Goal: Task Accomplishment & Management: Manage account settings

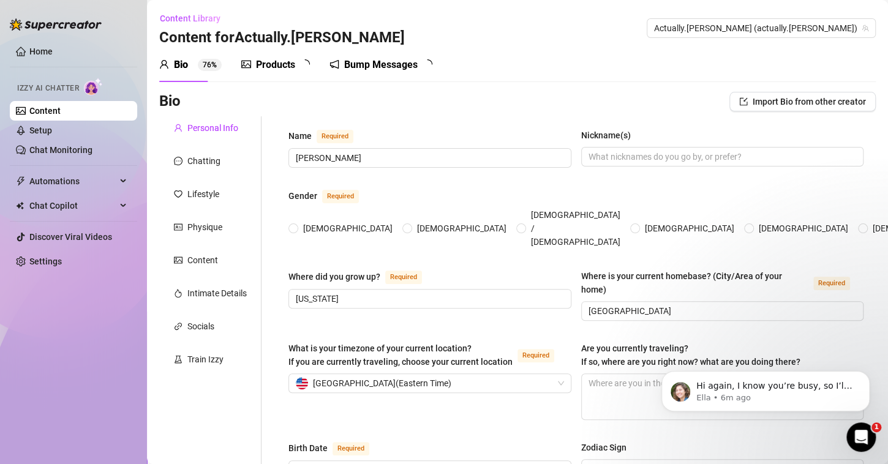
radio input "true"
type input "[DATE]"
click at [18, 329] on div "Home Izzy AI Chatter Content Setup Chat Monitoring Automations Chat Copilot Dis…" at bounding box center [73, 226] width 127 height 453
click at [61, 107] on link "Content" at bounding box center [44, 111] width 31 height 10
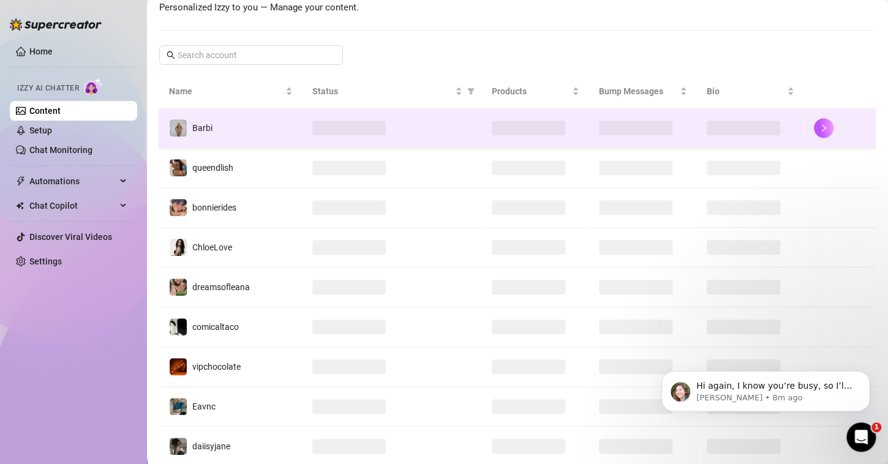
scroll to position [186, 0]
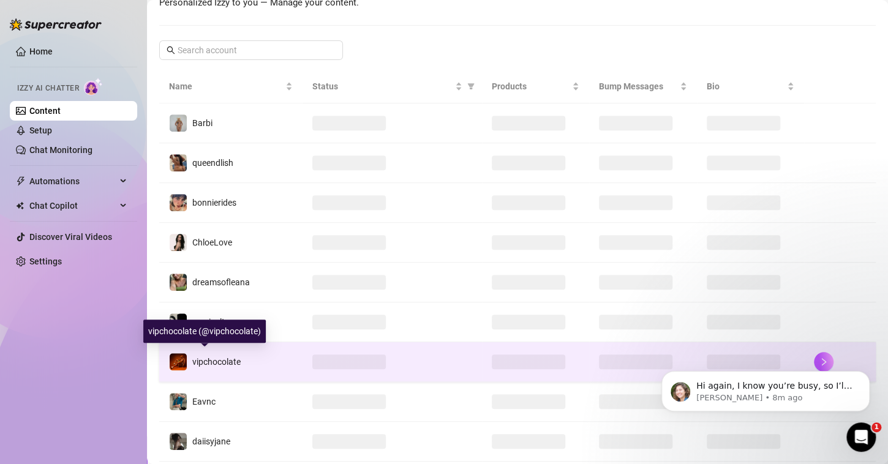
click at [215, 357] on span "vipchocolate" at bounding box center [216, 362] width 48 height 10
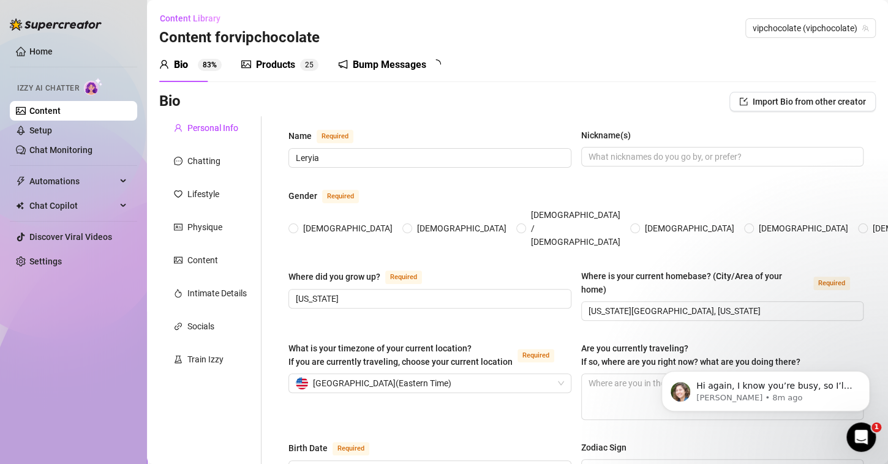
radio input "true"
type input "[DATE]"
click at [52, 127] on link "Setup" at bounding box center [40, 131] width 23 height 10
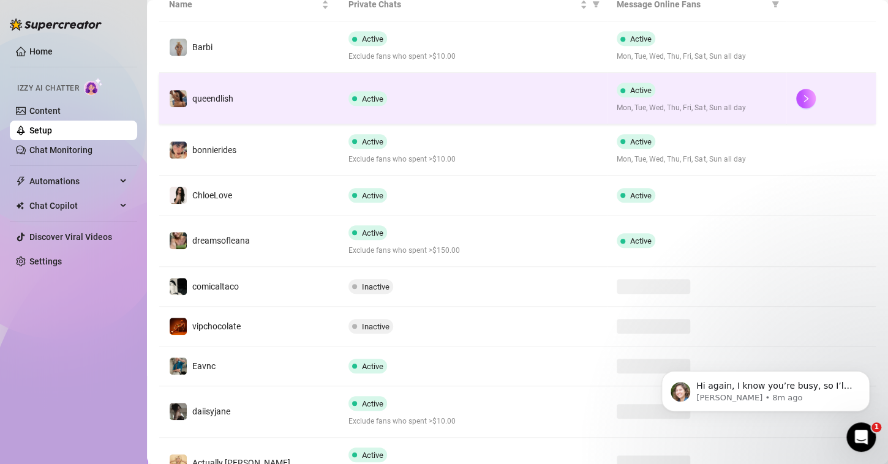
scroll to position [247, 0]
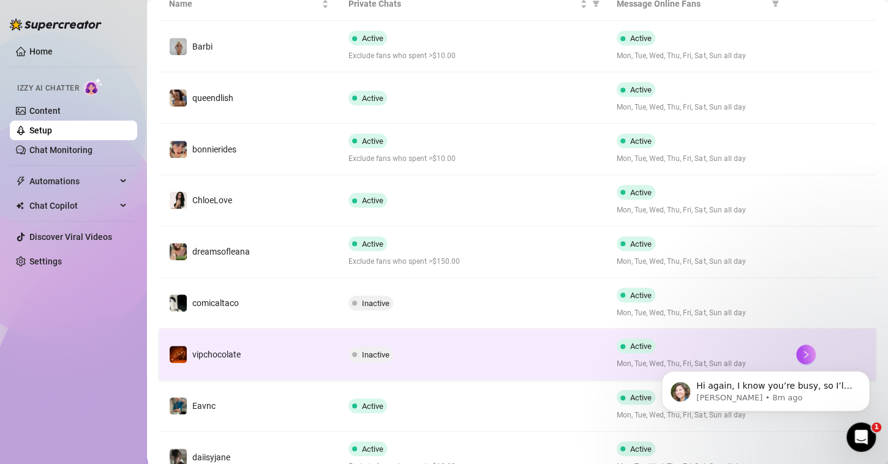
click at [232, 334] on td "vipchocolate" at bounding box center [248, 354] width 179 height 51
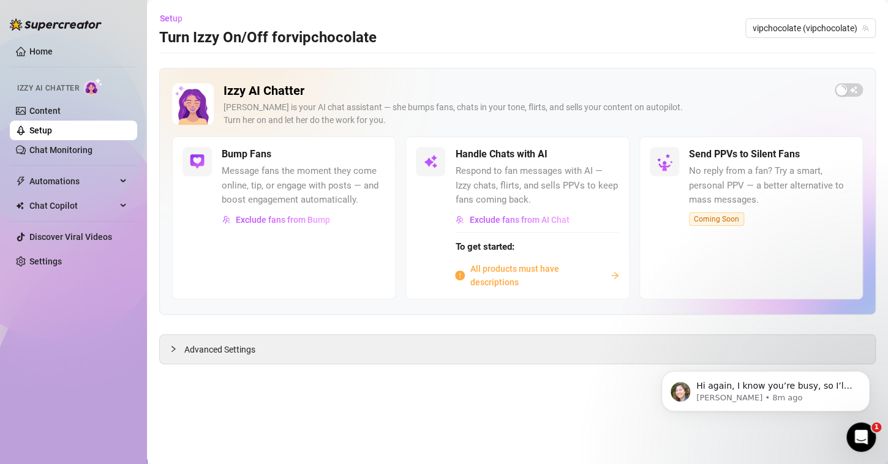
click at [249, 358] on div "Advanced Settings" at bounding box center [517, 349] width 715 height 29
click at [516, 268] on span "All products must have descriptions" at bounding box center [537, 275] width 135 height 27
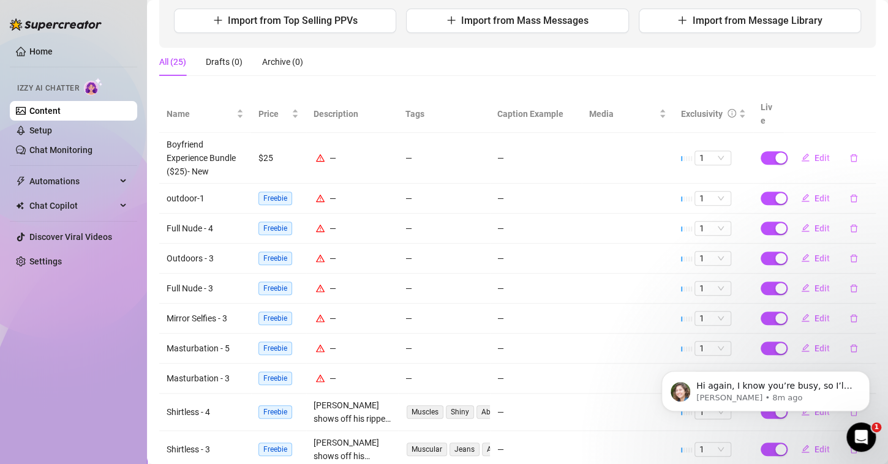
scroll to position [173, 0]
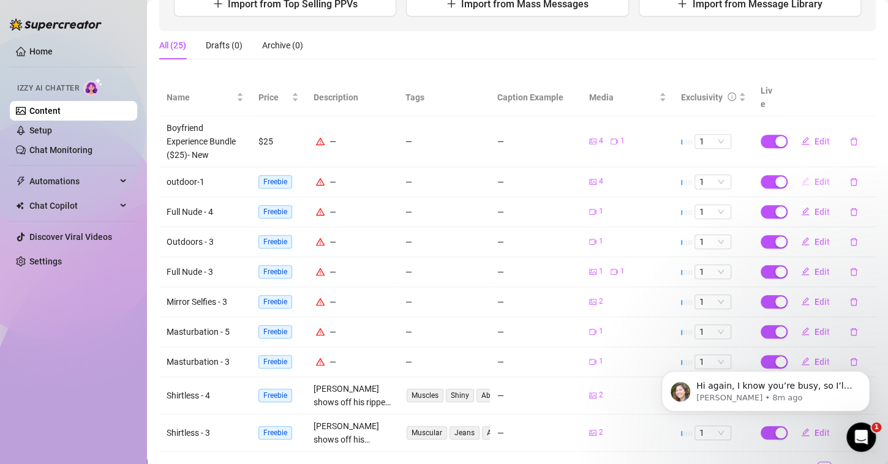
click at [802, 172] on button "Edit" at bounding box center [815, 182] width 48 height 20
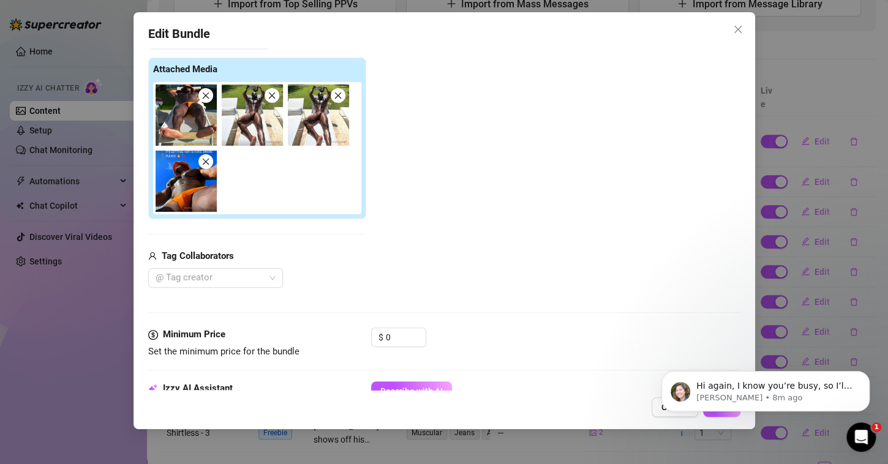
scroll to position [293, 0]
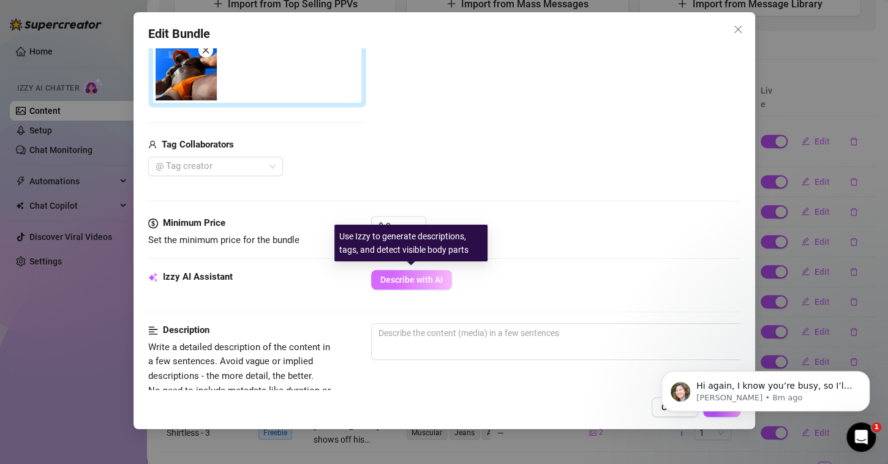
click at [411, 281] on span "Describe with AI" at bounding box center [411, 280] width 62 height 10
type textarea "Leryia"
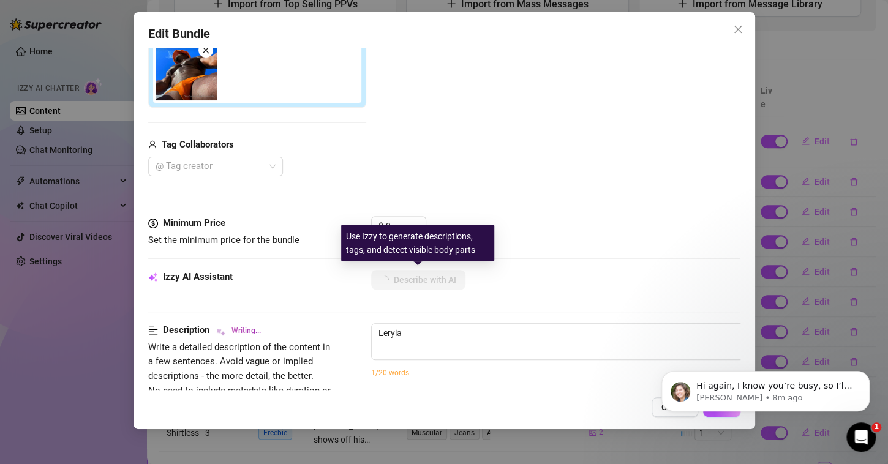
type textarea "Leryia shows"
type textarea "Leryia shows off"
type textarea "Leryia shows off his"
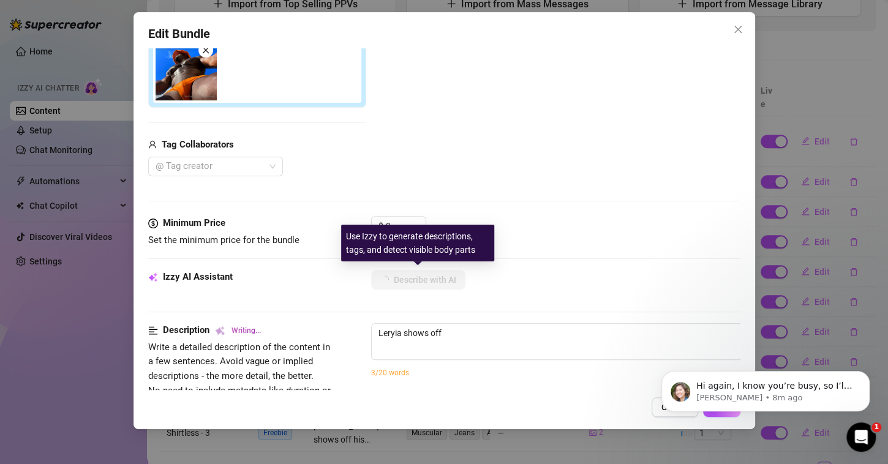
type textarea "Leryia shows off his"
type textarea "Leryia shows off his ripped,"
type textarea "Leryia shows off his ripped, oiled"
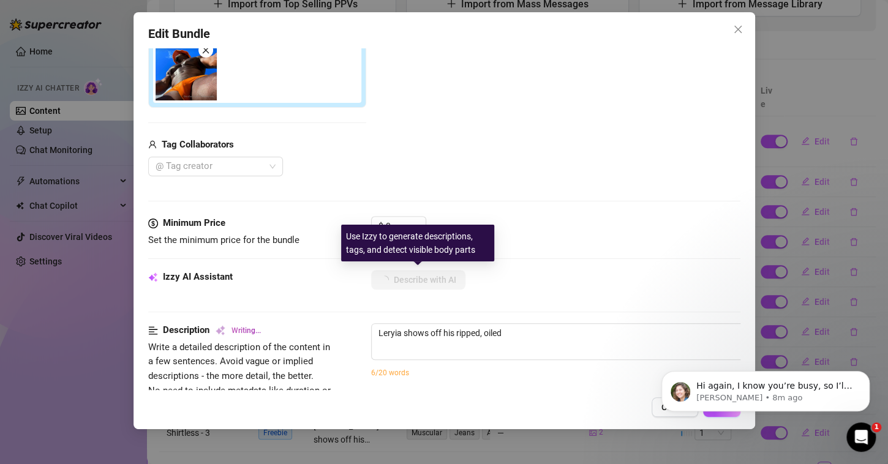
type textarea "[PERSON_NAME] shows off his ripped, oiled body"
type textarea "Leryia shows off his ripped, oiled body outdoors"
type textarea "Leryia shows off his ripped, oiled body outdoors in"
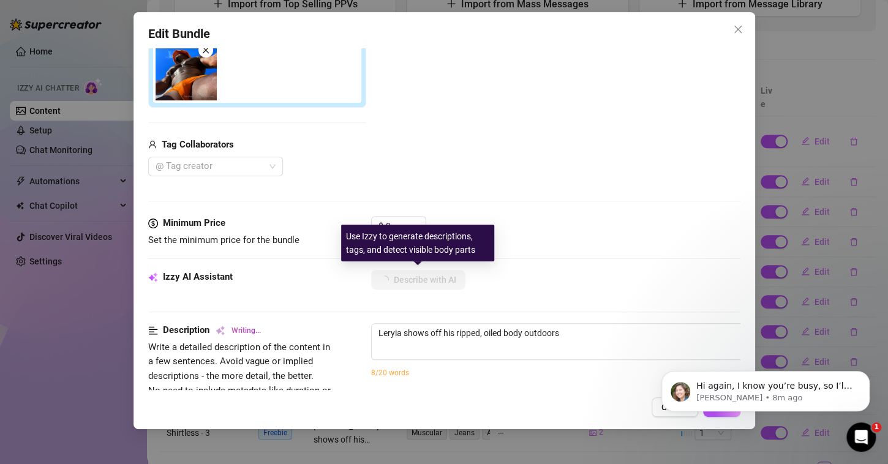
type textarea "Leryia shows off his ripped, oiled body outdoors in"
type textarea "Leryia shows off his ripped, oiled body outdoors in a"
type textarea "Leryia shows off his ripped, oiled body outdoors in a tiny"
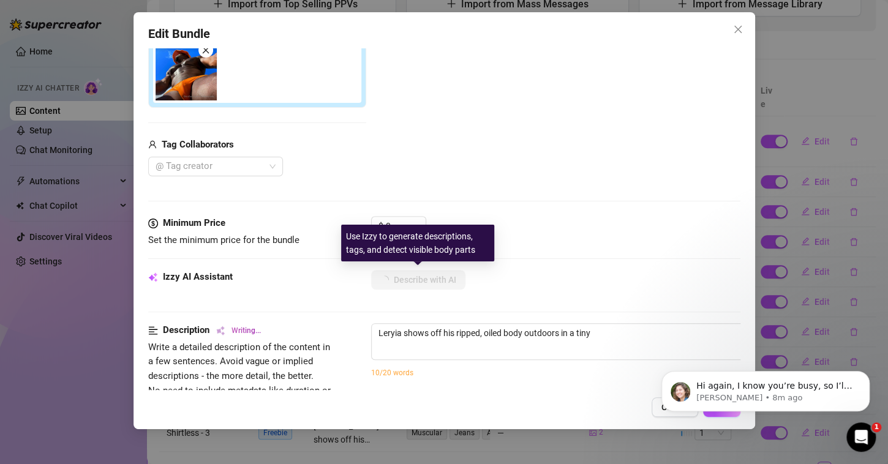
type textarea "Leryia shows off his ripped, oiled body outdoors in a tiny orange"
type textarea "Leryia shows off his ripped, oiled body outdoors in a tiny orange speedo"
type textarea "Leryia shows off his ripped, oiled body outdoors in a tiny orange speedo and"
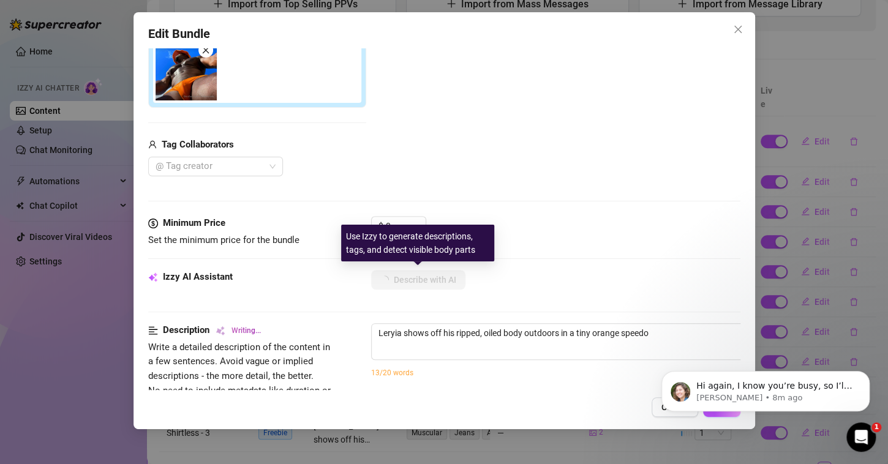
type textarea "Leryia shows off his ripped, oiled body outdoors in a tiny orange speedo and"
type textarea "Leryia shows off his ripped, oiled body outdoors in a tiny orange speedo and ma…"
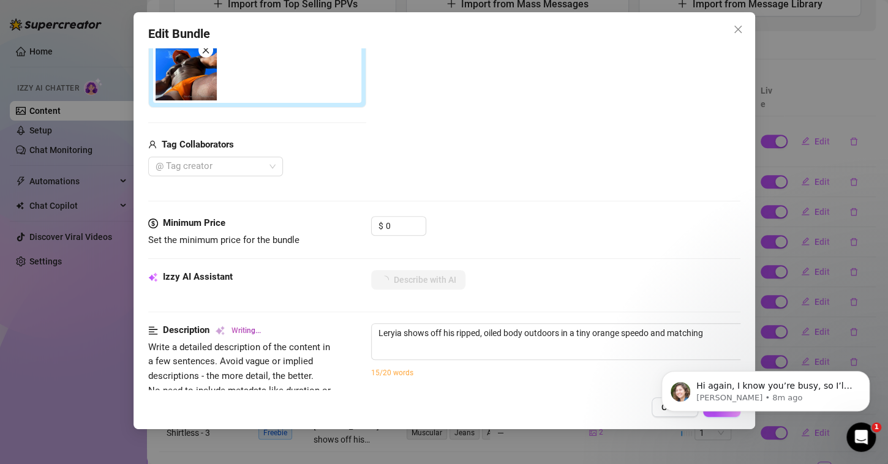
type textarea "Leryia shows off his ripped, oiled body outdoors in a tiny orange speedo and ma…"
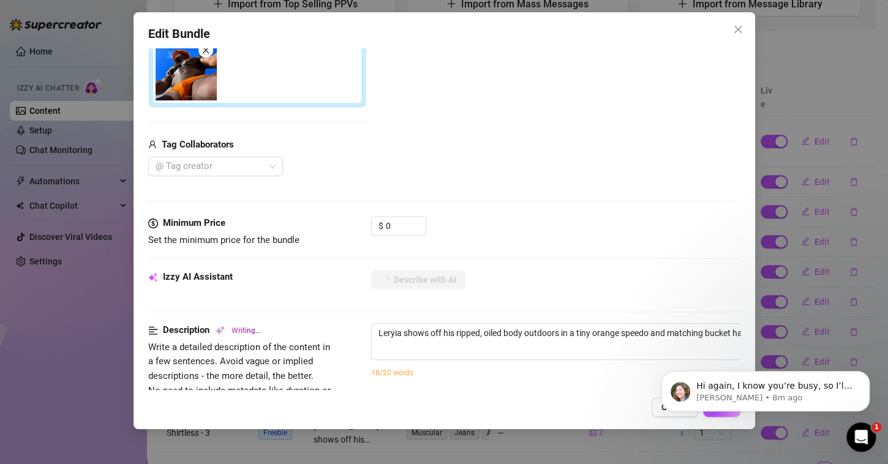
type textarea "Leryia shows off his ripped, oiled body outdoors in a tiny orange speedo and ma…"
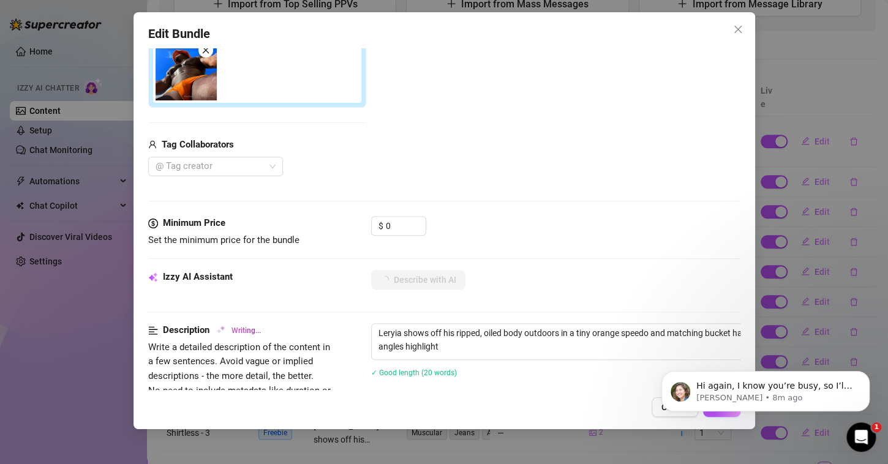
type textarea "Leryia shows off his ripped, oiled body outdoors in a tiny orange speedo and ma…"
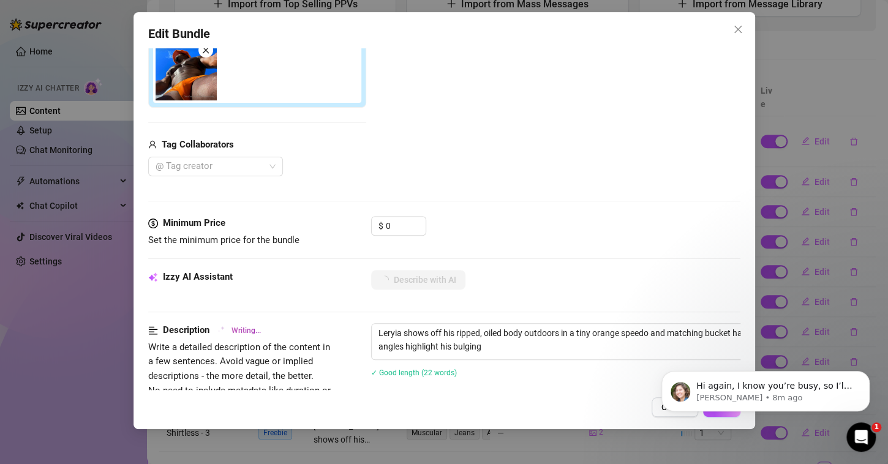
type textarea "Leryia shows off his ripped, oiled body outdoors in a tiny orange speedo and ma…"
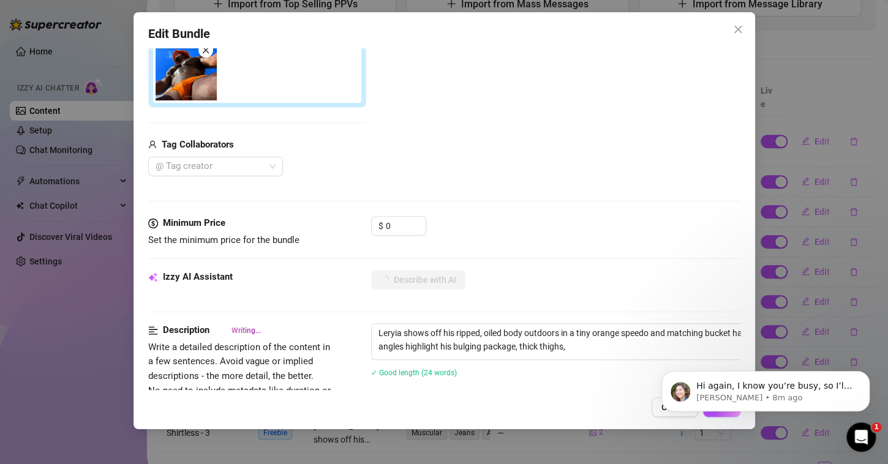
type textarea "Leryia shows off his ripped, oiled body outdoors in a tiny orange speedo and ma…"
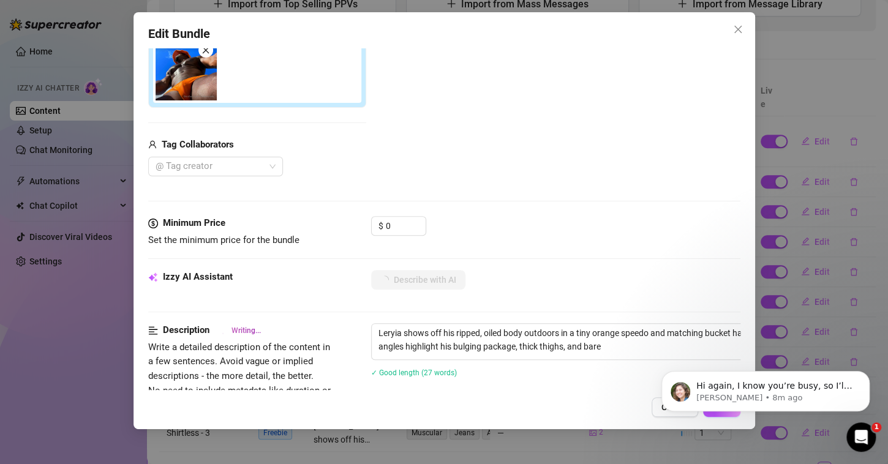
type textarea "Leryia shows off his ripped, oiled body outdoors in a tiny orange speedo and ma…"
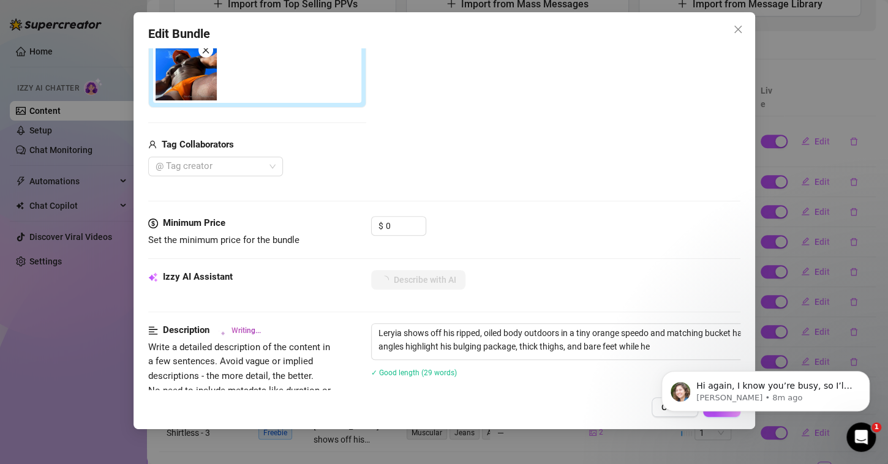
type textarea "Leryia shows off his ripped, oiled body outdoors in a tiny orange speedo and ma…"
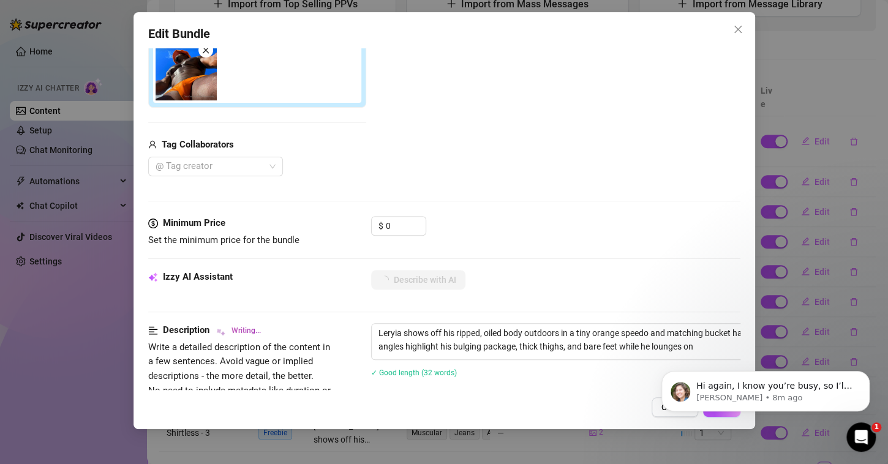
type textarea "Leryia shows off his ripped, oiled body outdoors in a tiny orange speedo and ma…"
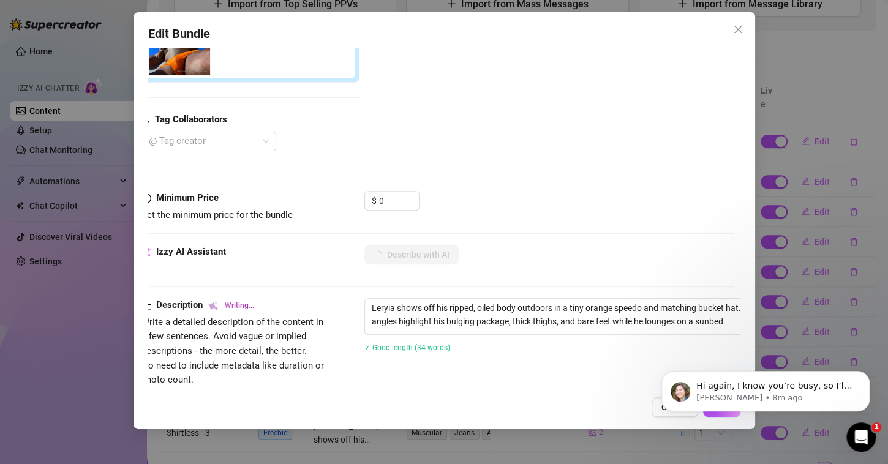
type textarea "Leryia shows off his ripped, oiled body outdoors in a tiny orange speedo and ma…"
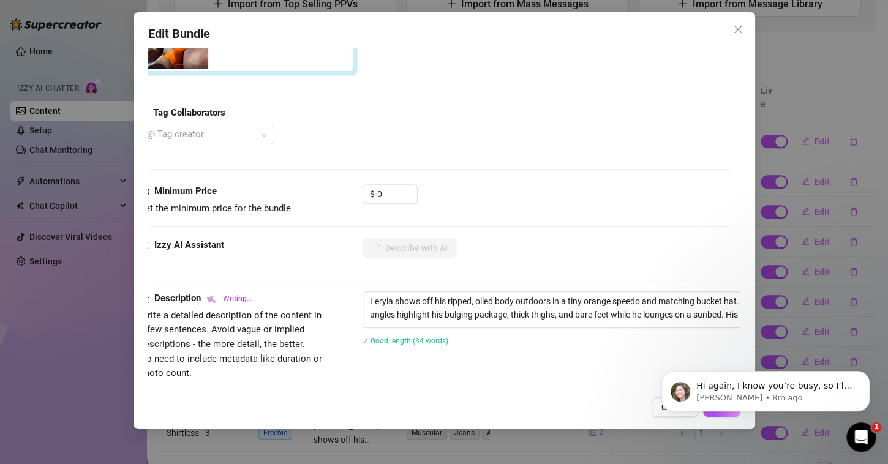
type textarea "Leryia shows off his ripped, oiled body outdoors in a tiny orange speedo and ma…"
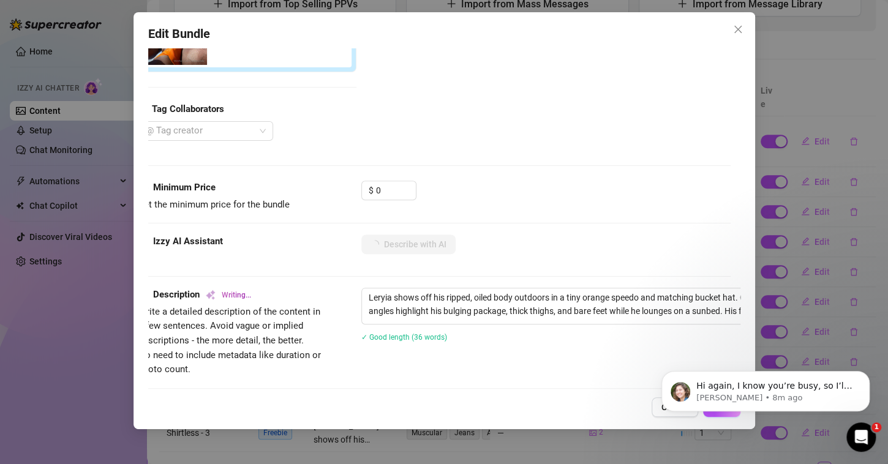
type textarea "Leryia shows off his ripped, oiled body outdoors in a tiny orange speedo and ma…"
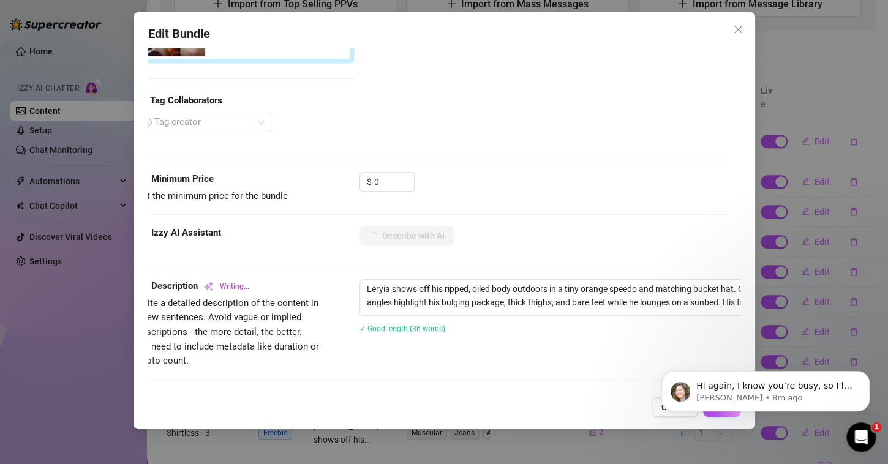
type textarea "Leryia shows off his ripped, oiled body outdoors in a tiny orange speedo and ma…"
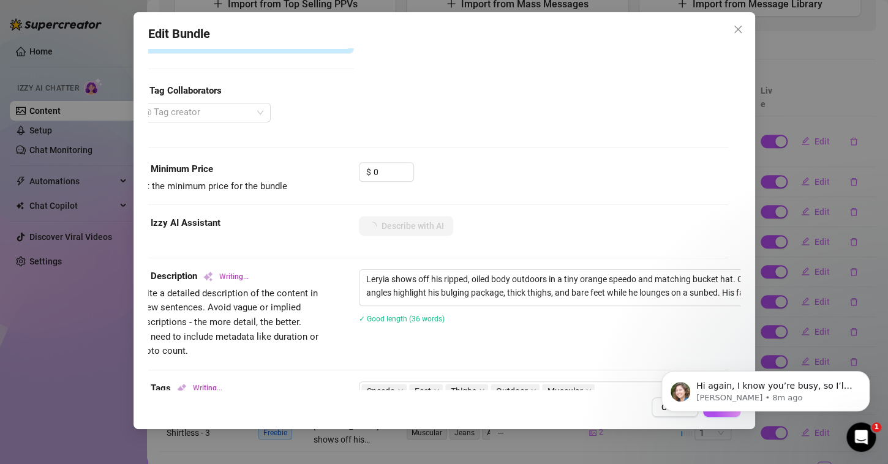
type textarea "Leryia shows off his ripped, oiled body outdoors in a tiny orange speedo and ma…"
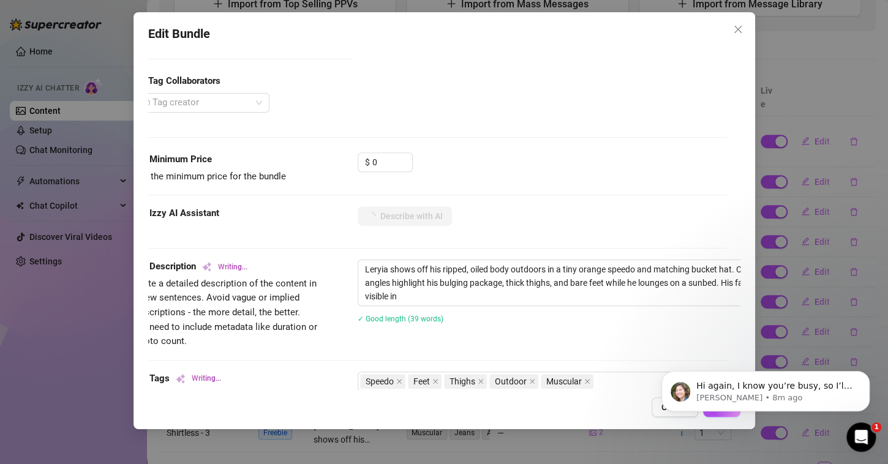
type textarea "Leryia shows off his ripped, oiled body outdoors in a tiny orange speedo and ma…"
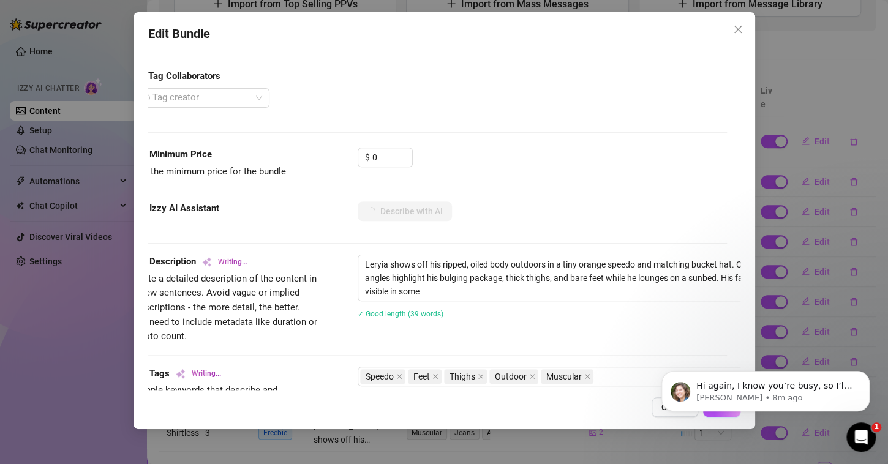
type textarea "Leryia shows off his ripped, oiled body outdoors in a tiny orange speedo and ma…"
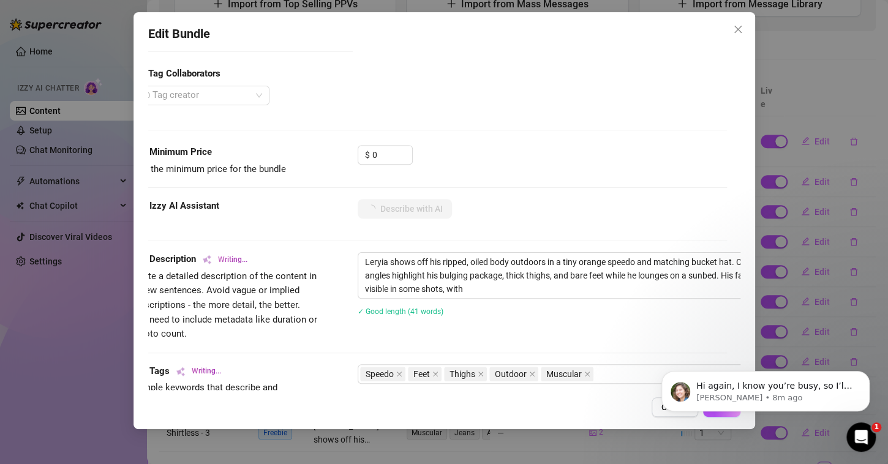
type textarea "Leryia shows off his ripped, oiled body outdoors in a tiny orange speedo and ma…"
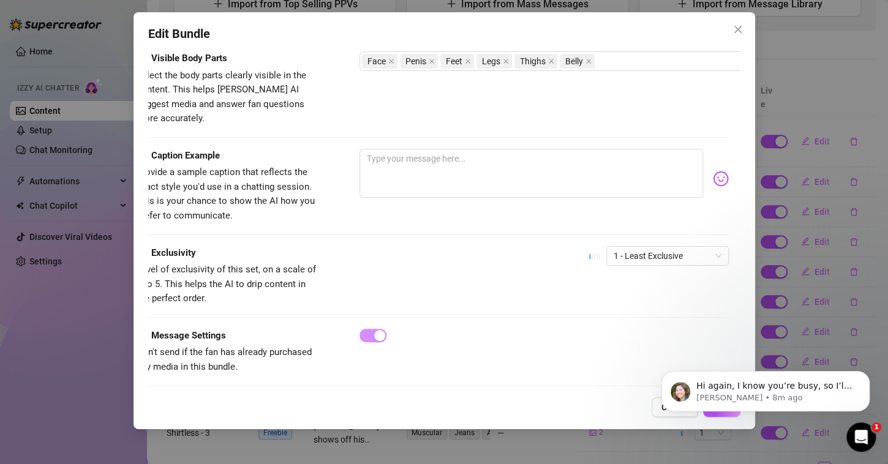
scroll to position [759, 12]
click at [860, 372] on button "Dismiss notification" at bounding box center [866, 375] width 16 height 16
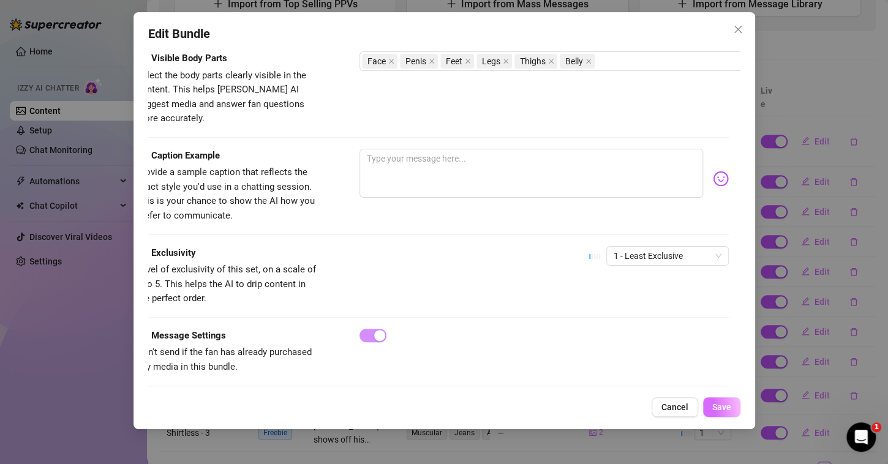
click at [725, 404] on span "Save" at bounding box center [721, 407] width 19 height 10
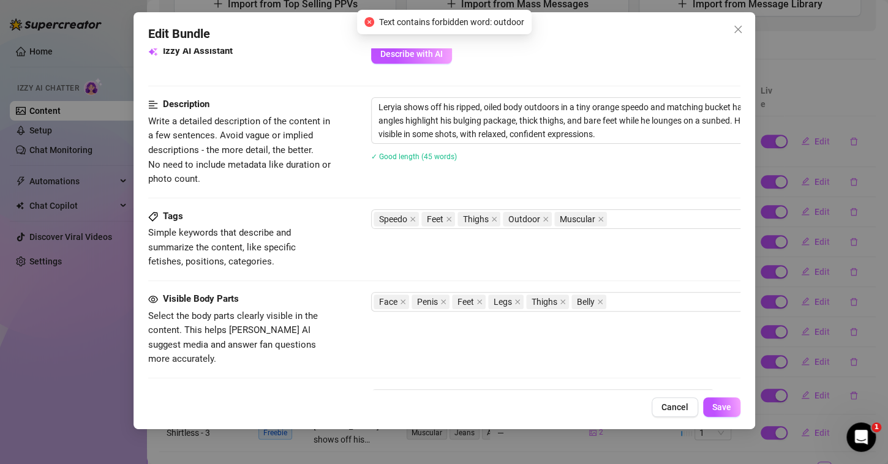
scroll to position [518, 0]
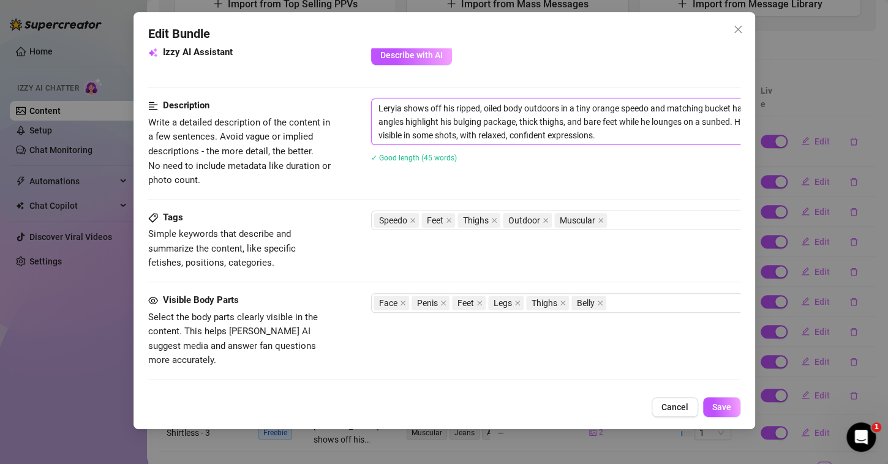
click at [558, 103] on textarea "Leryia shows off his ripped, oiled body outdoors in a tiny orange speedo and ma…" at bounding box center [585, 121] width 427 height 45
type textarea "Leryia shows off his ripped, oiled body outdoor in a tiny orange speedo and mat…"
type textarea "[PERSON_NAME] shows off his ripped, oiled body outdoo in a tiny orange speedo a…"
type textarea "[PERSON_NAME] shows off his ripped, oiled body outdo in a tiny orange speedo an…"
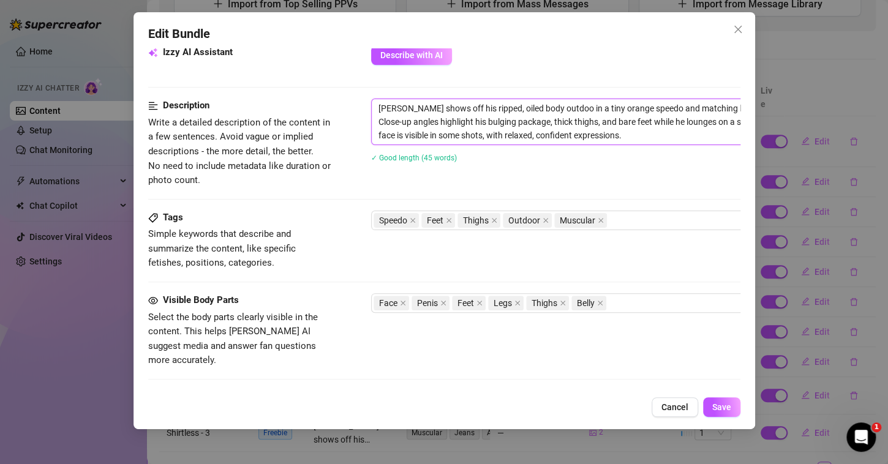
type textarea "[PERSON_NAME] shows off his ripped, oiled body outdo in a tiny orange speedo an…"
type textarea "Leryia shows off his ripped, oiled body outd in a tiny orange speedo and matchi…"
type textarea "Leryia shows off his ripped, oiled body out in a tiny orange speedo and matchin…"
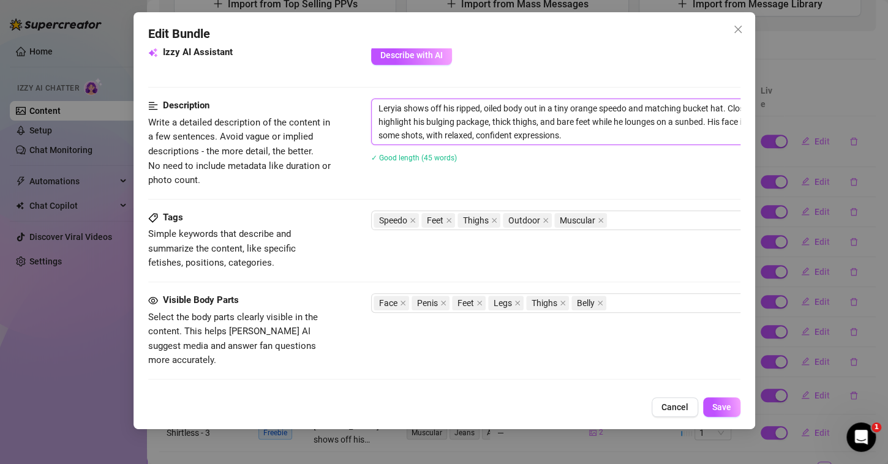
type textarea "[PERSON_NAME] shows off his ripped, oiled body outs in a tiny orange speedo and…"
type textarea "[PERSON_NAME] shows off his ripped, oiled body outsi in a tiny orange speedo an…"
type textarea "Leryia shows off his ripped, oiled body outsid in a tiny orange speedo and matc…"
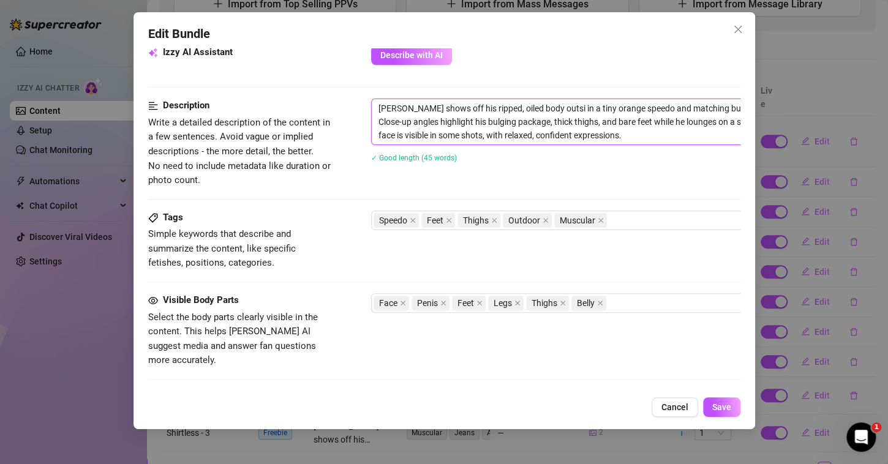
type textarea "Leryia shows off his ripped, oiled body outsid in a tiny orange speedo and matc…"
type textarea "[PERSON_NAME] shows off his ripped, oiled body outside in a tiny orange speedo …"
click at [714, 407] on span "Save" at bounding box center [721, 407] width 19 height 10
click at [544, 217] on icon "close" at bounding box center [546, 220] width 6 height 6
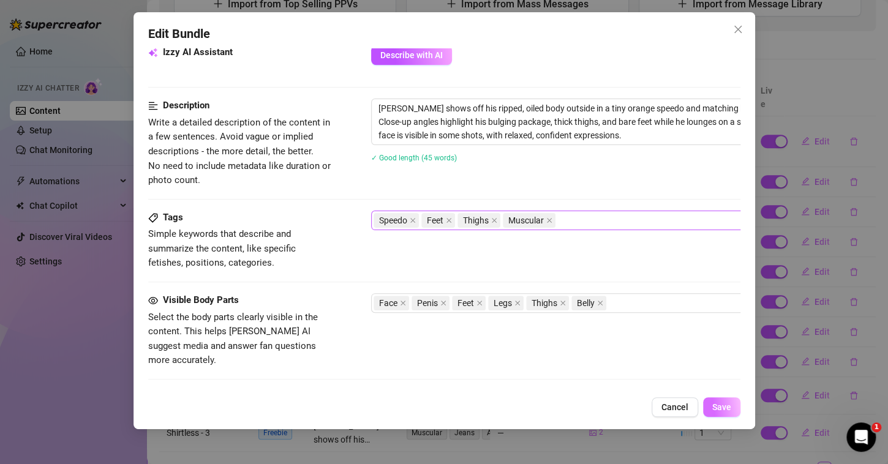
click at [723, 409] on span "Save" at bounding box center [721, 407] width 19 height 10
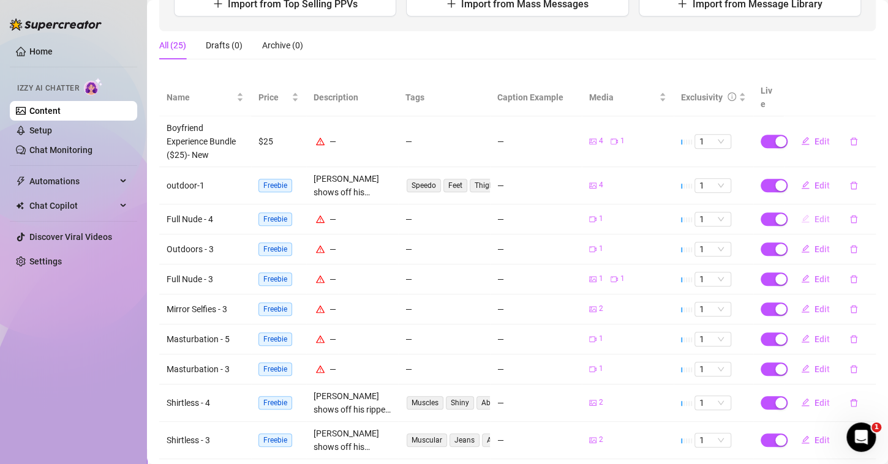
click at [802, 209] on button "Edit" at bounding box center [815, 219] width 48 height 20
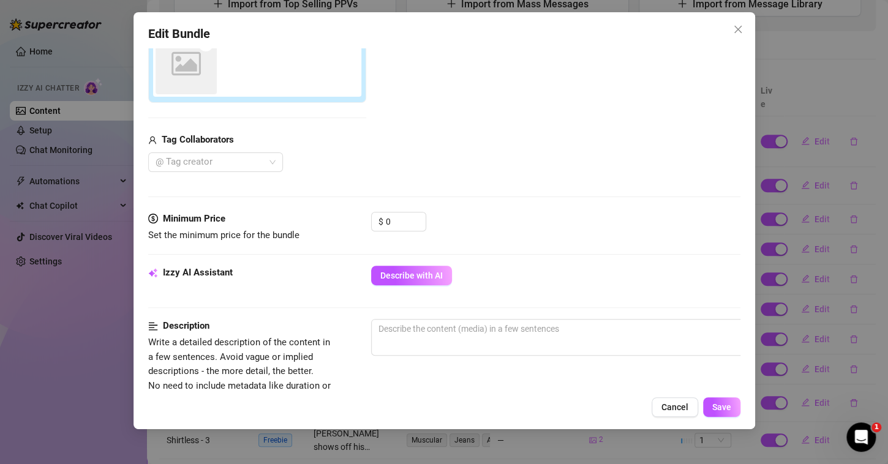
scroll to position [235, 0]
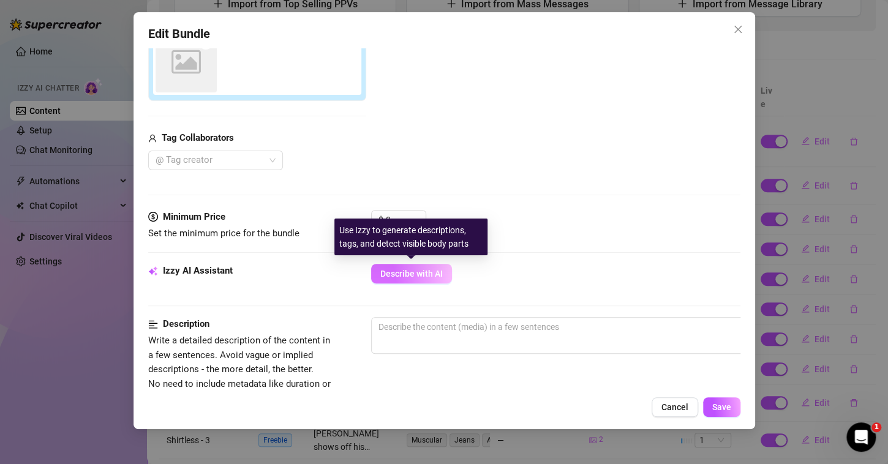
click at [403, 274] on span "Describe with AI" at bounding box center [411, 274] width 62 height 10
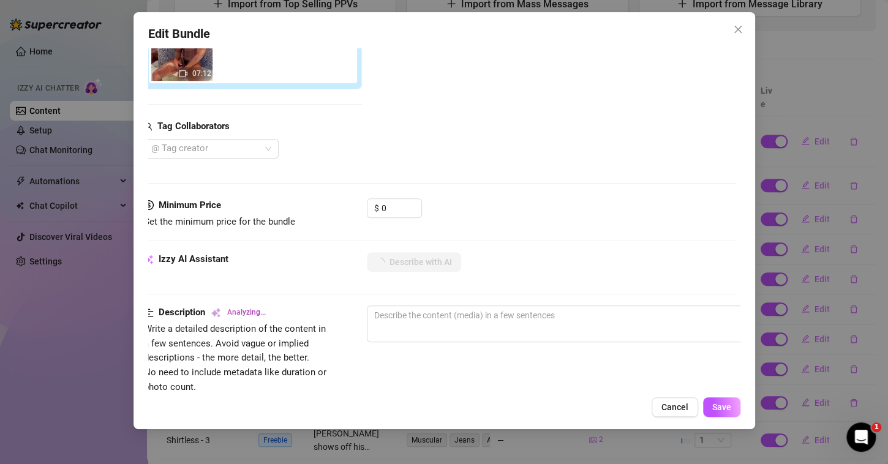
scroll to position [246, 4]
type textarea "Leryia"
type textarea "Leryia sits"
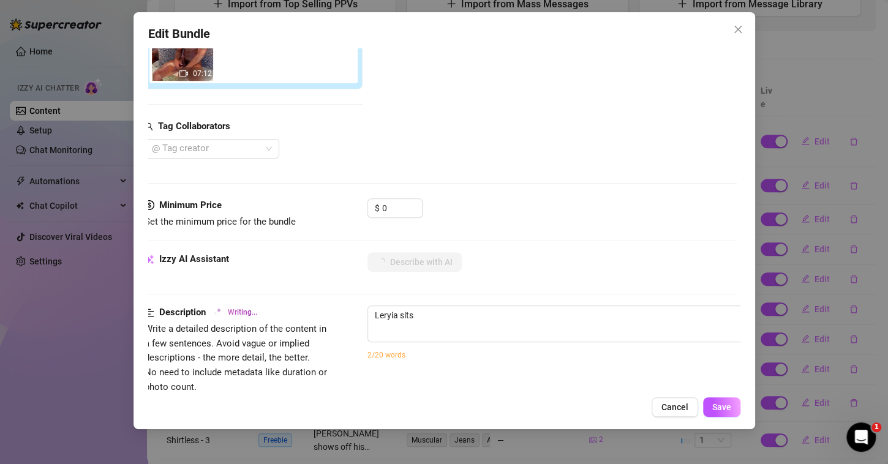
type textarea "Leryia sits fully"
type textarea "Leryia sits fully naked"
type textarea "Leryia sits fully naked on"
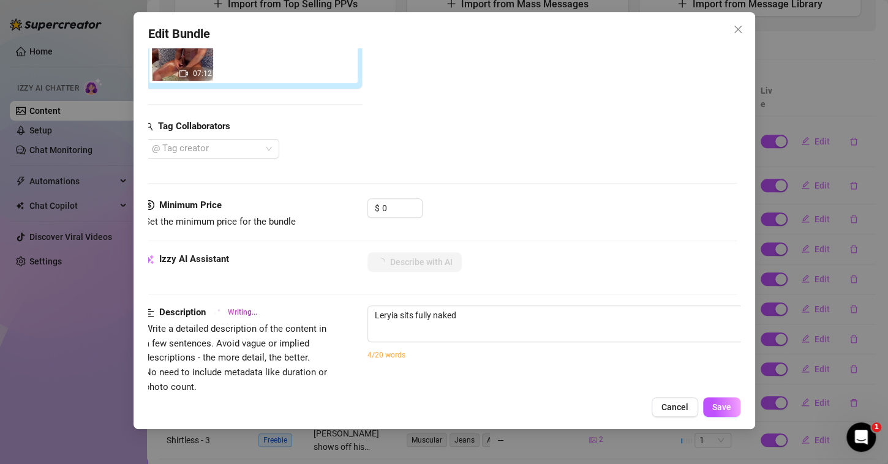
type textarea "Leryia sits fully naked on"
type textarea "Leryia sits fully naked on a"
type textarea "Leryia sits fully naked on a stool,"
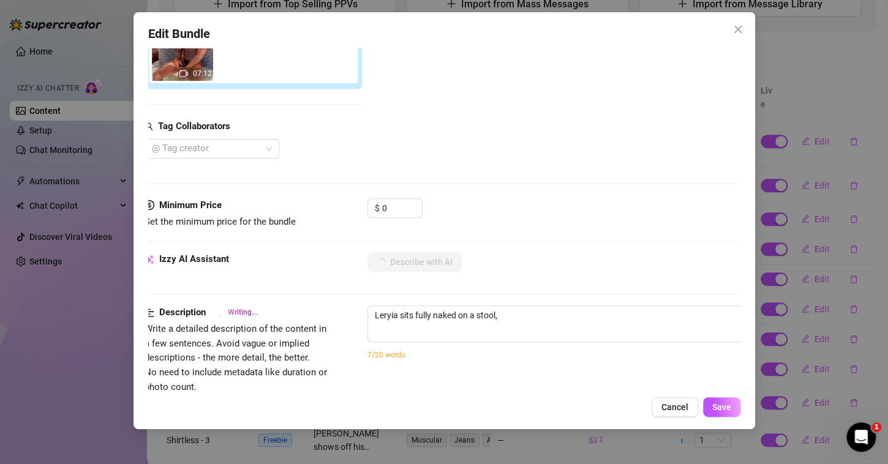
type textarea "[PERSON_NAME] sits fully naked on a stool, his"
type textarea "Leryia sits fully naked on a stool, his muscular"
type textarea "[PERSON_NAME] sits fully naked on a stool, his muscular oiled-up"
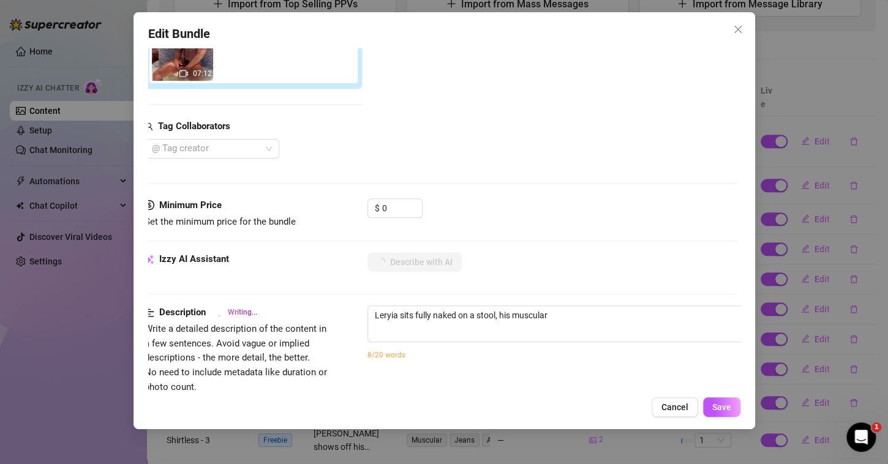
type textarea "[PERSON_NAME] sits fully naked on a stool, his muscular oiled-up"
type textarea "[PERSON_NAME] sits fully naked on a stool, his muscular oiled-up body"
type textarea "[PERSON_NAME] sits fully naked on a stool, his muscular oiled-up body glistening"
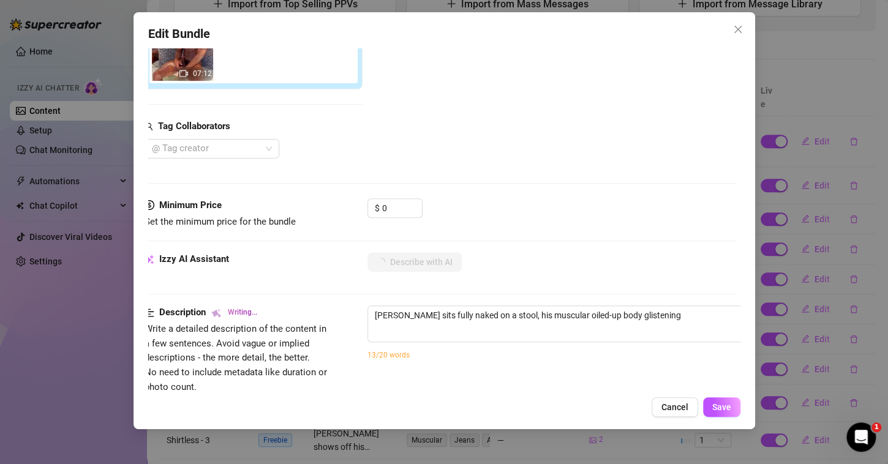
type textarea "[PERSON_NAME] sits fully naked on a stool, his muscular oiled-up body glistenin…"
type textarea "Leryia sits fully naked on a stool, his muscular oiled-up body glistening under…"
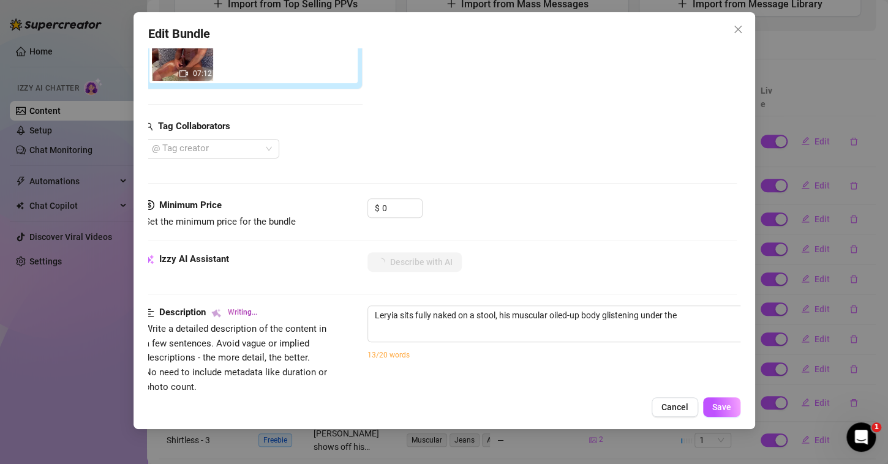
type textarea "Leryia sits fully naked on a stool, his muscular oiled-up body glistening under…"
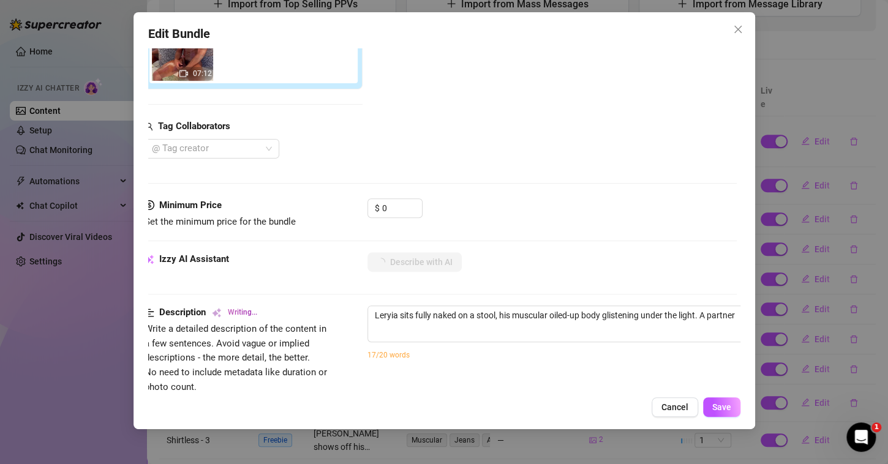
type textarea "Leryia sits fully naked on a stool, his muscular oiled-up body glistening under…"
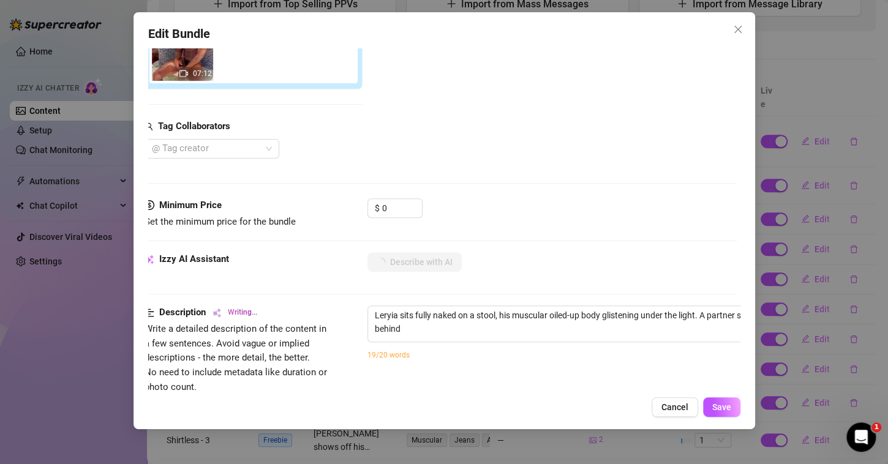
type textarea "Leryia sits fully naked on a stool, his muscular oiled-up body glistening under…"
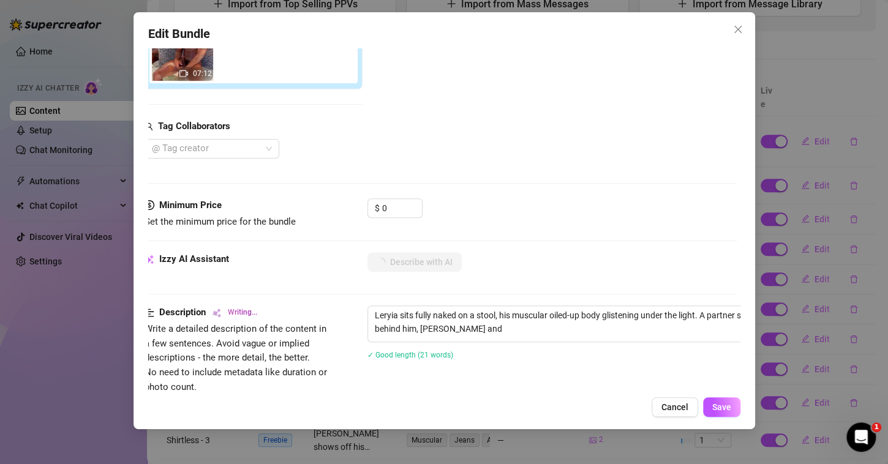
type textarea "Leryia sits fully naked on a stool, his muscular oiled-up body glistening under…"
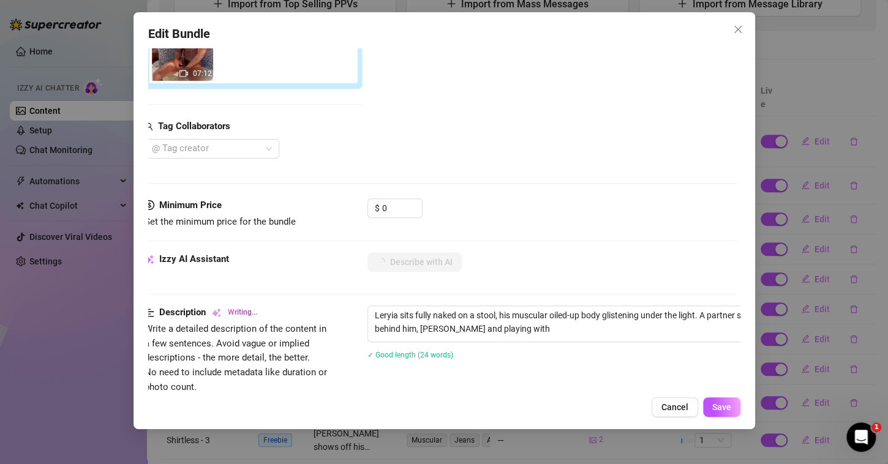
type textarea "Leryia sits fully naked on a stool, his muscular oiled-up body glistening under…"
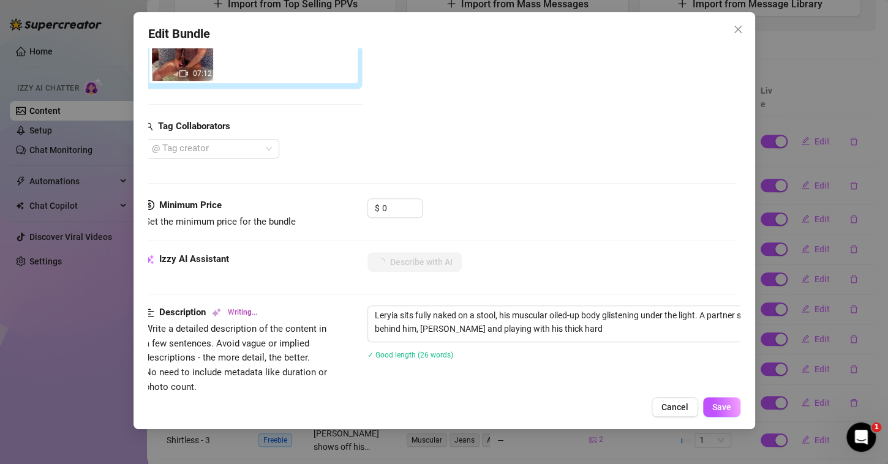
type textarea "Leryia sits fully naked on a stool, his muscular oiled-up body glistening under…"
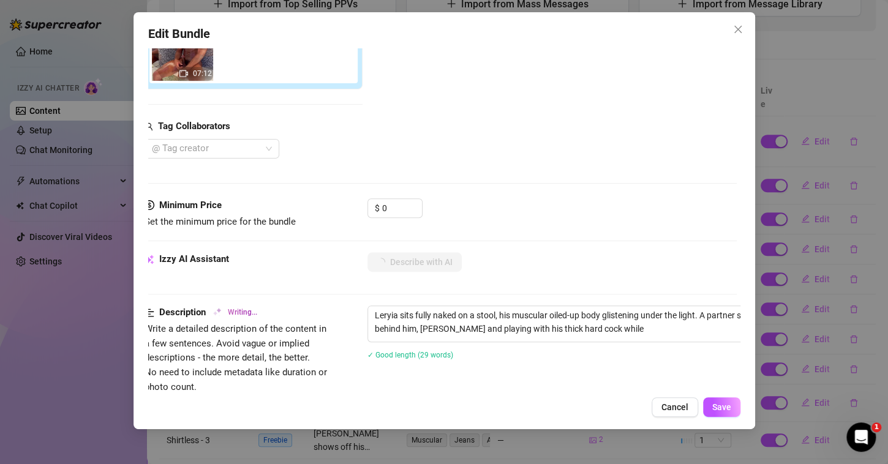
type textarea "Leryia sits fully naked on a stool, his muscular oiled-up body glistening under…"
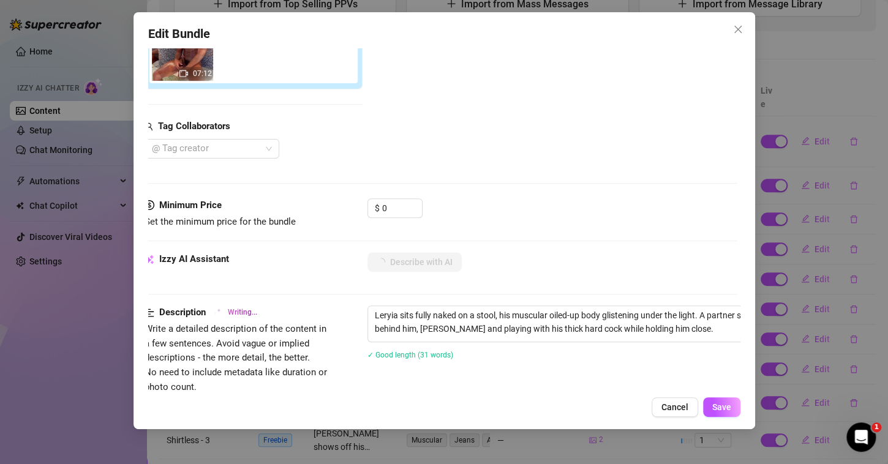
type textarea "Leryia sits fully naked on a stool, his muscular oiled-up body glistening under…"
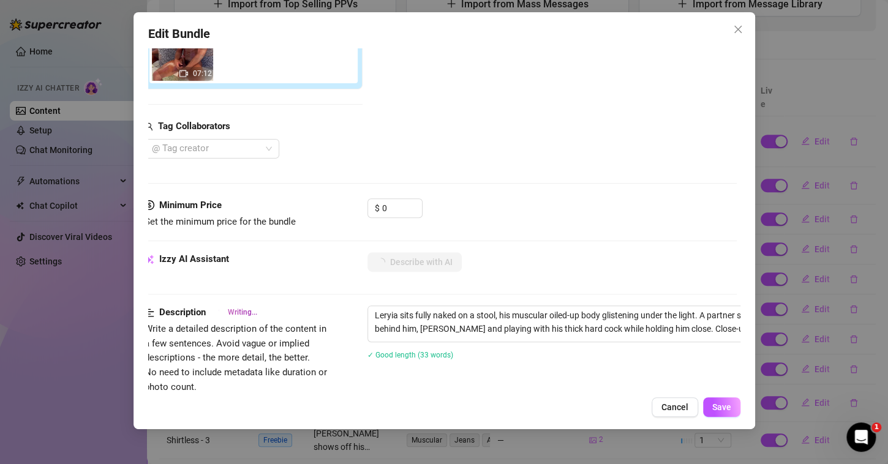
type textarea "Leryia sits fully naked on a stool, his muscular oiled-up body glistening under…"
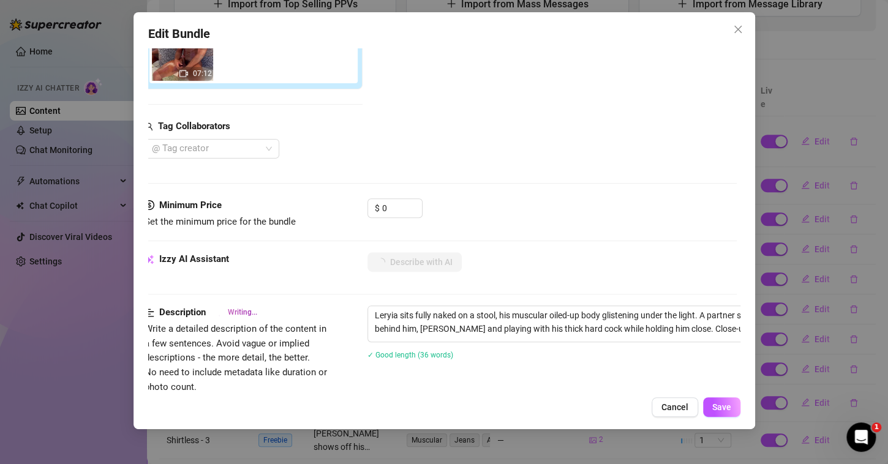
type textarea "Leryia sits fully naked on a stool, his muscular oiled-up body glistening under…"
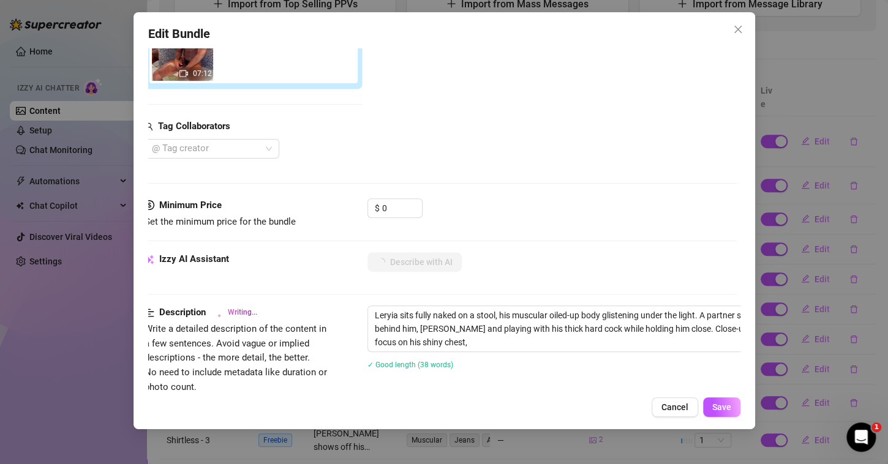
type textarea "Leryia sits fully naked on a stool, his muscular oiled-up body glistening under…"
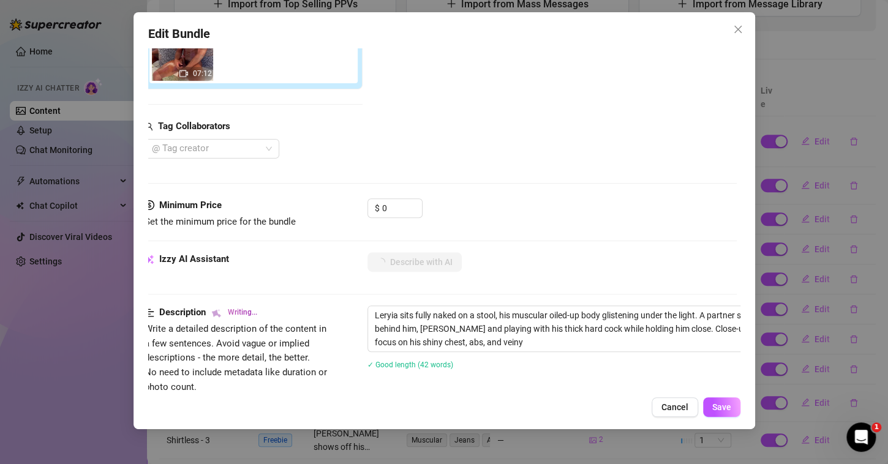
type textarea "Leryia sits fully naked on a stool, his muscular oiled-up body glistening under…"
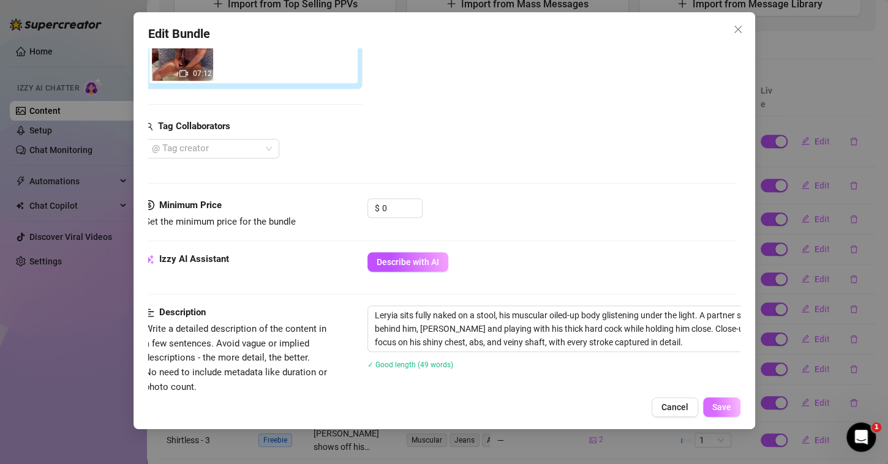
click at [715, 407] on span "Save" at bounding box center [721, 407] width 19 height 10
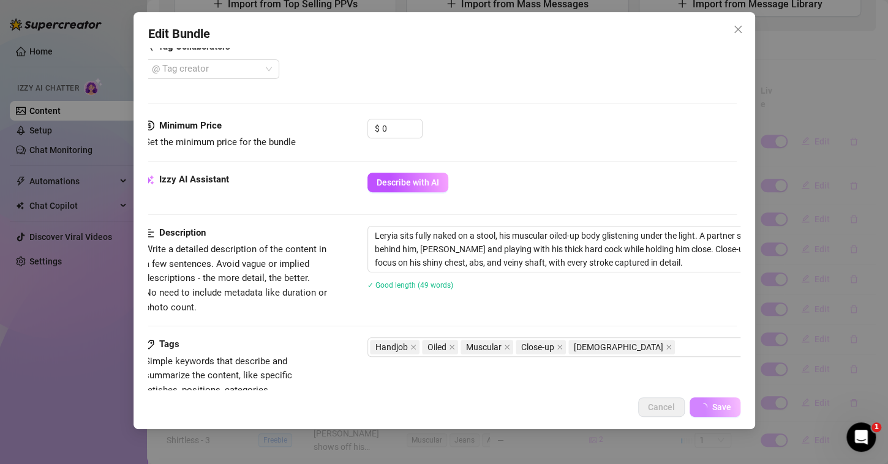
scroll to position [328, 4]
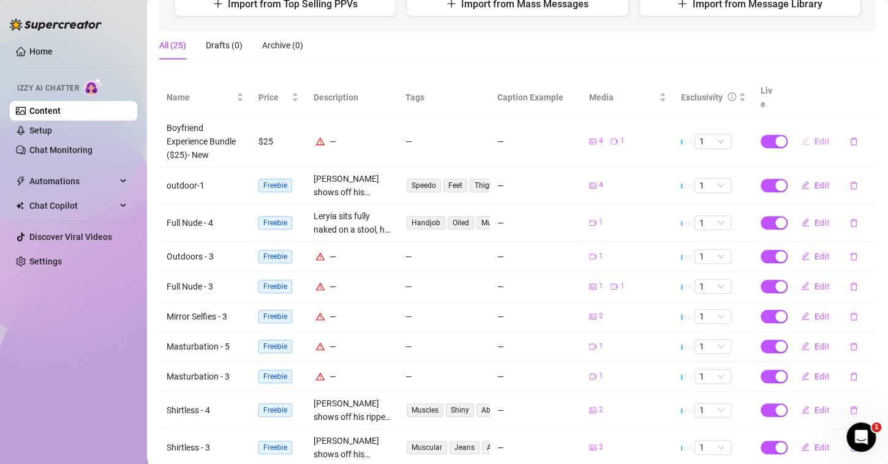
click at [815, 137] on span "Edit" at bounding box center [822, 142] width 15 height 10
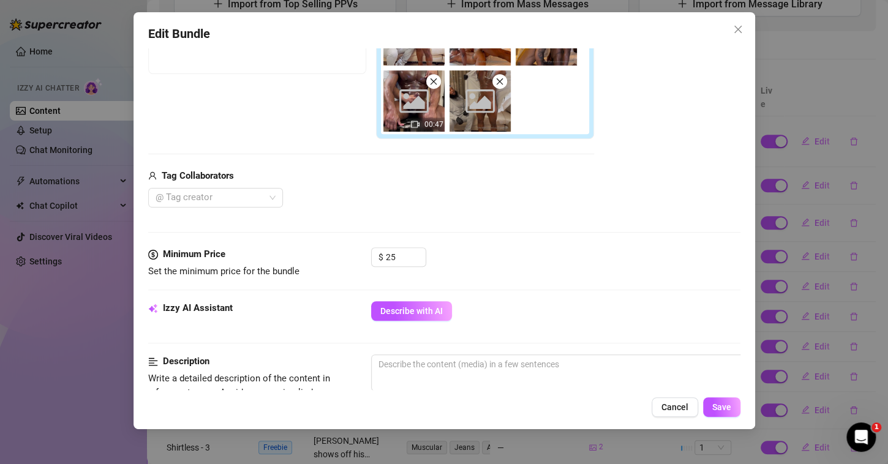
scroll to position [261, 0]
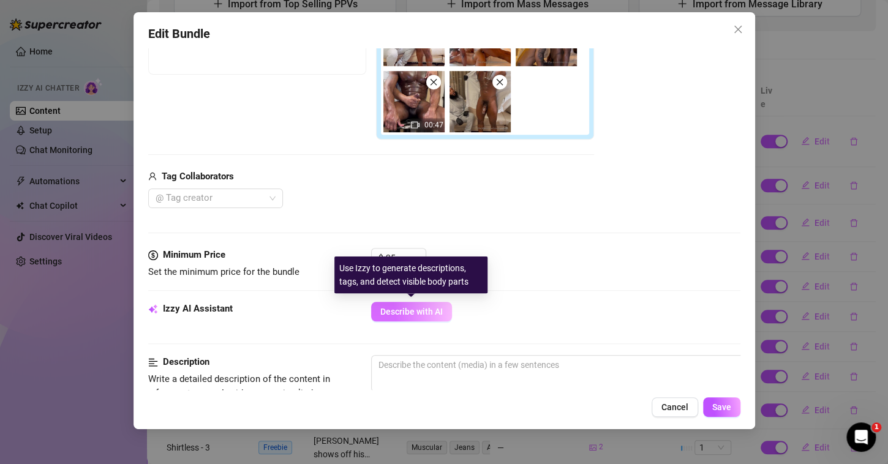
click at [436, 310] on span "Describe with AI" at bounding box center [411, 312] width 62 height 10
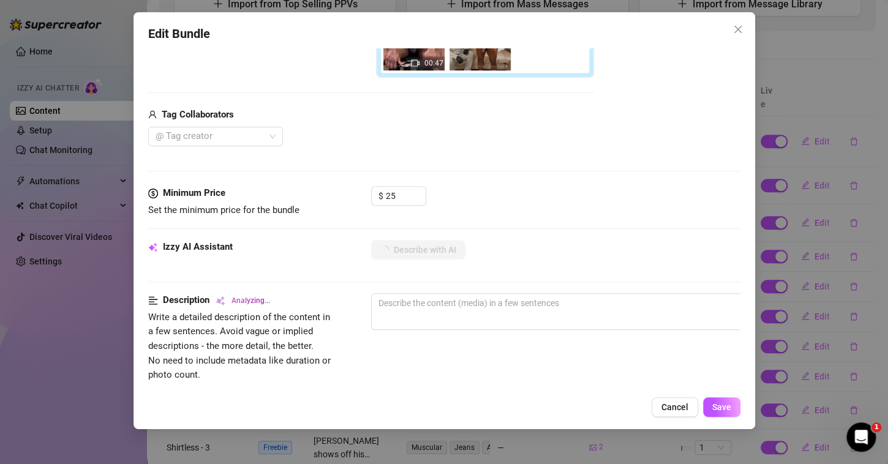
scroll to position [360, 0]
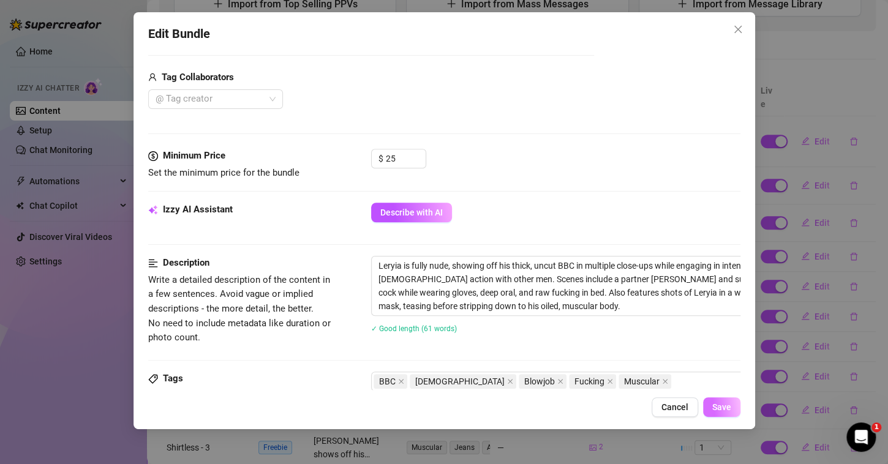
click at [707, 404] on button "Save" at bounding box center [721, 407] width 37 height 20
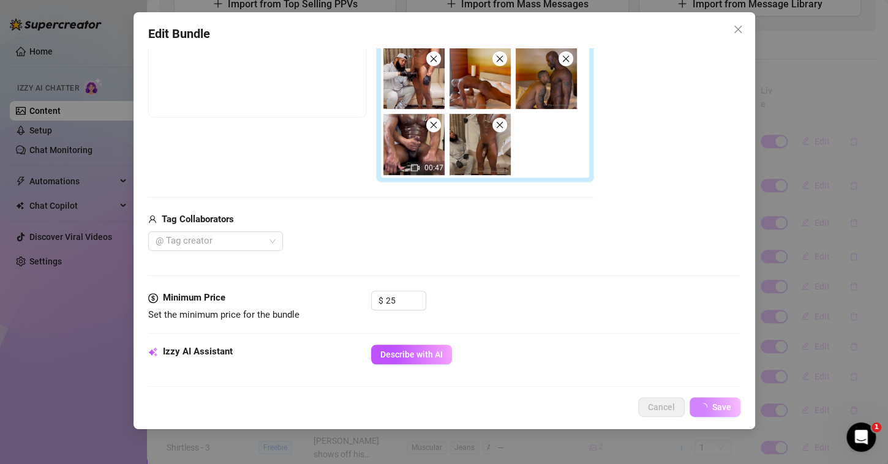
scroll to position [217, 0]
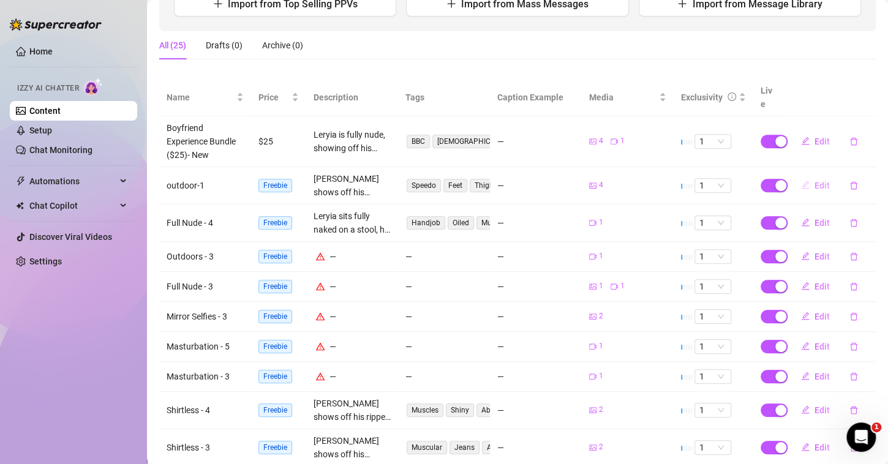
click at [801, 181] on icon "edit" at bounding box center [805, 185] width 9 height 9
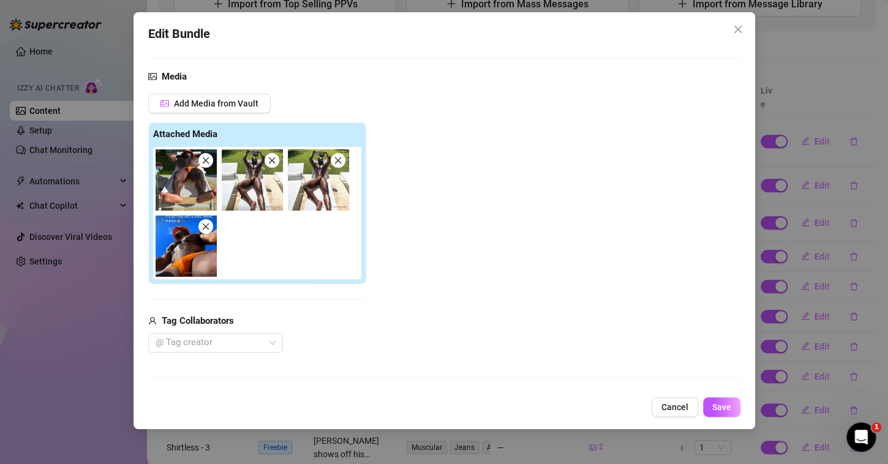
scroll to position [175, 0]
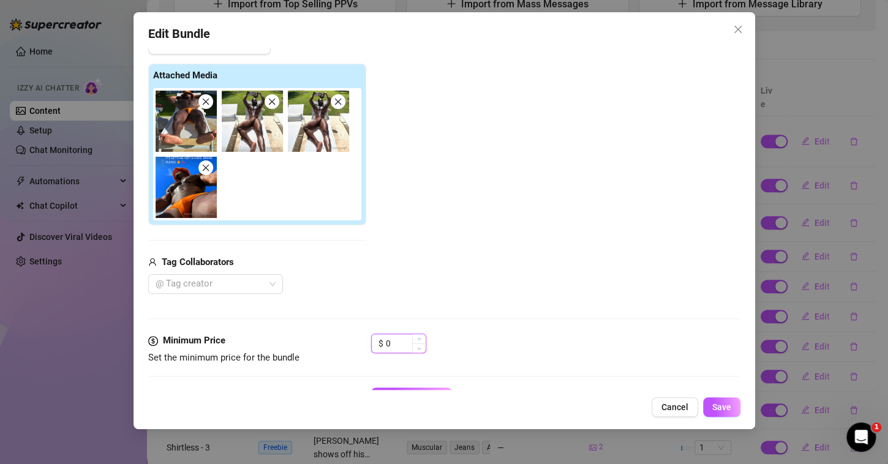
click at [399, 340] on input "0" at bounding box center [406, 343] width 40 height 18
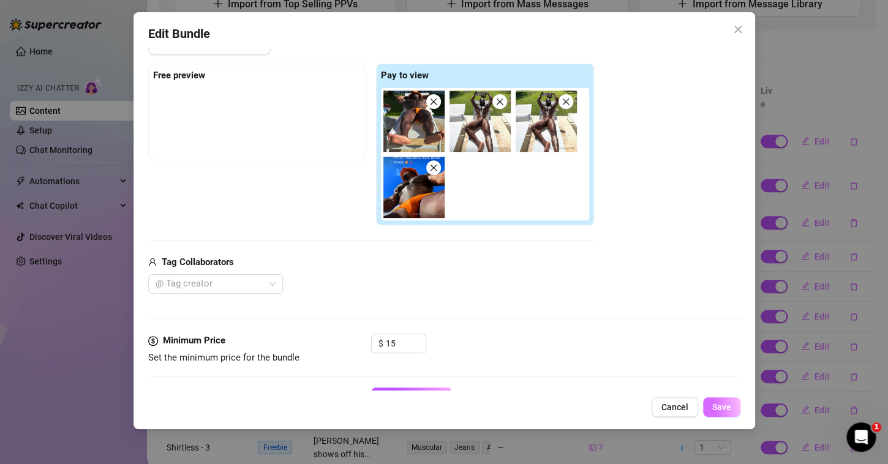
click at [725, 412] on span "Save" at bounding box center [721, 407] width 19 height 10
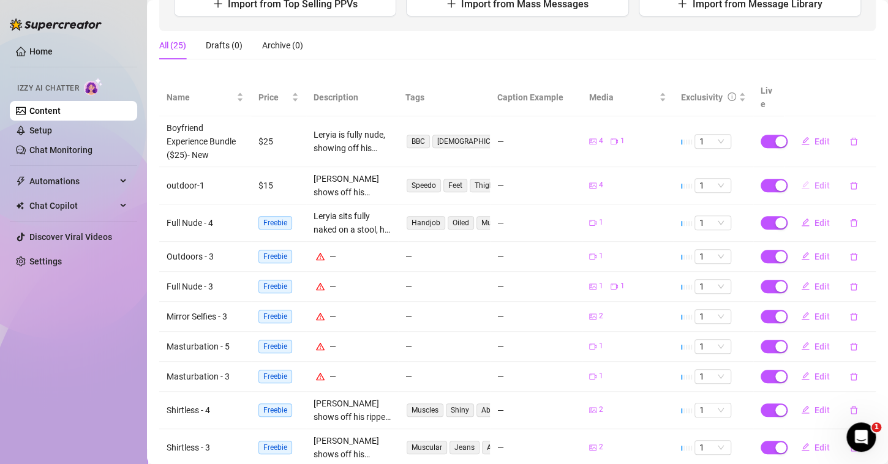
click at [801, 181] on icon "edit" at bounding box center [805, 185] width 9 height 9
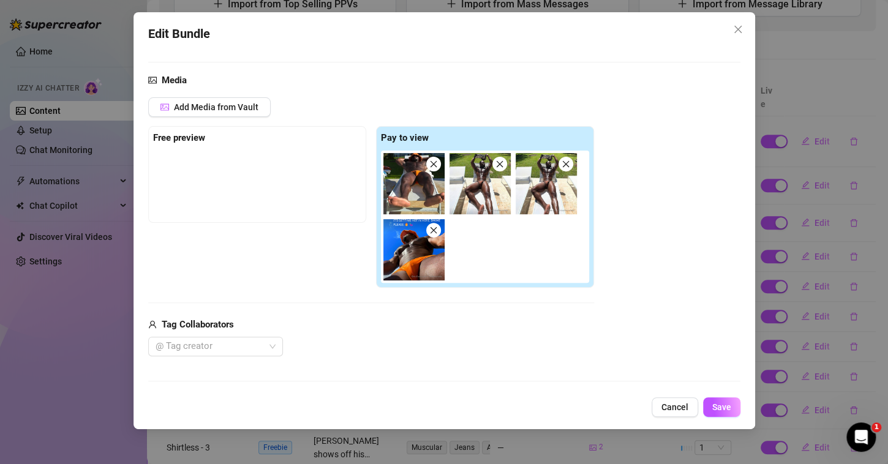
scroll to position [188, 0]
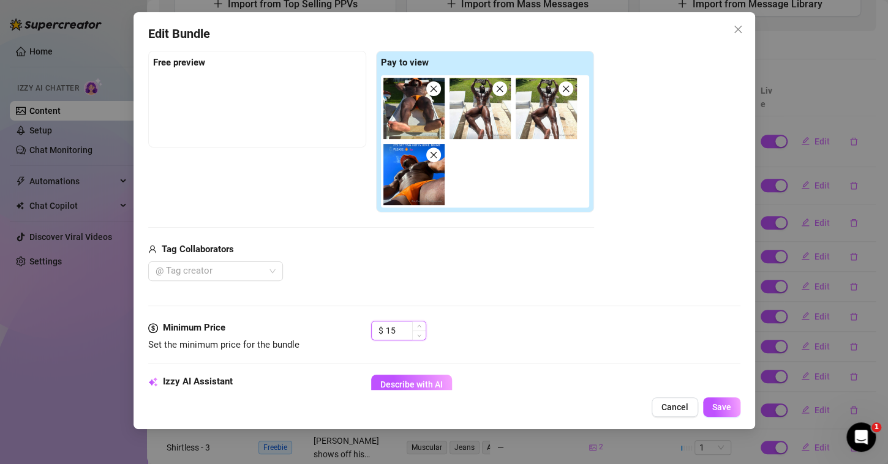
click at [406, 331] on input "15" at bounding box center [406, 331] width 40 height 18
click at [710, 406] on button "Save" at bounding box center [721, 407] width 37 height 20
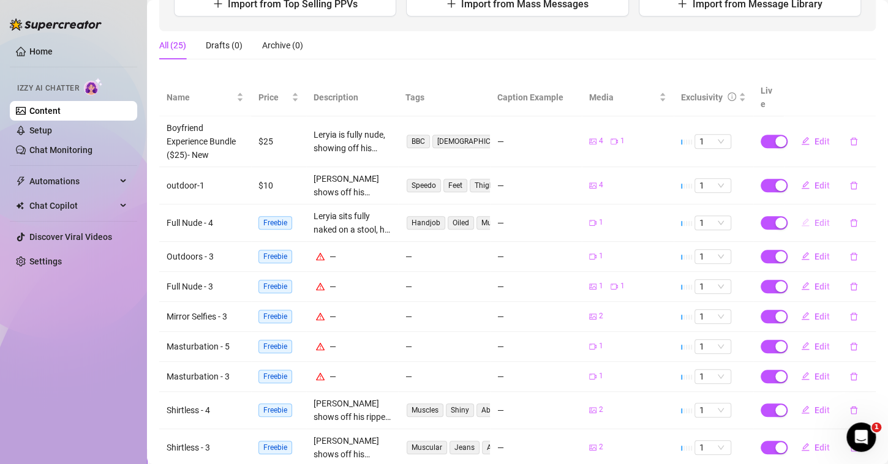
click at [815, 218] on span "Edit" at bounding box center [822, 223] width 15 height 10
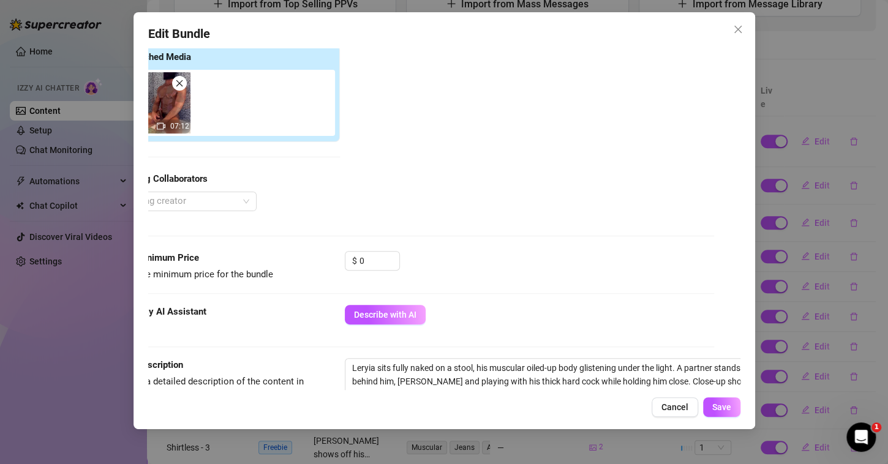
scroll to position [193, 26]
click at [382, 260] on input "0" at bounding box center [380, 261] width 40 height 18
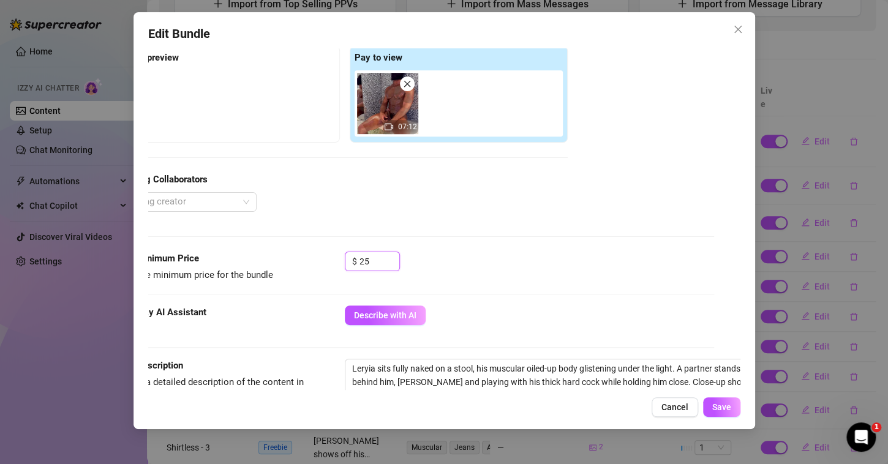
scroll to position [341, 26]
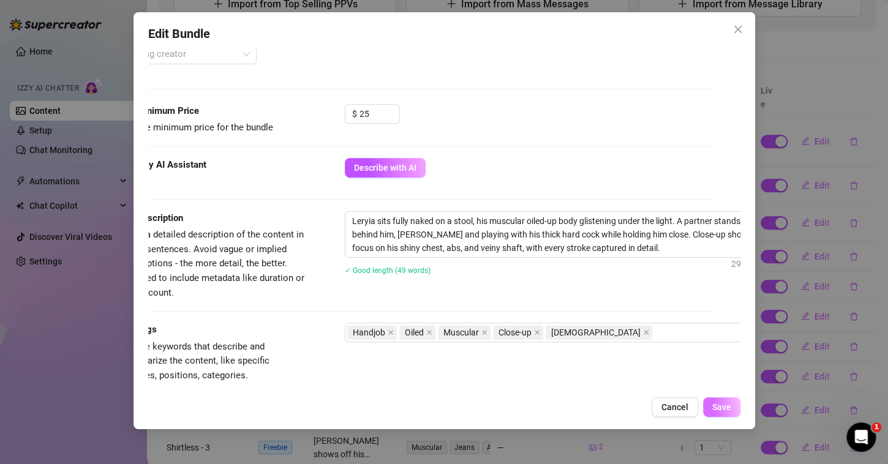
click at [710, 404] on button "Save" at bounding box center [721, 407] width 37 height 20
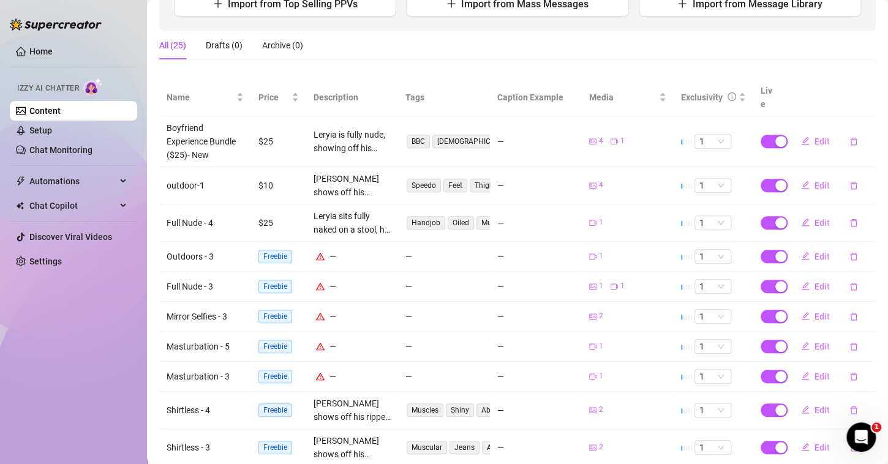
click at [26, 331] on div "Home Izzy AI Chatter Content Setup Chat Monitoring Automations Chat Copilot Dis…" at bounding box center [73, 226] width 127 height 453
click at [815, 252] on span "Edit" at bounding box center [822, 257] width 15 height 10
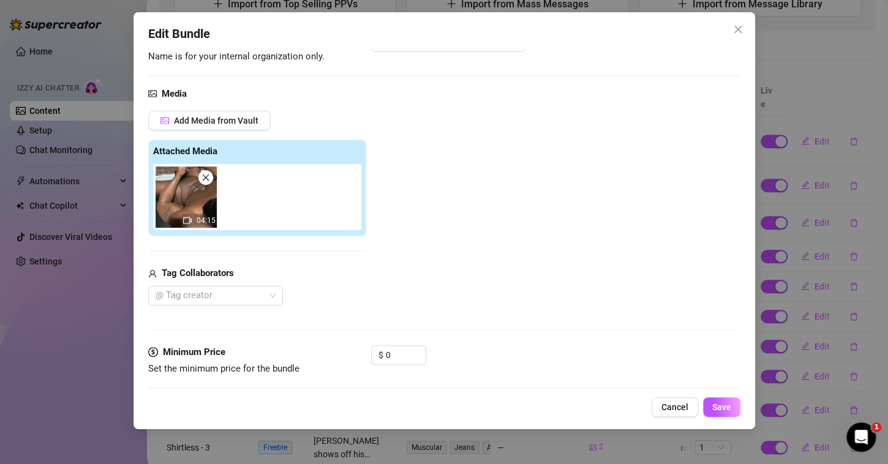
scroll to position [218, 0]
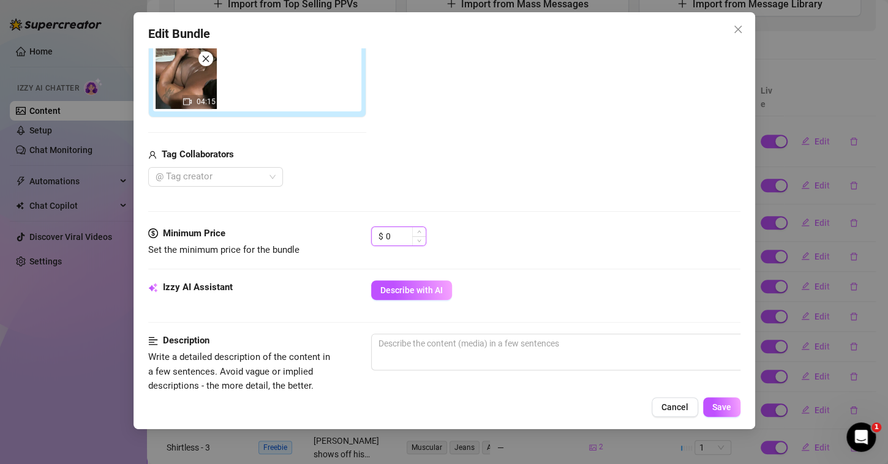
click at [405, 233] on input "0" at bounding box center [406, 236] width 40 height 18
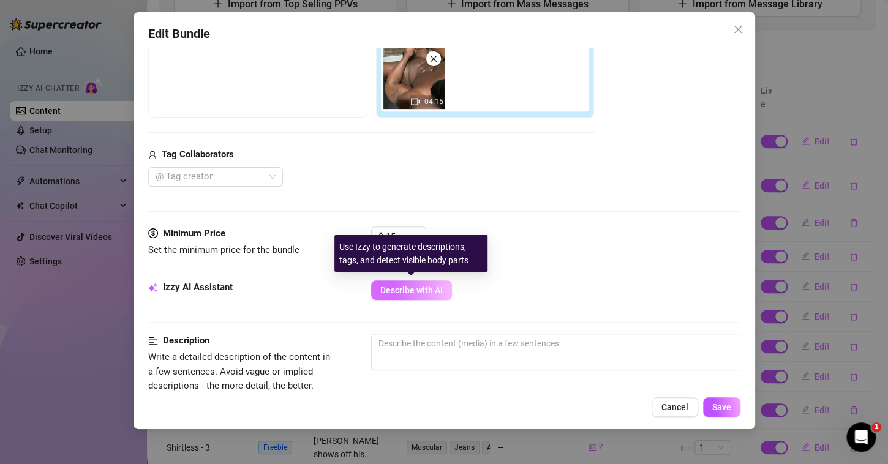
click at [427, 292] on span "Describe with AI" at bounding box center [411, 290] width 62 height 10
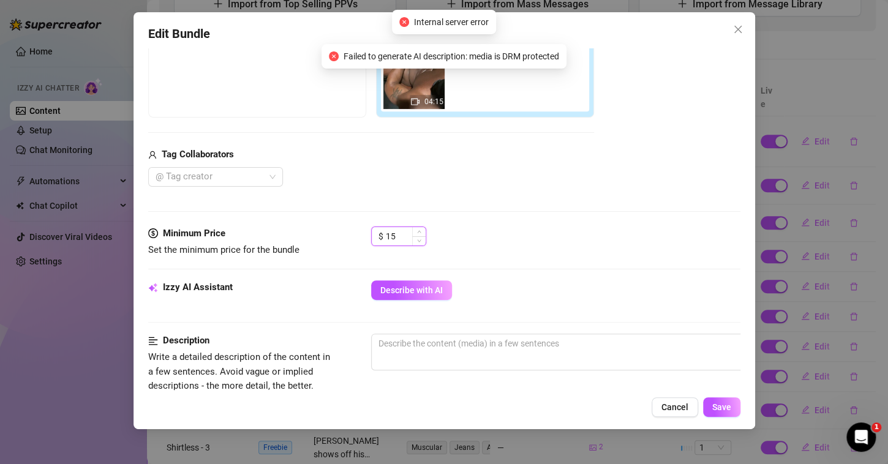
click at [399, 231] on input "15" at bounding box center [406, 236] width 40 height 18
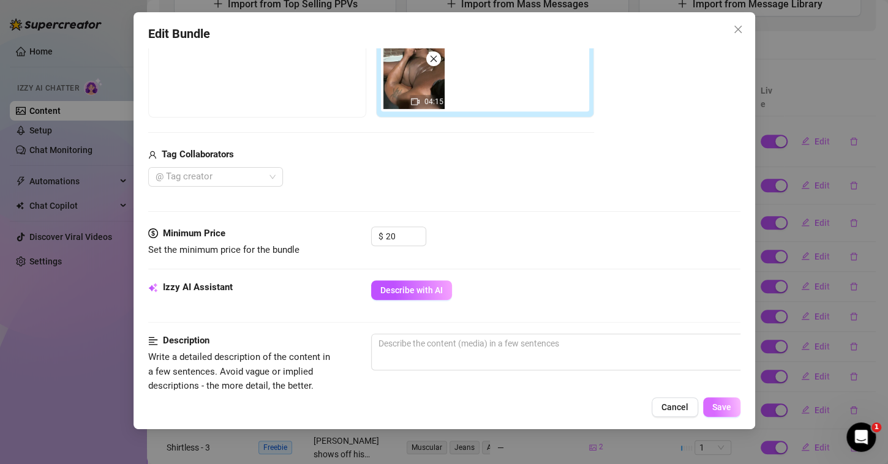
click at [725, 408] on span "Save" at bounding box center [721, 407] width 19 height 10
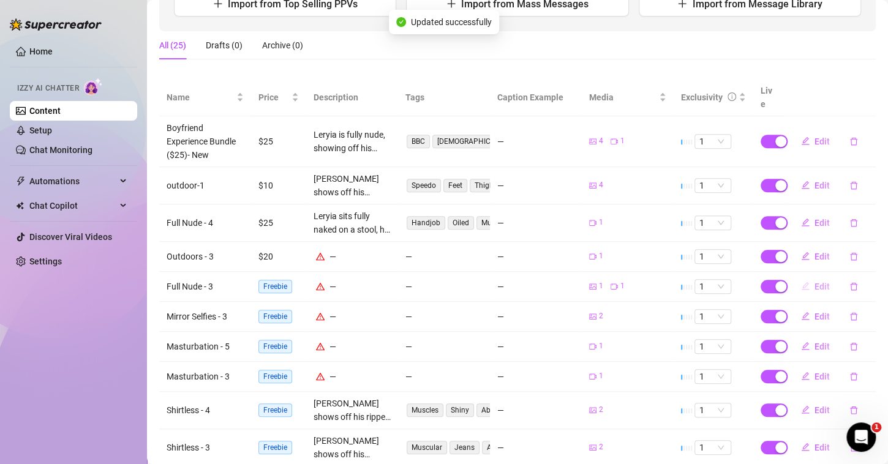
click at [815, 282] on span "Edit" at bounding box center [822, 287] width 15 height 10
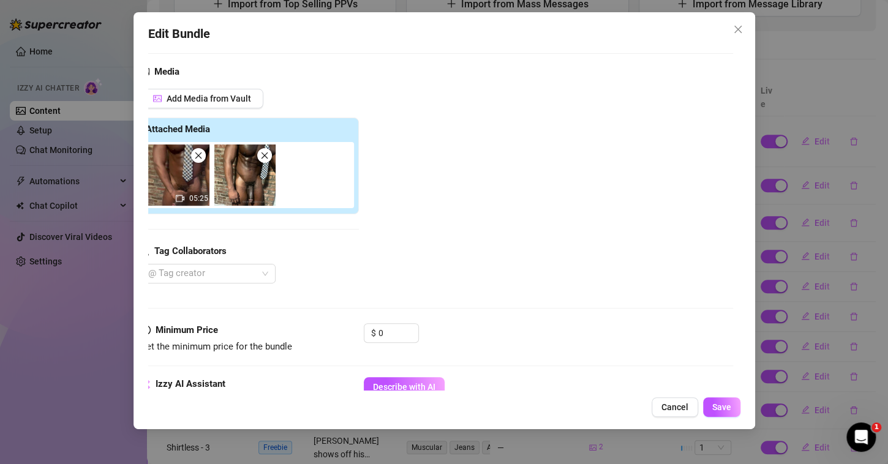
scroll to position [218, 7]
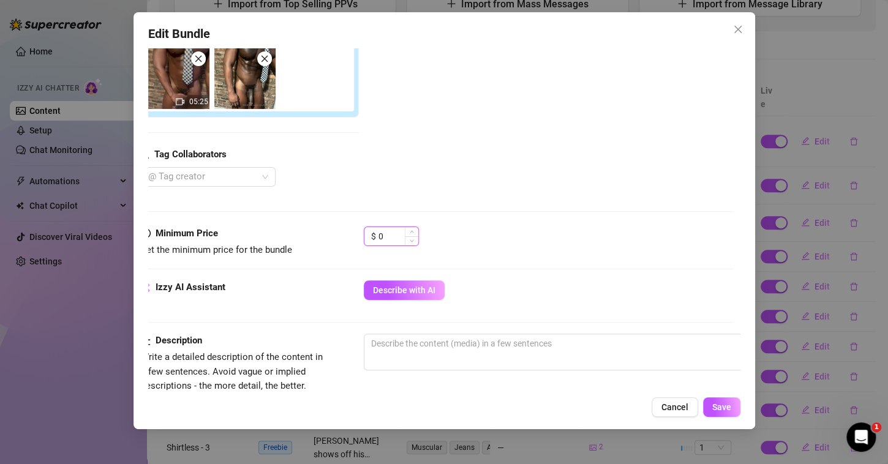
click at [389, 241] on input "0" at bounding box center [398, 236] width 40 height 18
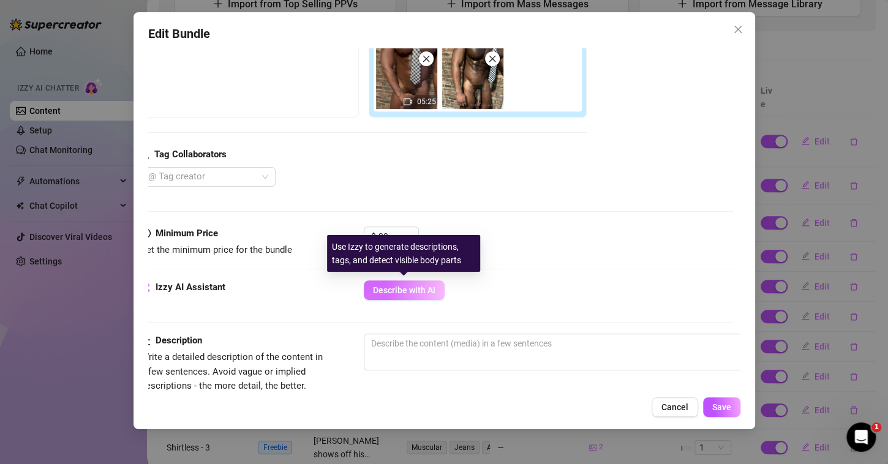
click at [423, 292] on span "Describe with AI" at bounding box center [404, 290] width 62 height 10
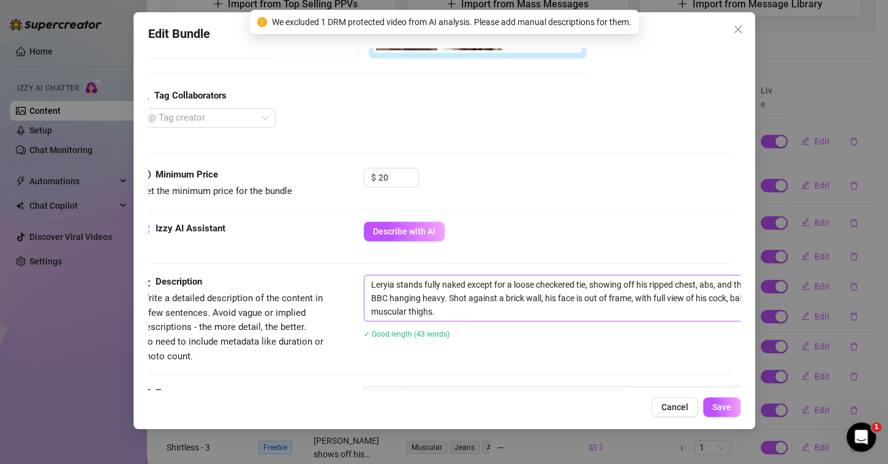
scroll to position [286, 7]
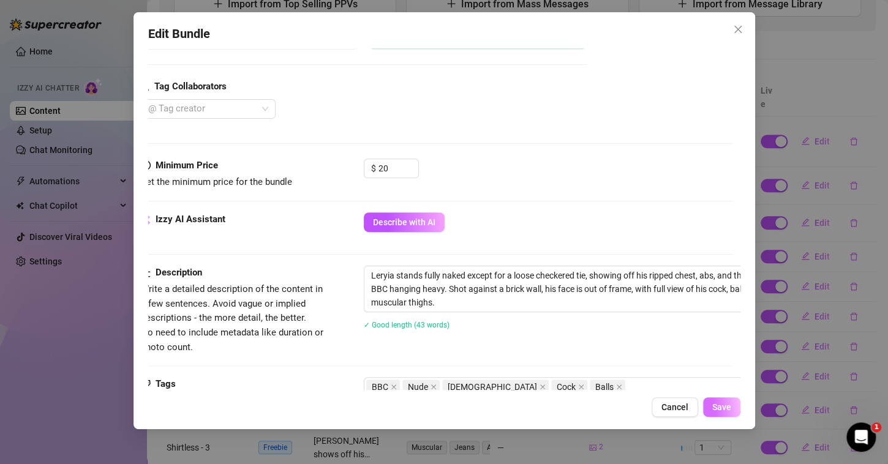
click at [725, 405] on span "Save" at bounding box center [721, 407] width 19 height 10
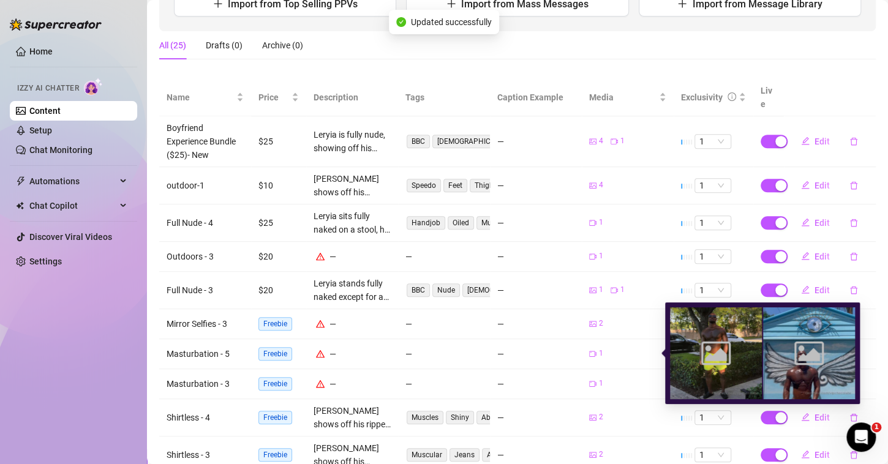
scroll to position [223, 0]
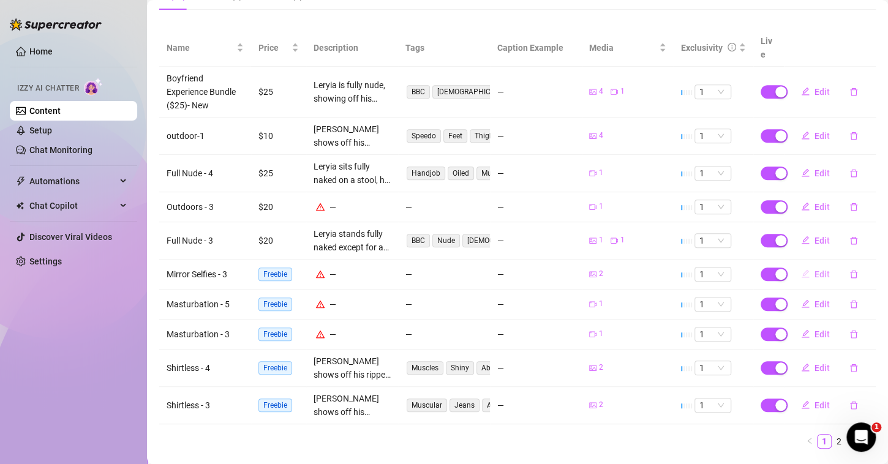
click at [801, 269] on icon "edit" at bounding box center [805, 273] width 9 height 9
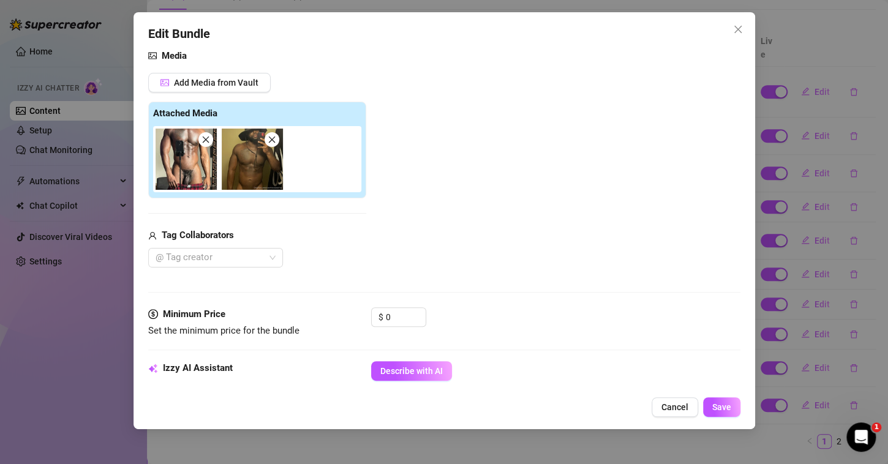
scroll to position [269, 0]
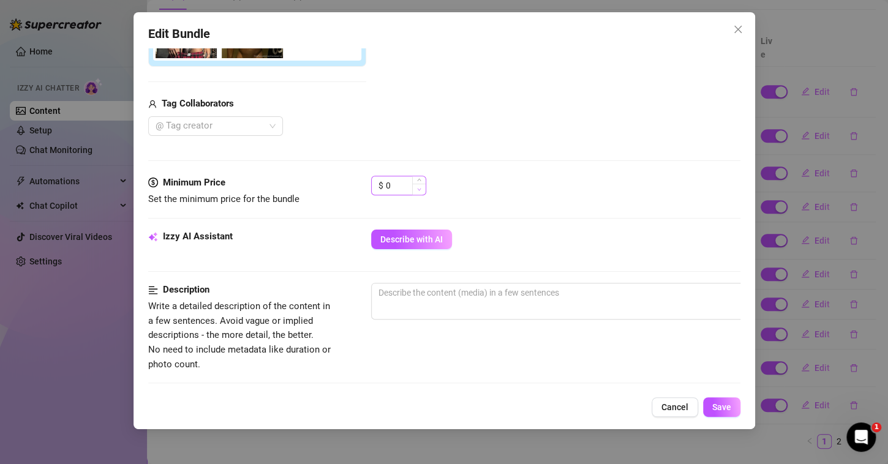
click at [413, 186] on span "Decrease Value" at bounding box center [418, 189] width 13 height 11
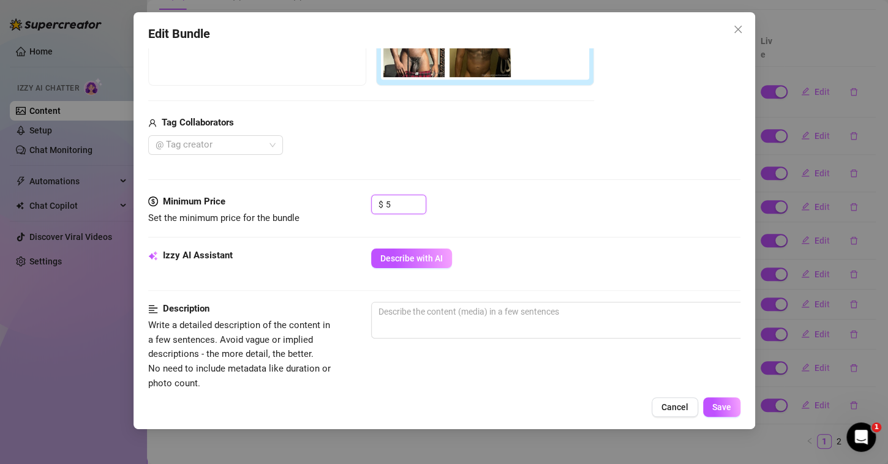
scroll to position [251, 0]
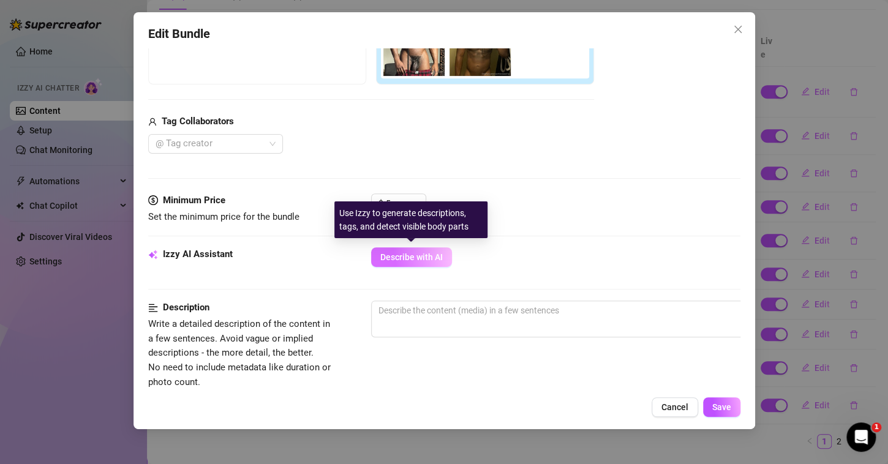
click at [401, 257] on span "Describe with AI" at bounding box center [411, 257] width 62 height 10
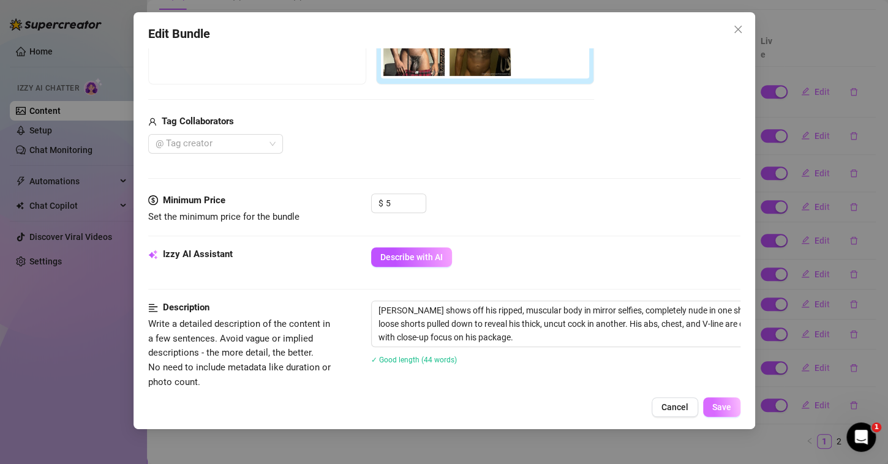
click at [721, 404] on span "Save" at bounding box center [721, 407] width 19 height 10
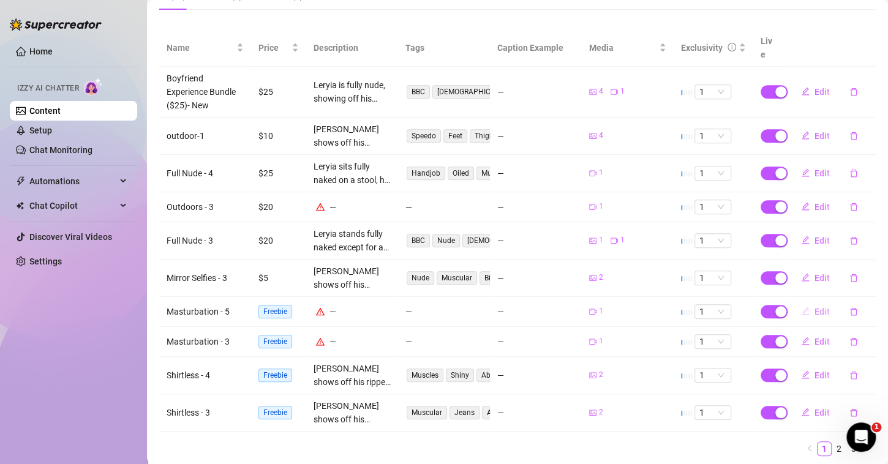
click at [800, 302] on button "Edit" at bounding box center [815, 312] width 48 height 20
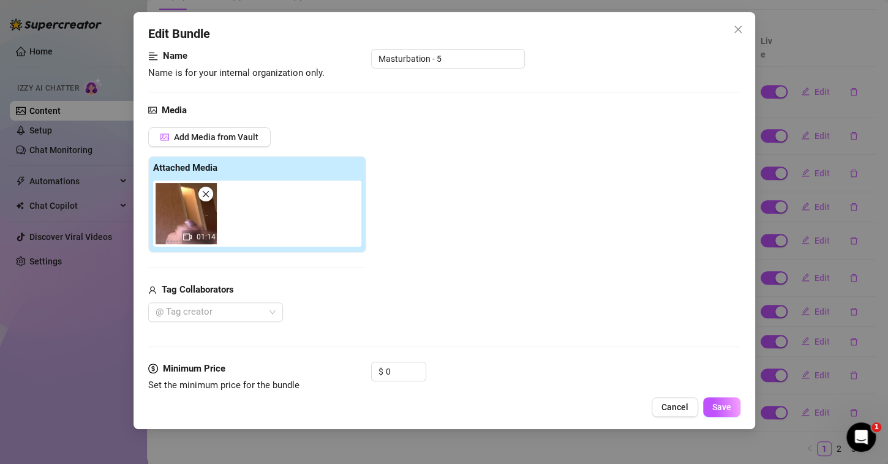
scroll to position [120, 0]
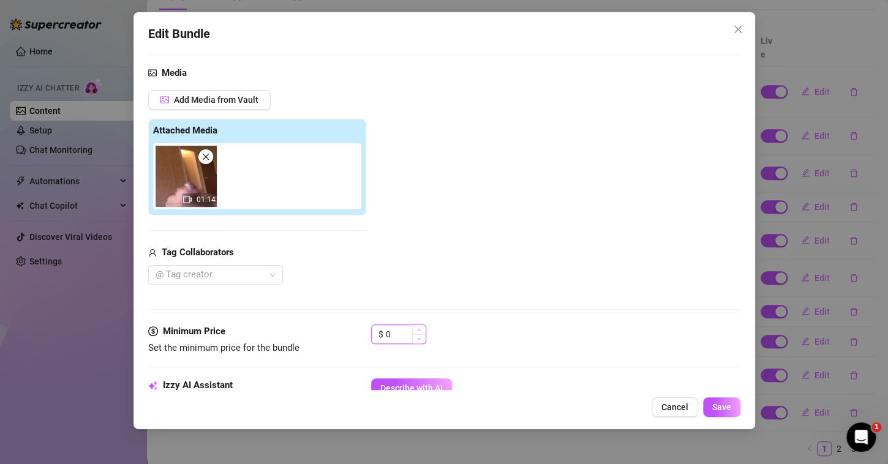
click at [404, 331] on input "0" at bounding box center [406, 334] width 40 height 18
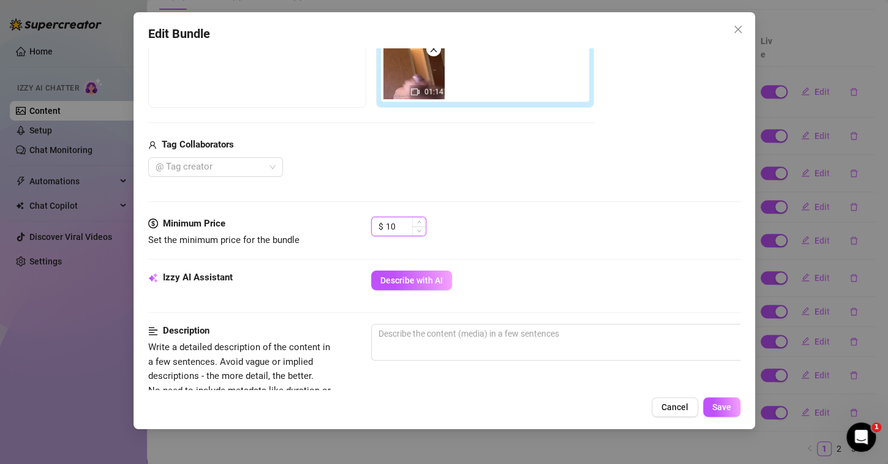
scroll to position [228, 0]
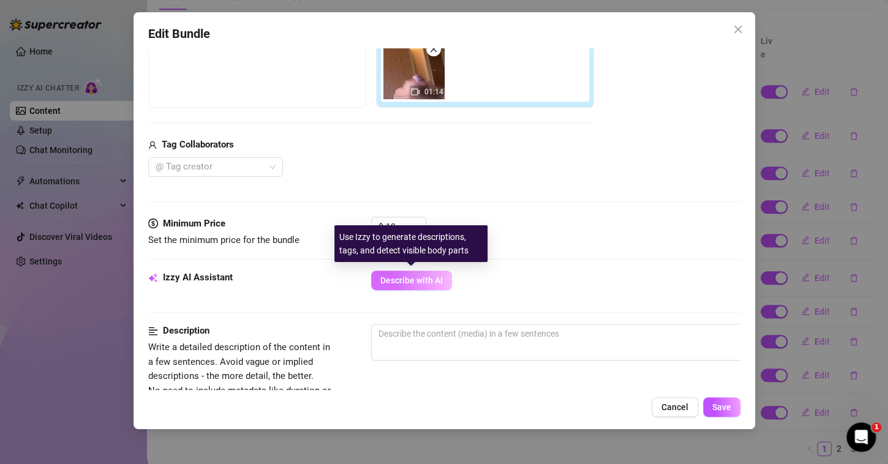
click at [423, 276] on span "Describe with AI" at bounding box center [411, 281] width 62 height 10
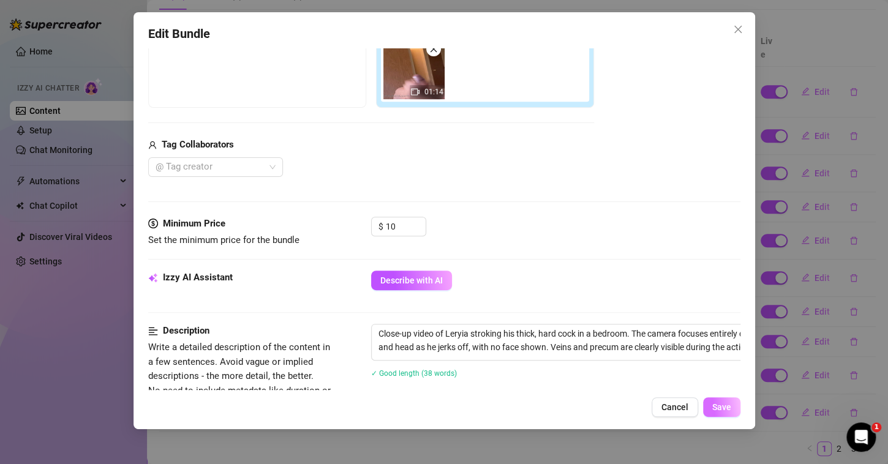
click at [723, 407] on span "Save" at bounding box center [721, 407] width 19 height 10
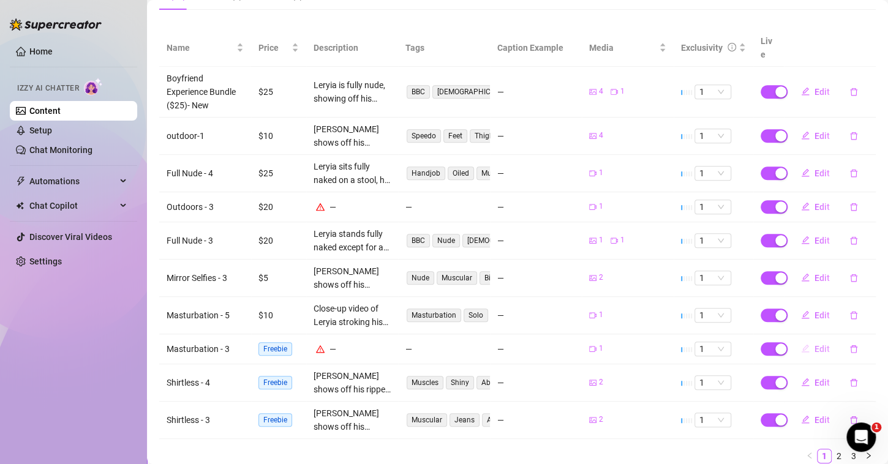
click at [815, 344] on span "Edit" at bounding box center [822, 349] width 15 height 10
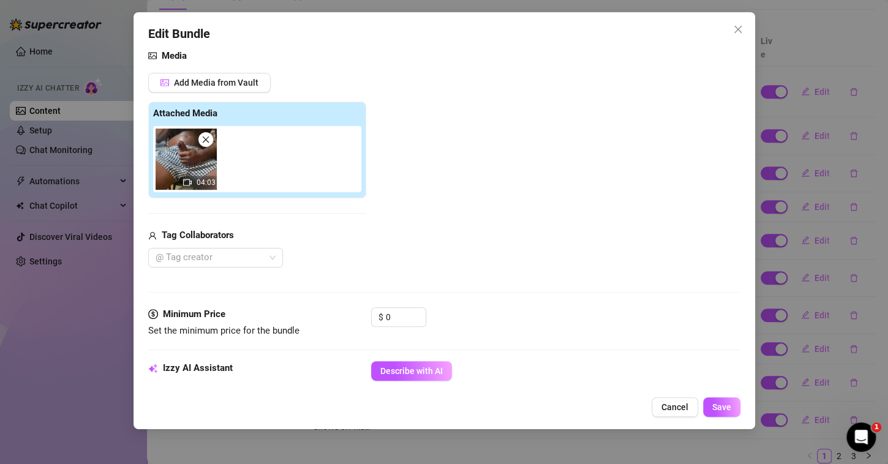
scroll to position [143, 0]
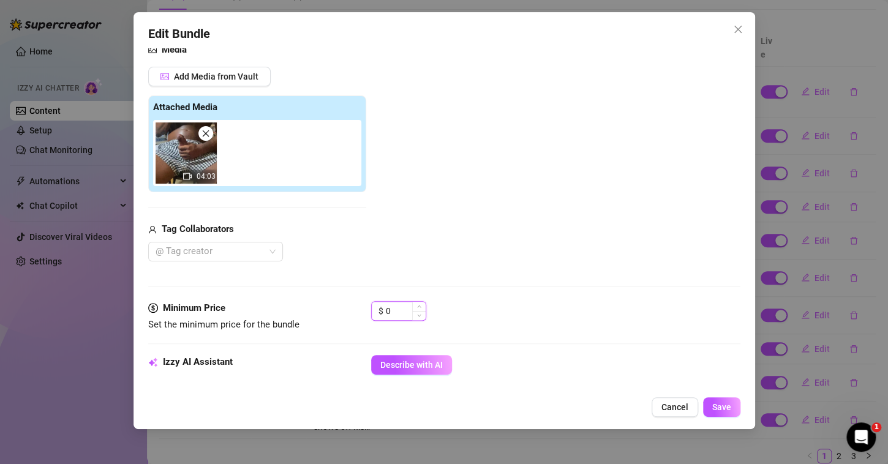
click at [396, 307] on input "0" at bounding box center [406, 311] width 40 height 18
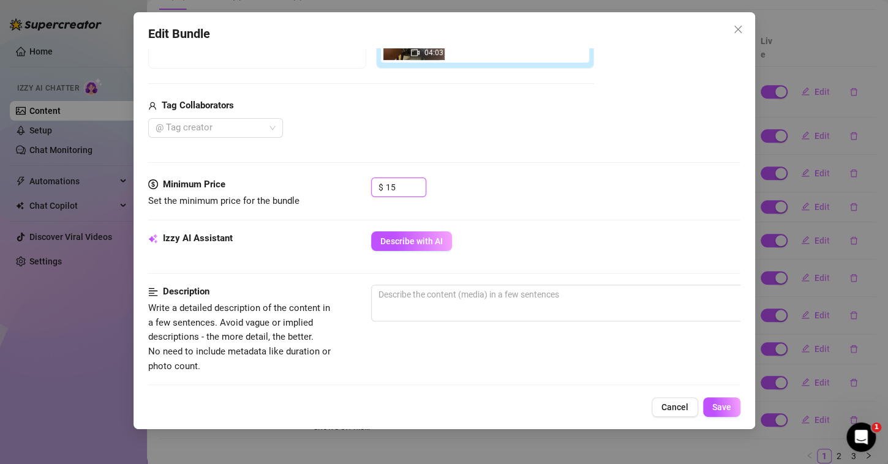
scroll to position [268, 0]
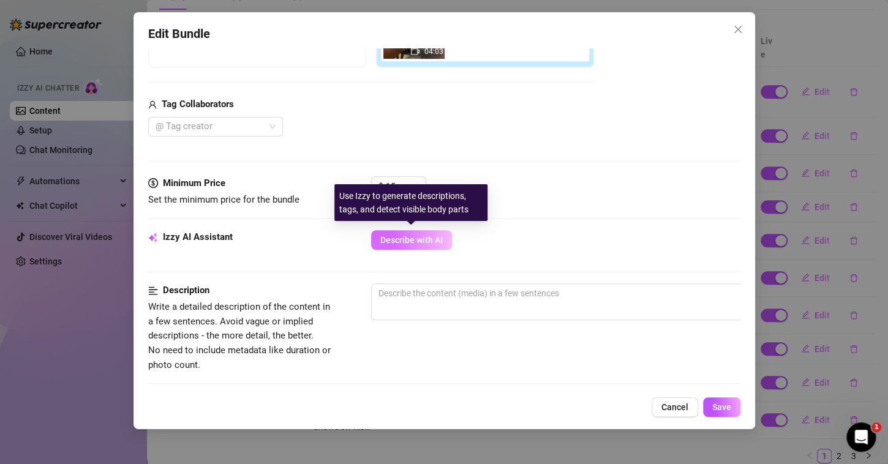
click at [412, 235] on span "Describe with AI" at bounding box center [411, 240] width 62 height 10
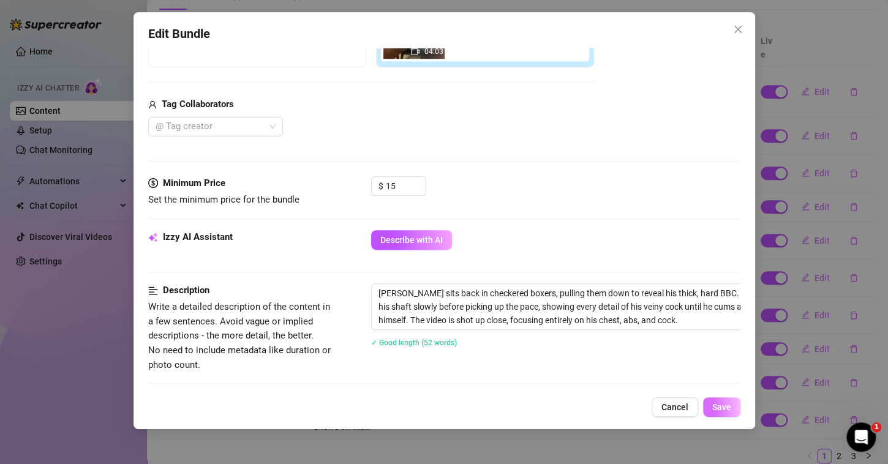
click at [726, 399] on button "Save" at bounding box center [721, 407] width 37 height 20
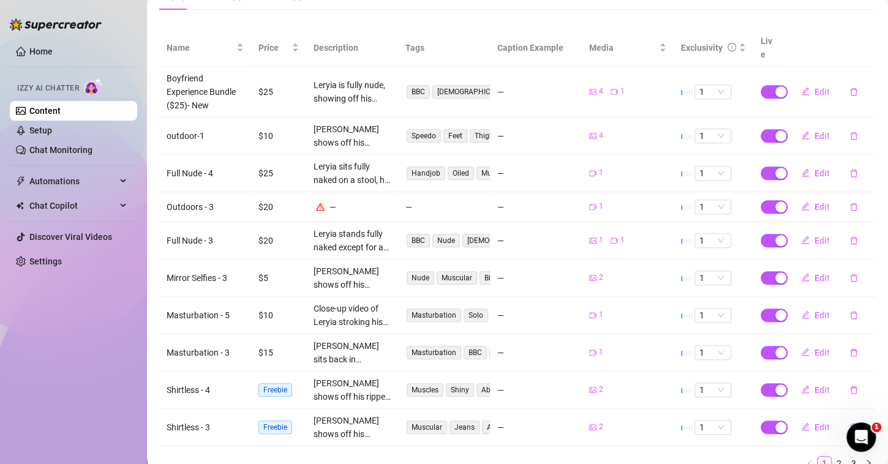
scroll to position [260, 0]
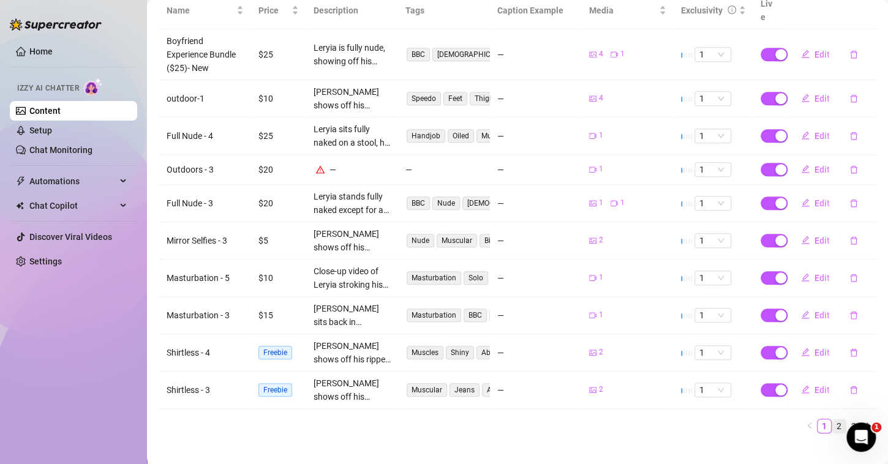
click at [832, 420] on link "2" at bounding box center [838, 426] width 13 height 13
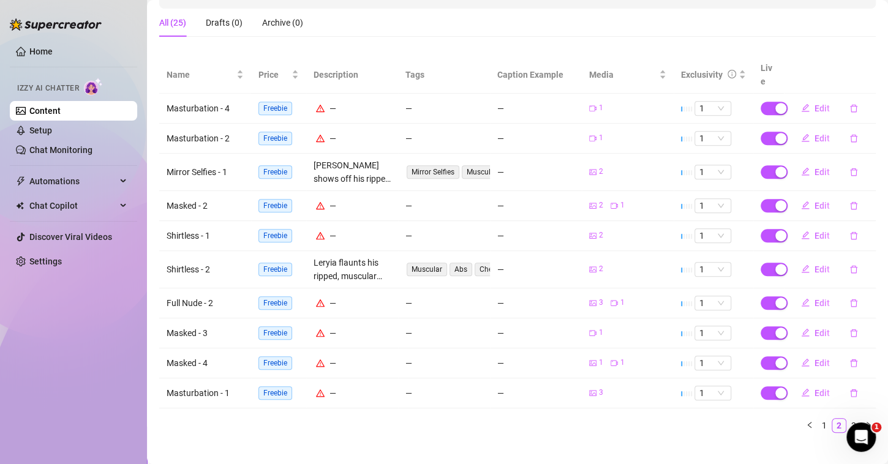
scroll to position [137, 0]
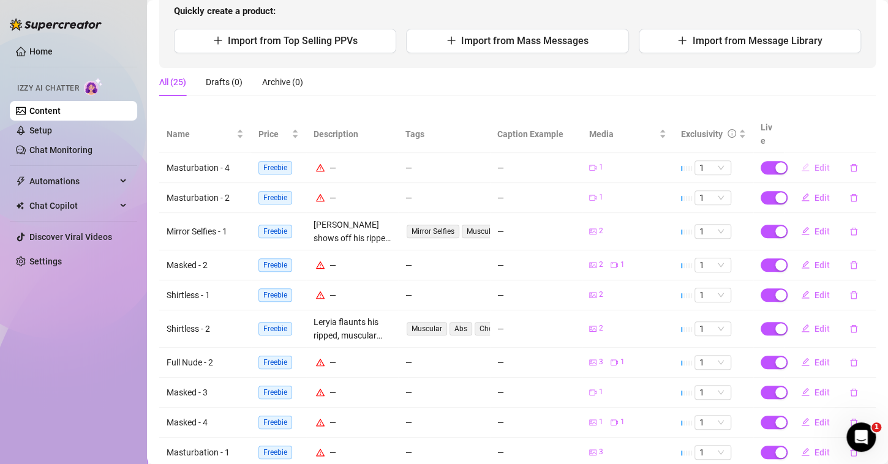
click at [801, 163] on icon "edit" at bounding box center [805, 167] width 9 height 9
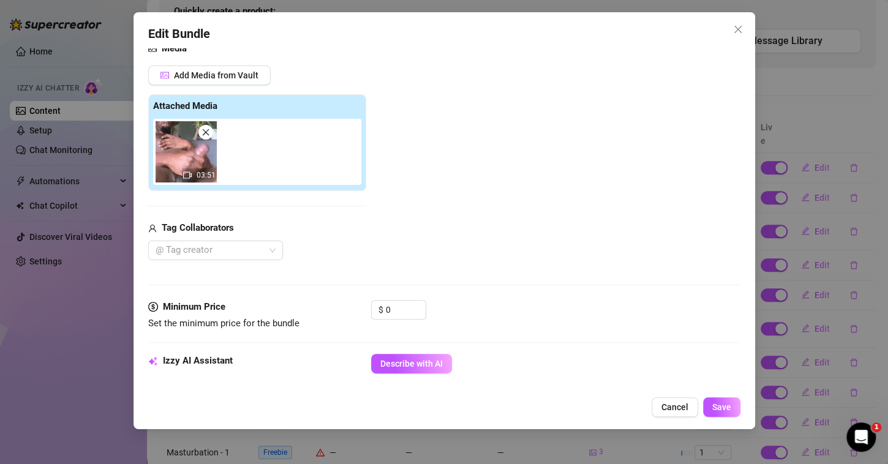
scroll to position [146, 0]
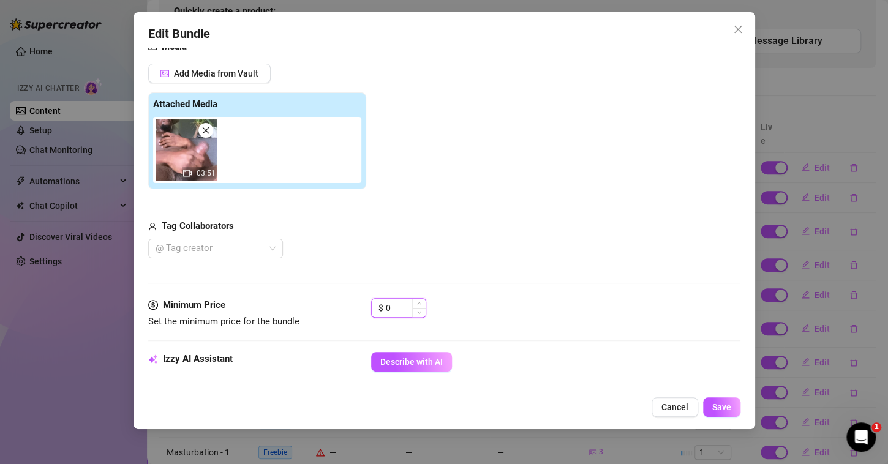
click at [397, 307] on input "0" at bounding box center [406, 308] width 40 height 18
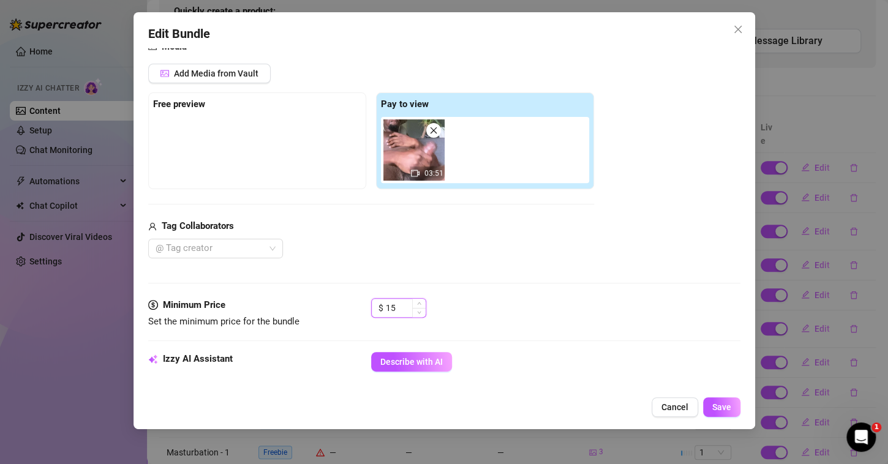
scroll to position [241, 0]
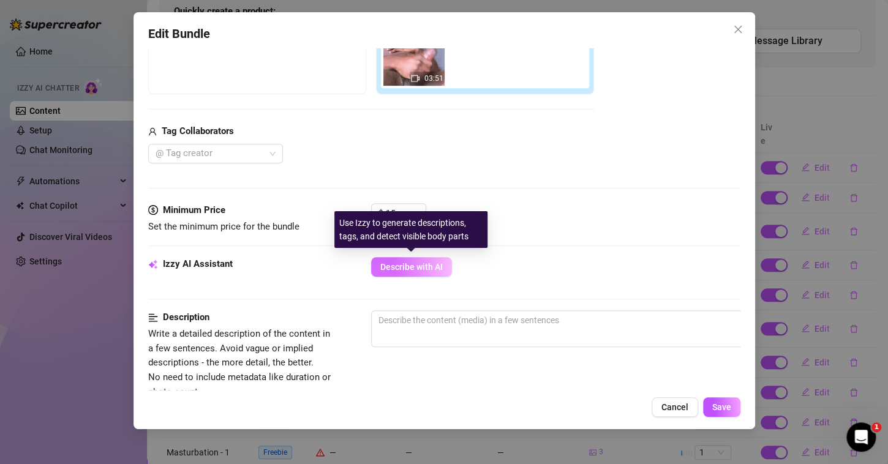
click at [420, 266] on span "Describe with AI" at bounding box center [411, 267] width 62 height 10
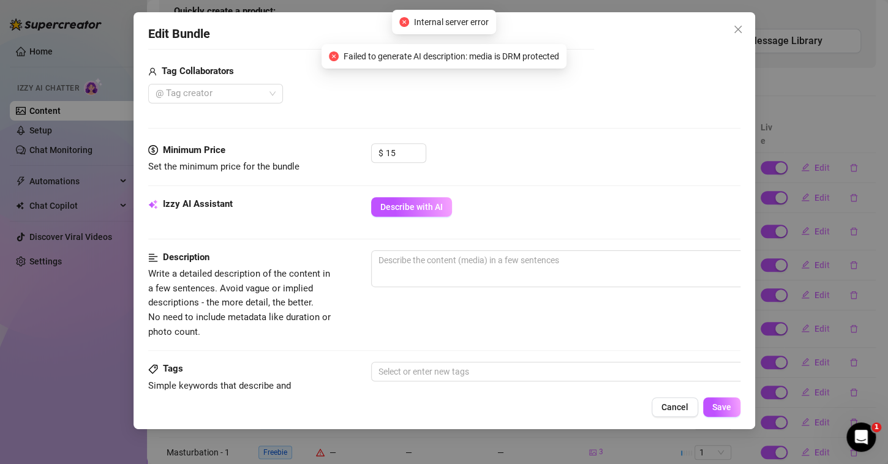
scroll to position [301, 0]
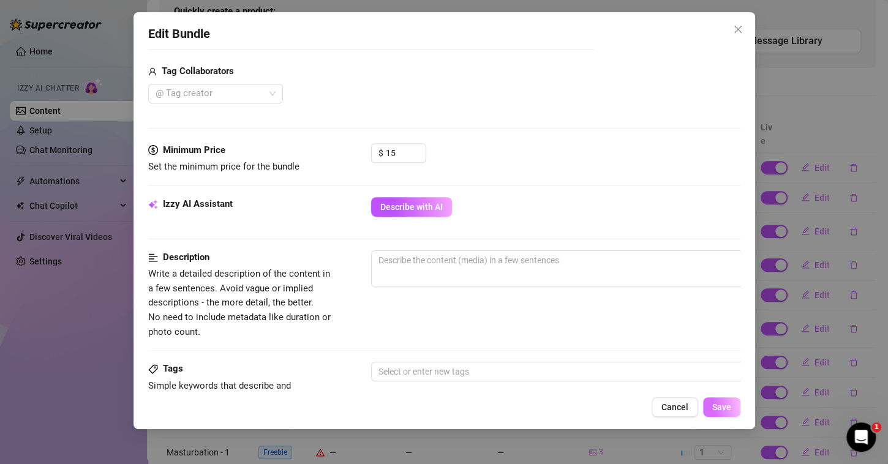
click at [725, 407] on span "Save" at bounding box center [721, 407] width 19 height 10
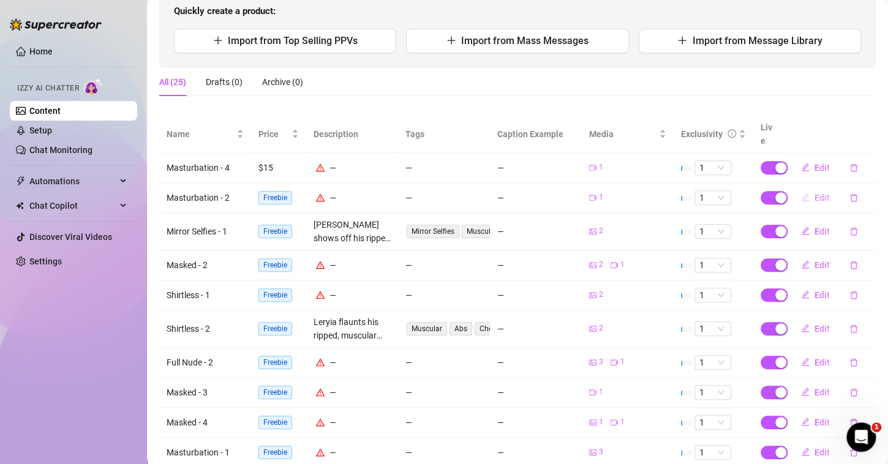
click at [805, 188] on button "Edit" at bounding box center [815, 198] width 48 height 20
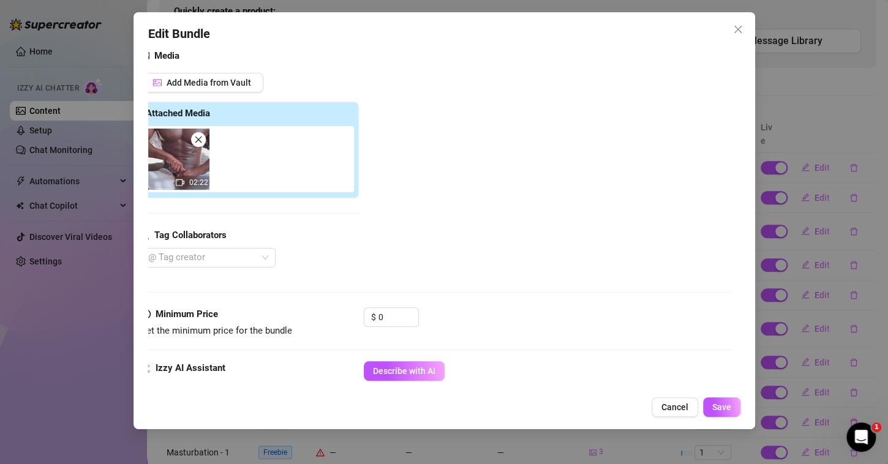
scroll to position [225, 7]
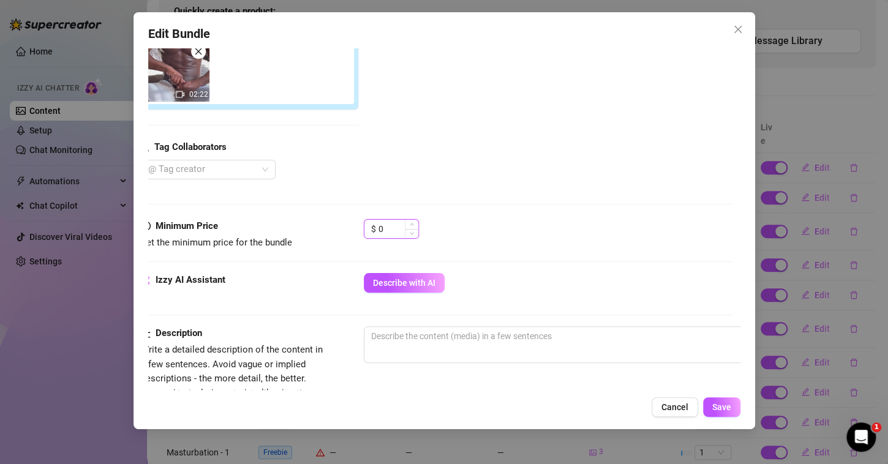
click at [396, 225] on input "0" at bounding box center [398, 229] width 40 height 18
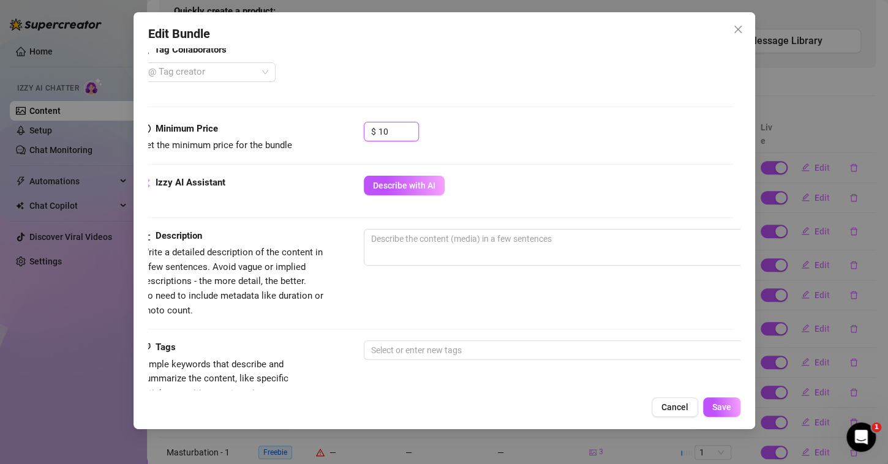
scroll to position [323, 7]
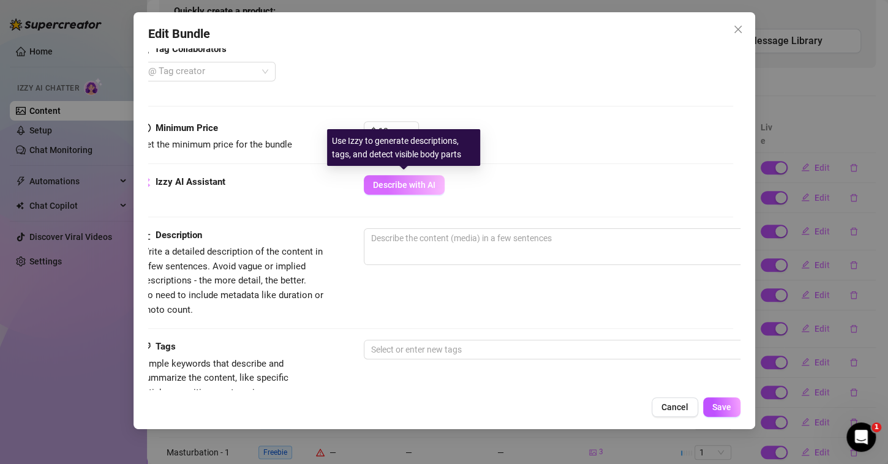
click at [409, 188] on span "Describe with AI" at bounding box center [404, 185] width 62 height 10
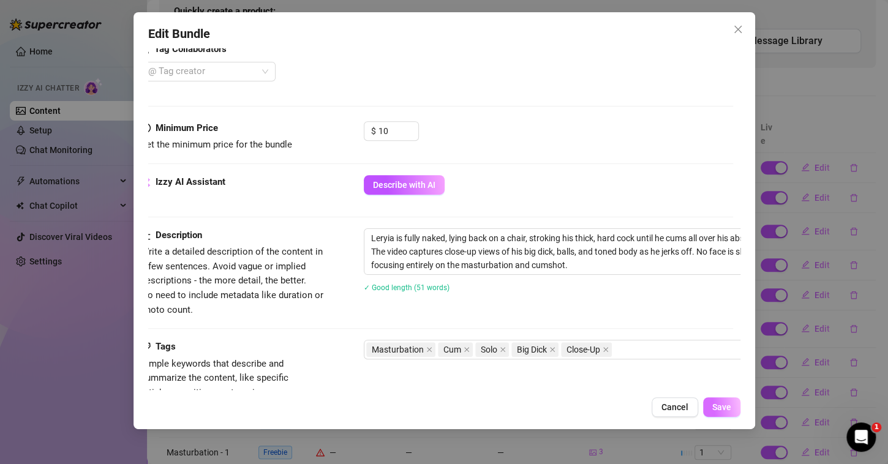
click at [727, 411] on span "Save" at bounding box center [721, 407] width 19 height 10
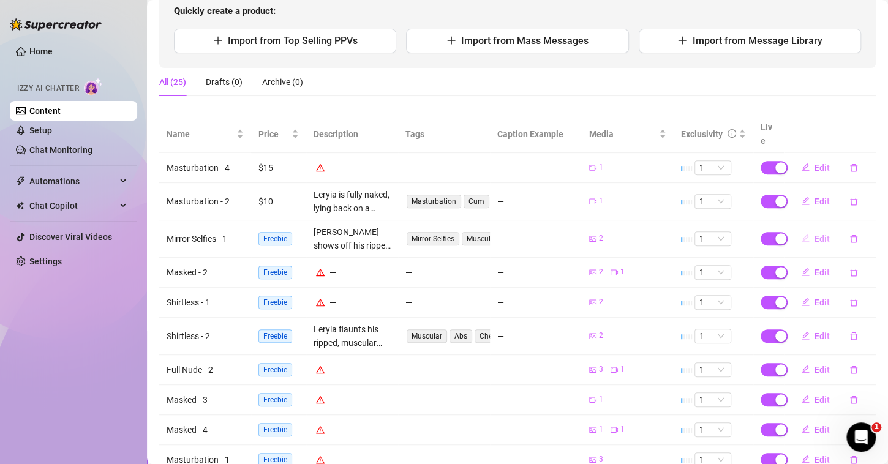
click at [810, 229] on button "Edit" at bounding box center [815, 239] width 48 height 20
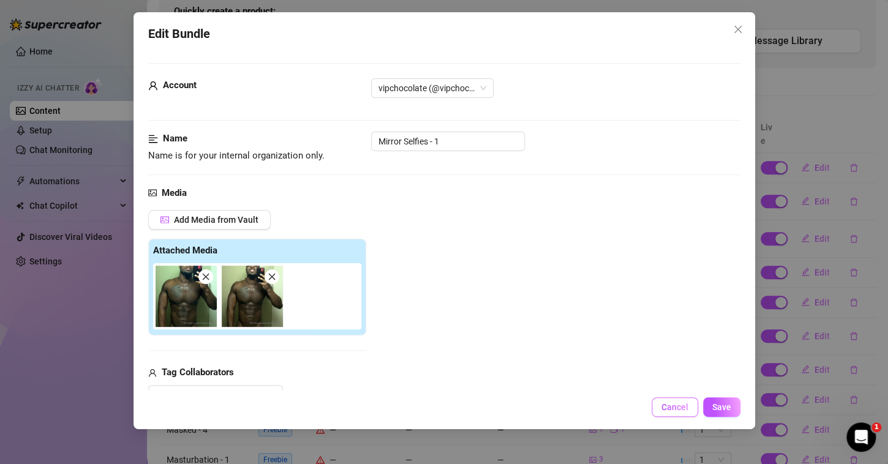
click at [673, 412] on span "Cancel" at bounding box center [674, 407] width 27 height 10
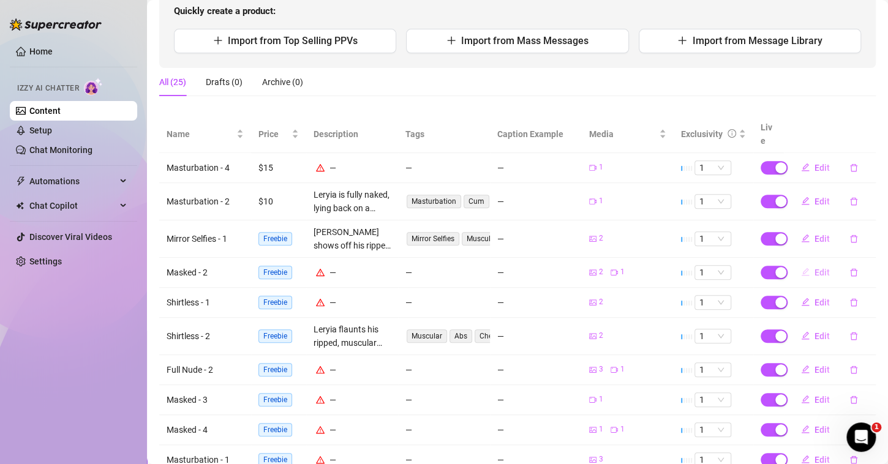
click at [815, 268] on span "Edit" at bounding box center [822, 273] width 15 height 10
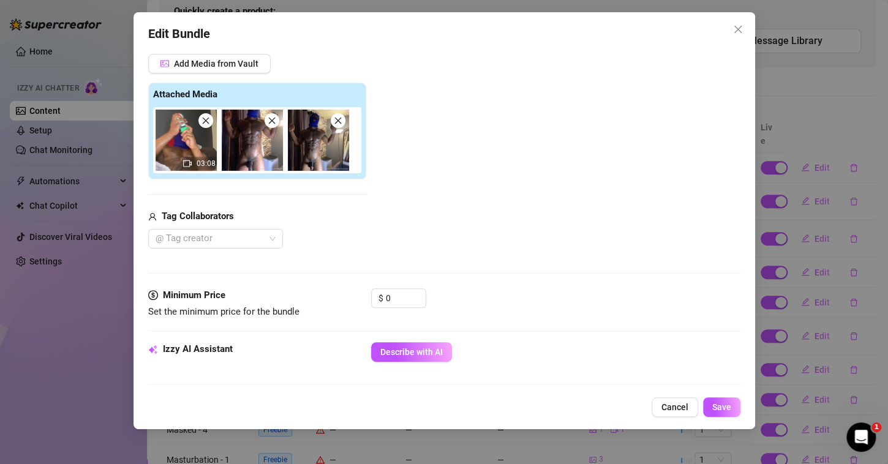
scroll to position [200, 0]
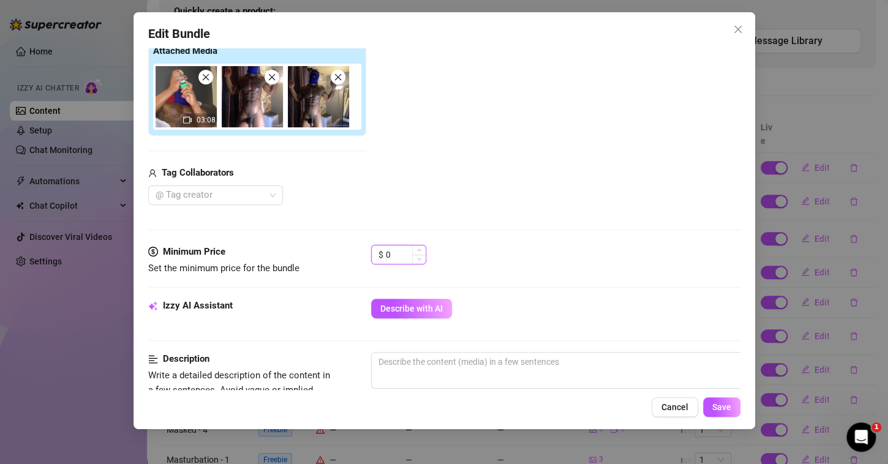
click at [407, 250] on input "0" at bounding box center [406, 255] width 40 height 18
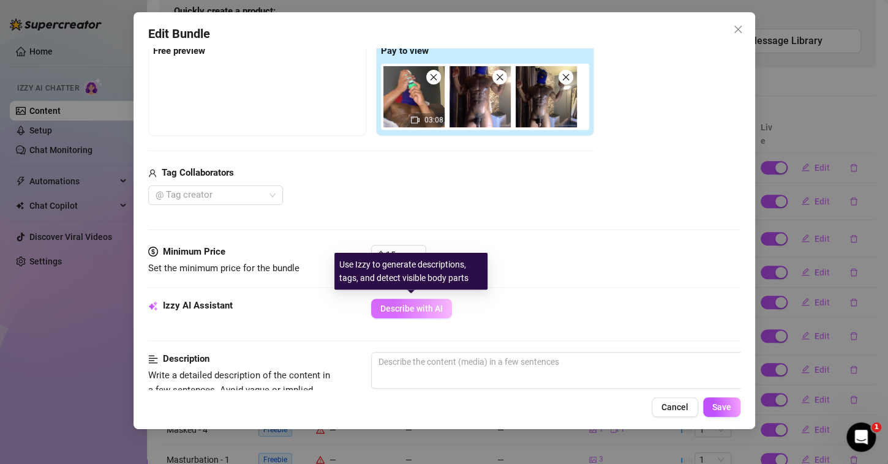
click at [432, 304] on span "Describe with AI" at bounding box center [411, 309] width 62 height 10
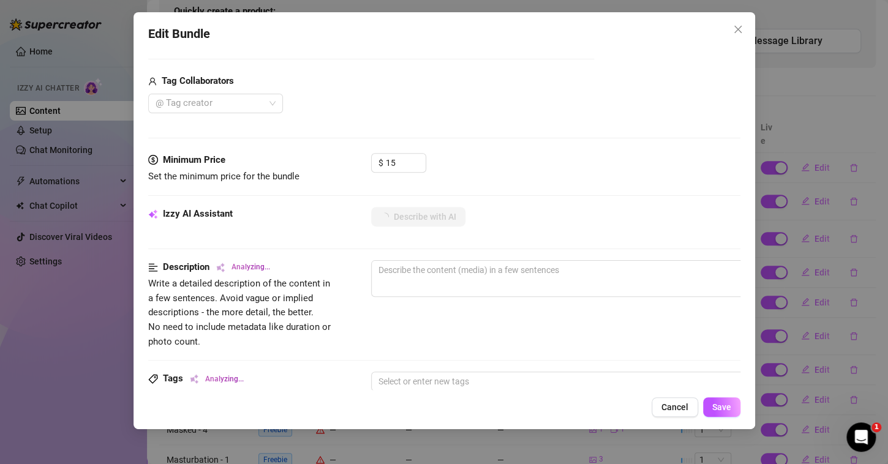
scroll to position [292, 0]
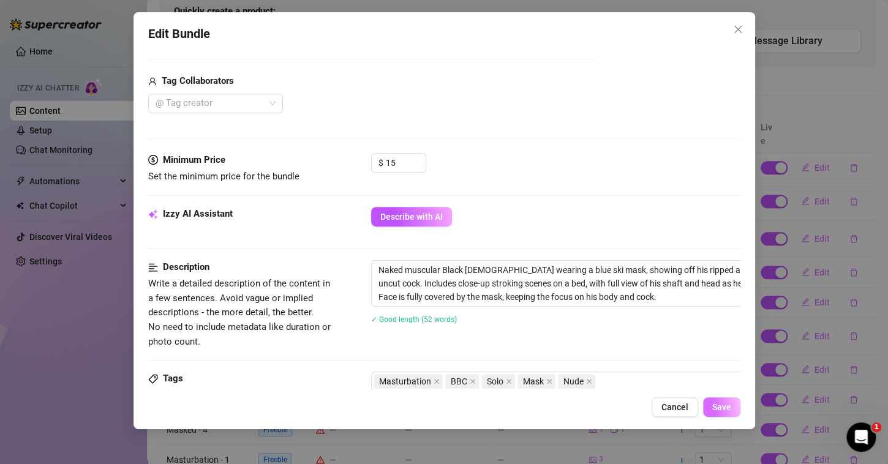
click at [726, 411] on span "Save" at bounding box center [721, 407] width 19 height 10
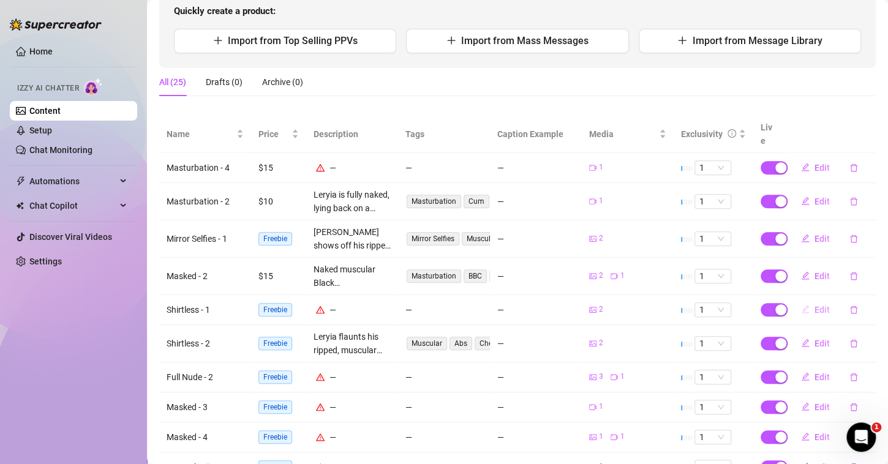
click at [804, 300] on button "Edit" at bounding box center [815, 310] width 48 height 20
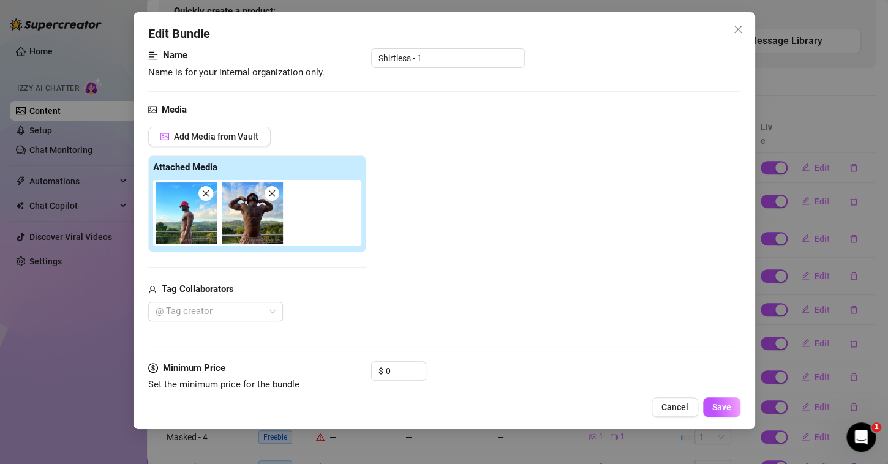
scroll to position [93, 0]
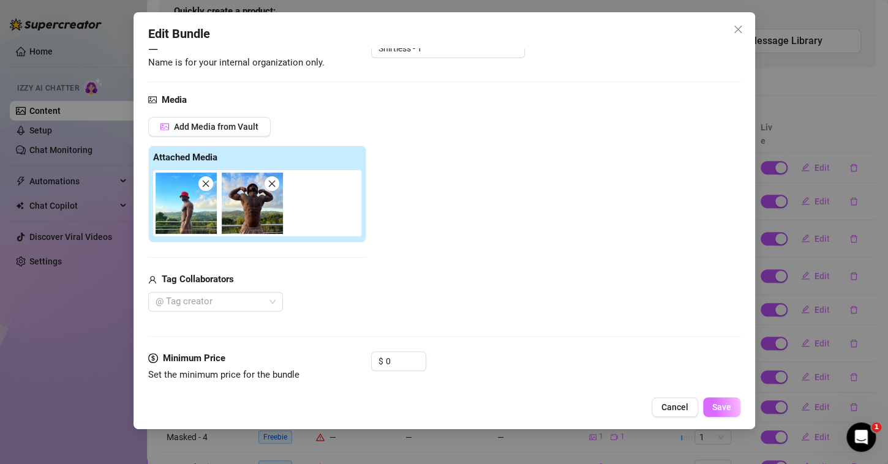
click at [725, 412] on span "Save" at bounding box center [721, 407] width 19 height 10
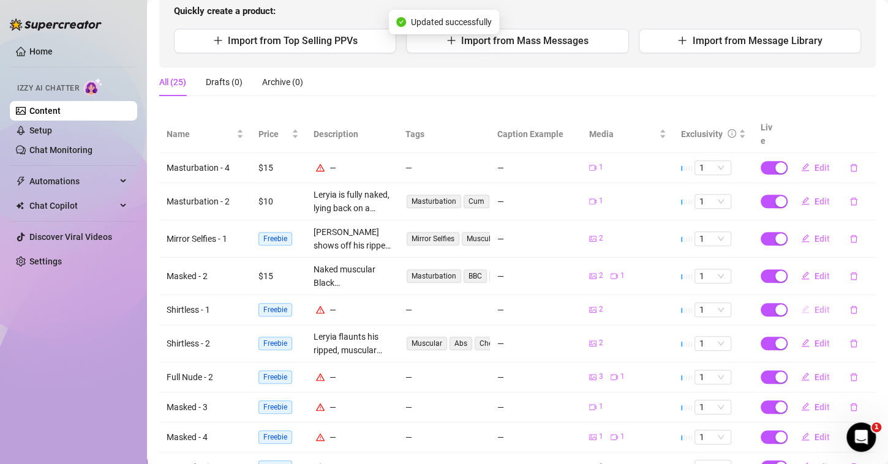
click at [802, 306] on icon "edit" at bounding box center [806, 310] width 8 height 8
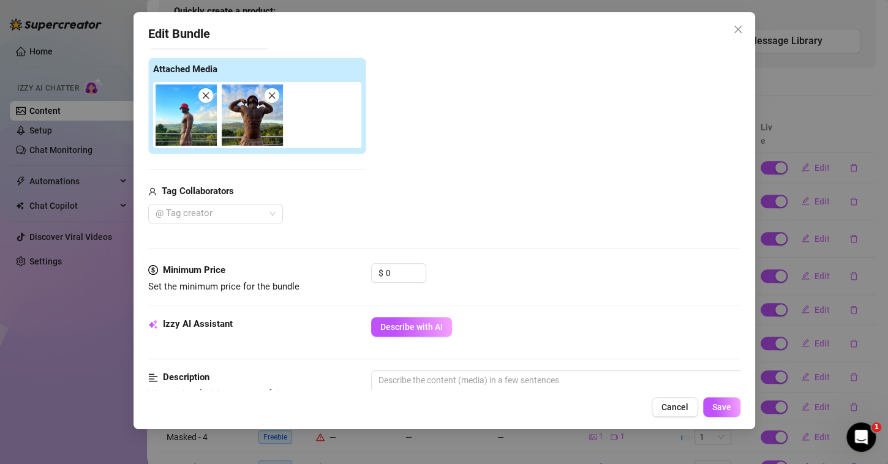
scroll to position [230, 0]
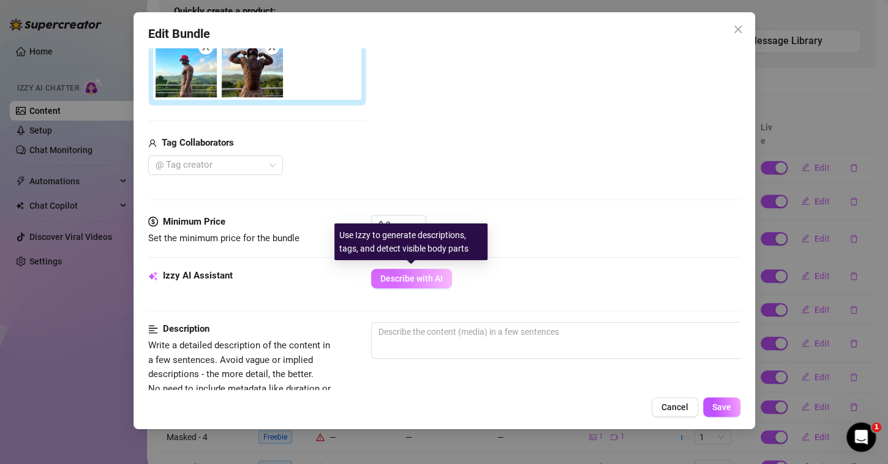
click at [400, 271] on button "Describe with AI" at bounding box center [411, 279] width 81 height 20
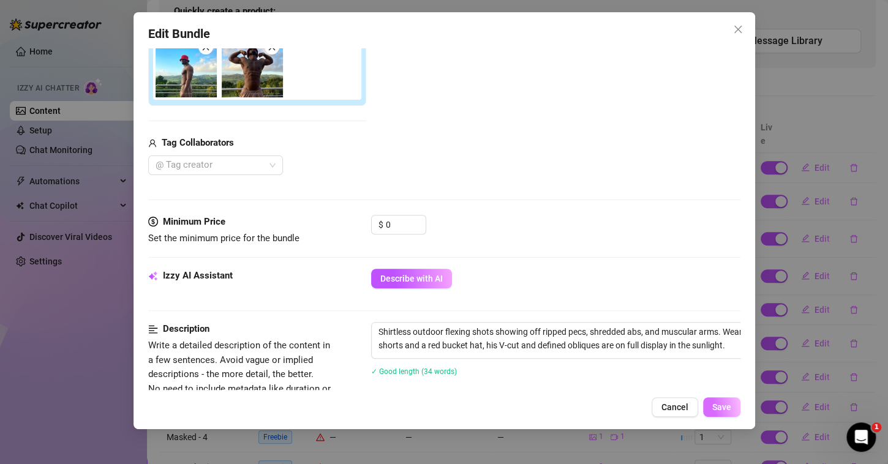
click at [720, 404] on span "Save" at bounding box center [721, 407] width 19 height 10
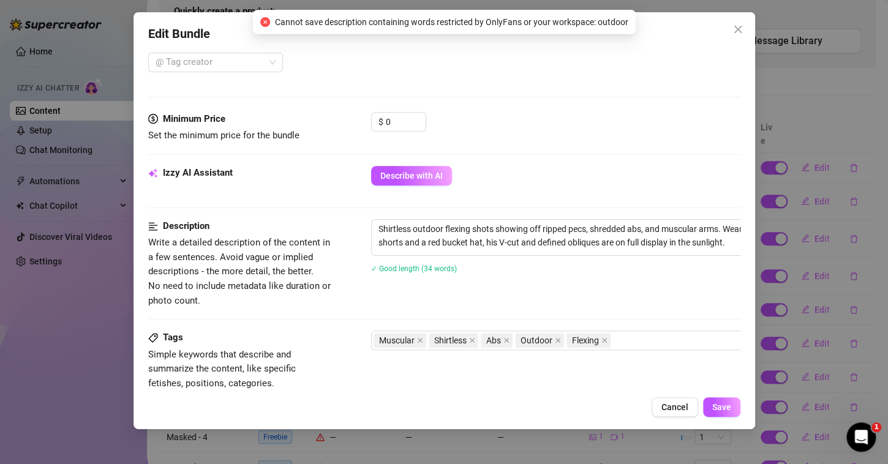
scroll to position [332, 0]
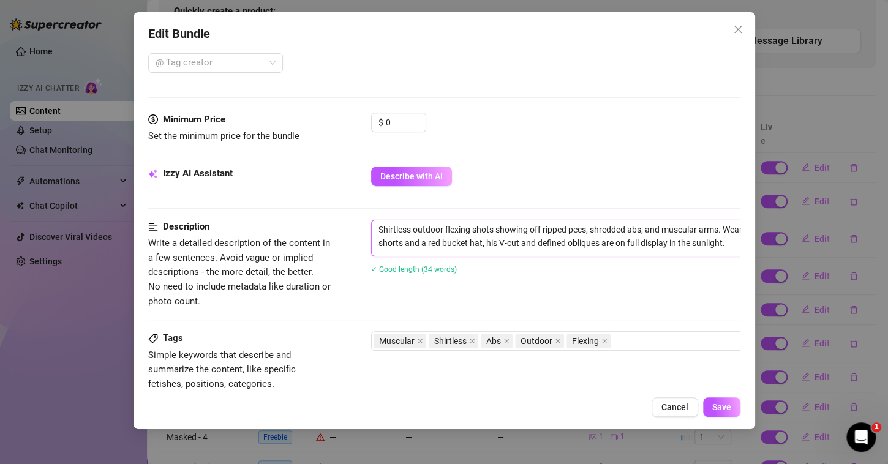
click at [442, 227] on textarea "Shirtless outdoor flexing shots showing off ripped pecs, shredded abs, and musc…" at bounding box center [585, 236] width 427 height 32
click at [728, 407] on span "Save" at bounding box center [721, 407] width 19 height 10
click at [710, 409] on button "Save" at bounding box center [721, 407] width 37 height 20
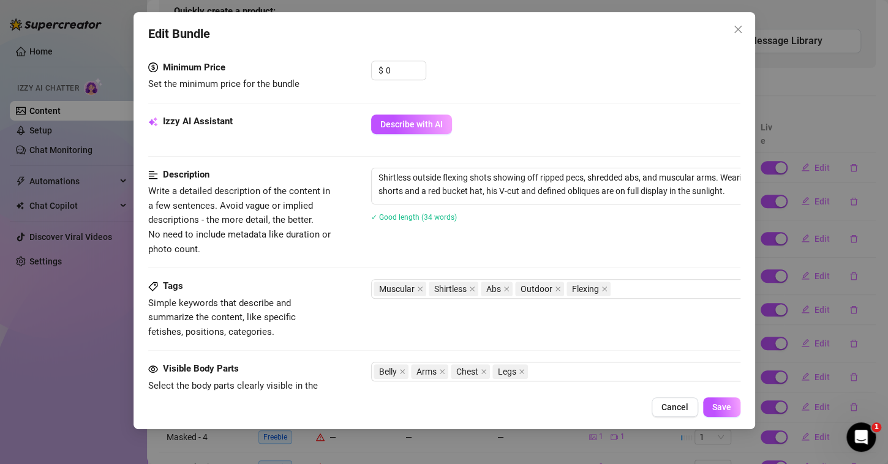
scroll to position [390, 0]
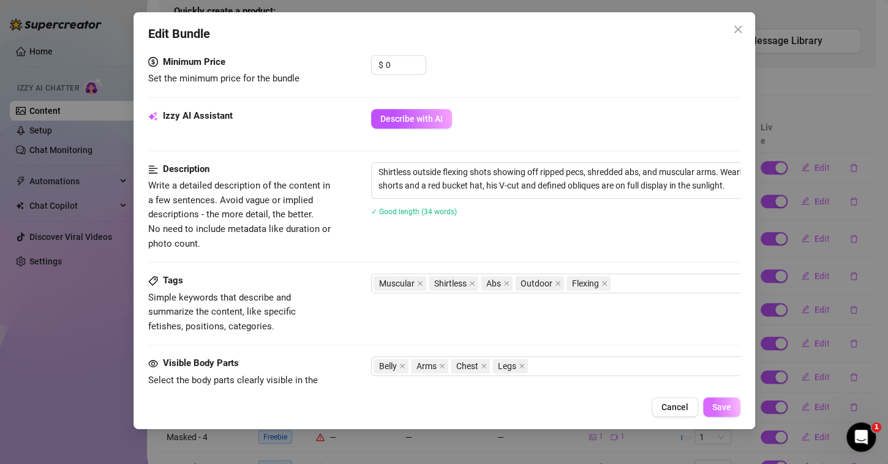
click at [725, 414] on button "Save" at bounding box center [721, 407] width 37 height 20
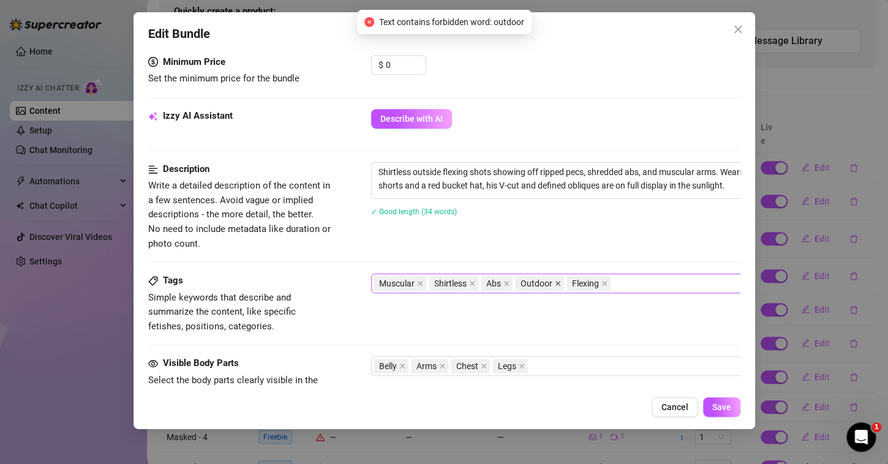
click at [555, 281] on icon "close" at bounding box center [558, 284] width 6 height 6
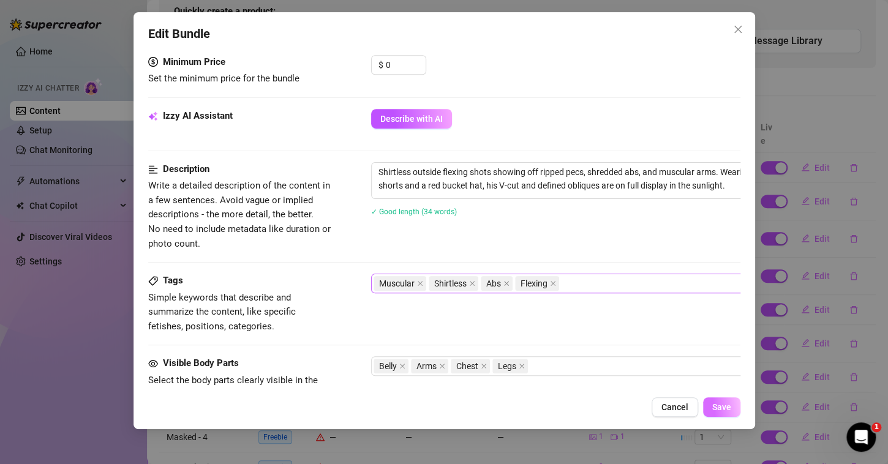
click at [718, 410] on span "Save" at bounding box center [721, 407] width 19 height 10
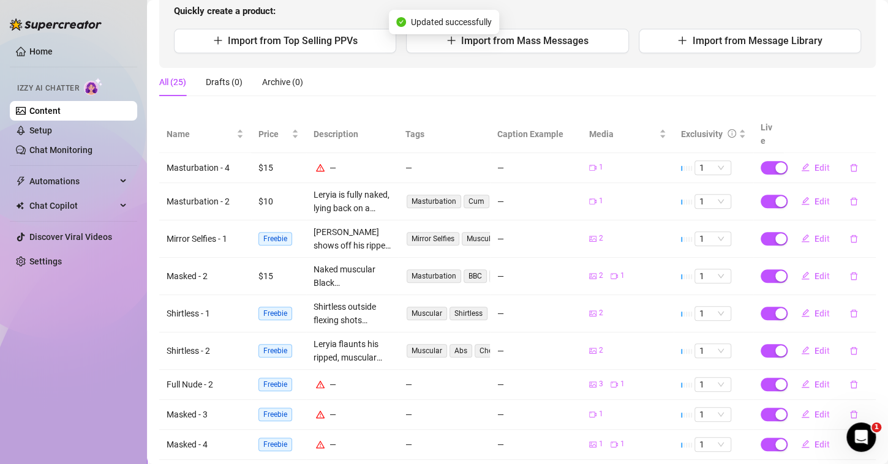
scroll to position [203, 0]
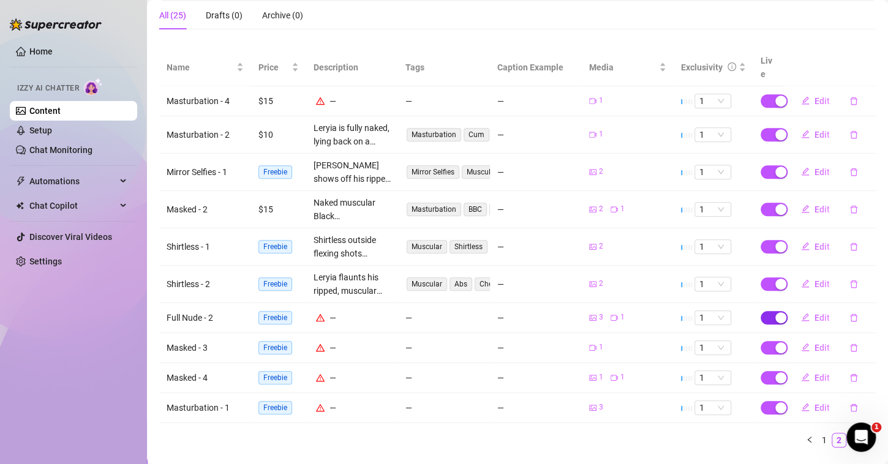
click at [775, 312] on div "button" at bounding box center [780, 317] width 11 height 11
click at [815, 313] on span "Edit" at bounding box center [822, 318] width 15 height 10
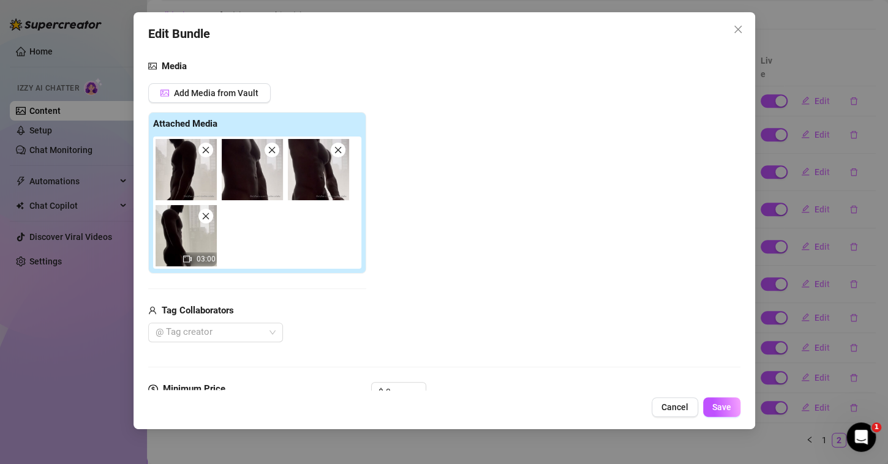
scroll to position [220, 0]
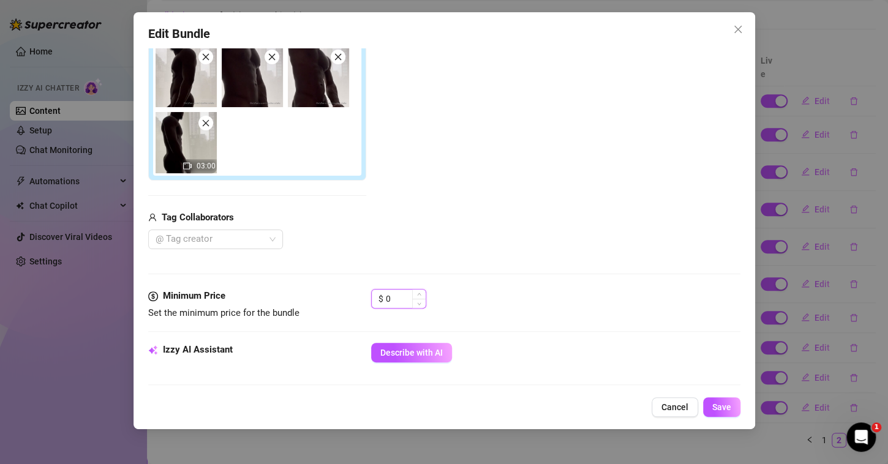
click at [404, 293] on input "0" at bounding box center [406, 299] width 40 height 18
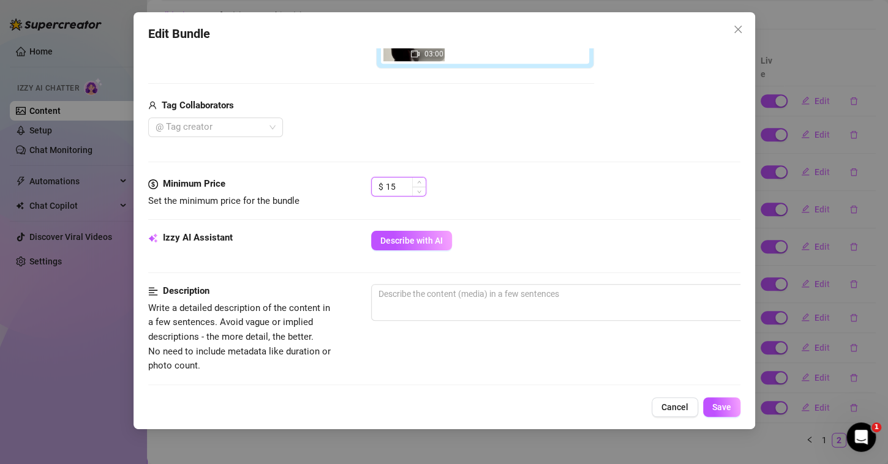
scroll to position [345, 0]
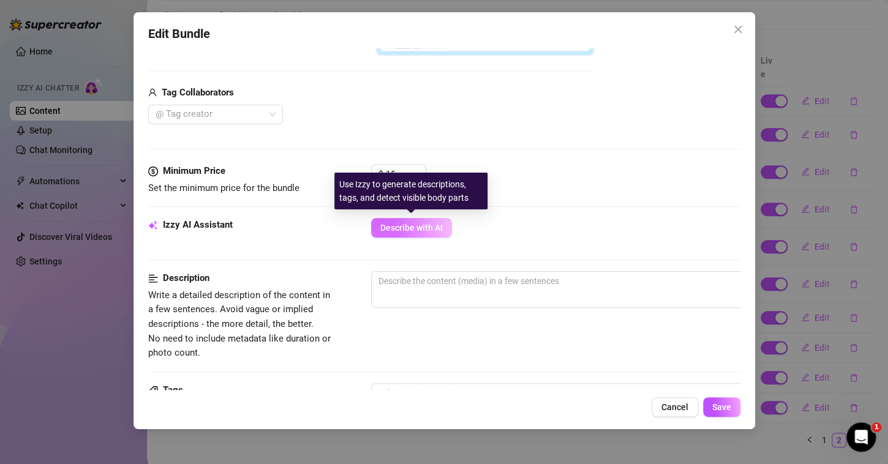
click at [418, 225] on span "Describe with AI" at bounding box center [411, 228] width 62 height 10
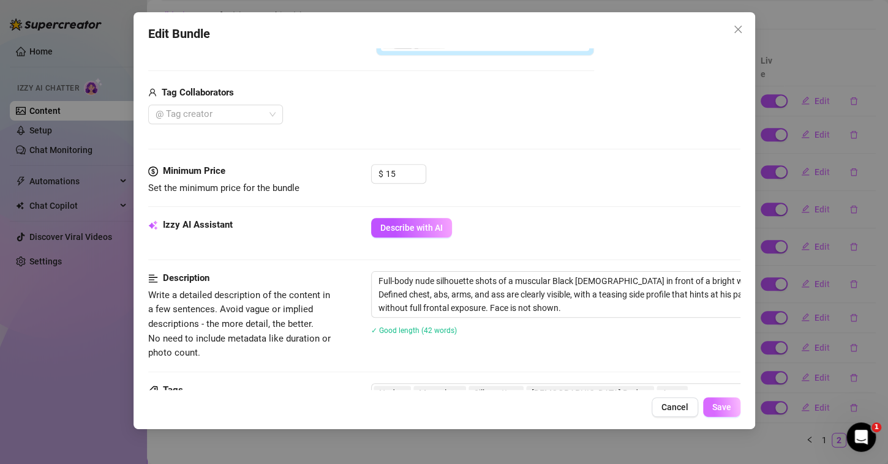
click at [713, 412] on span "Save" at bounding box center [721, 407] width 19 height 10
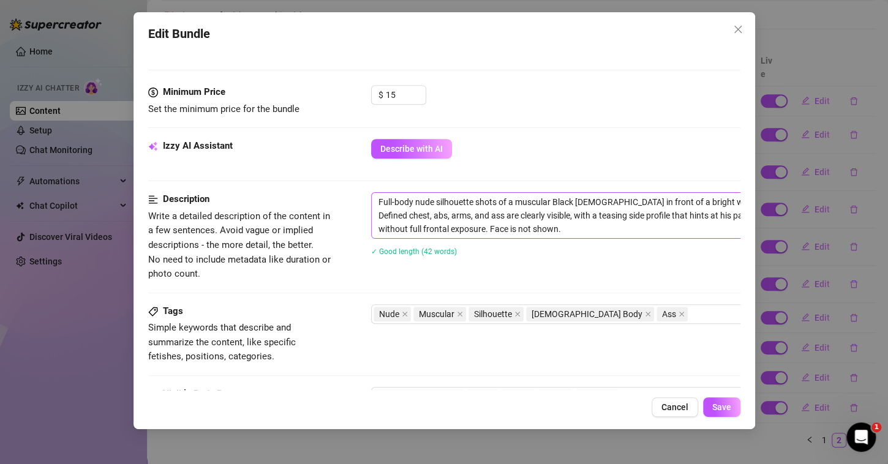
scroll to position [430, 0]
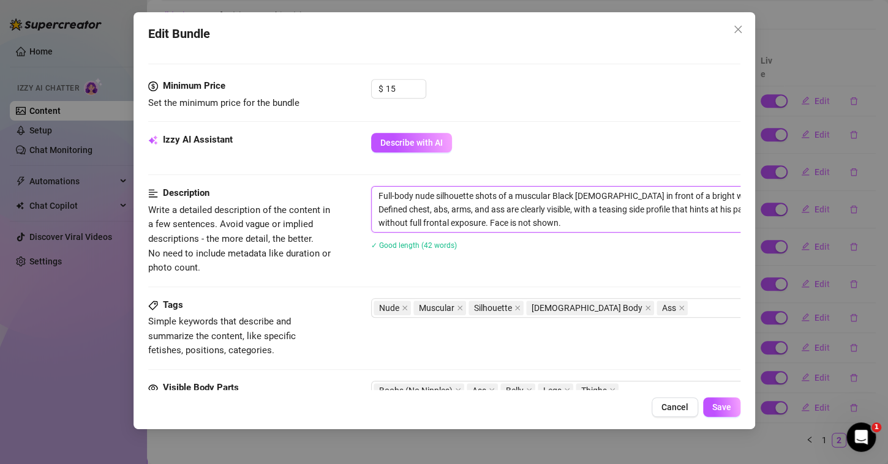
click at [696, 195] on textarea "Full-body nude silhouette shots of a muscular Black [DEMOGRAPHIC_DATA] in front…" at bounding box center [585, 209] width 427 height 45
click at [715, 402] on span "Save" at bounding box center [721, 407] width 19 height 10
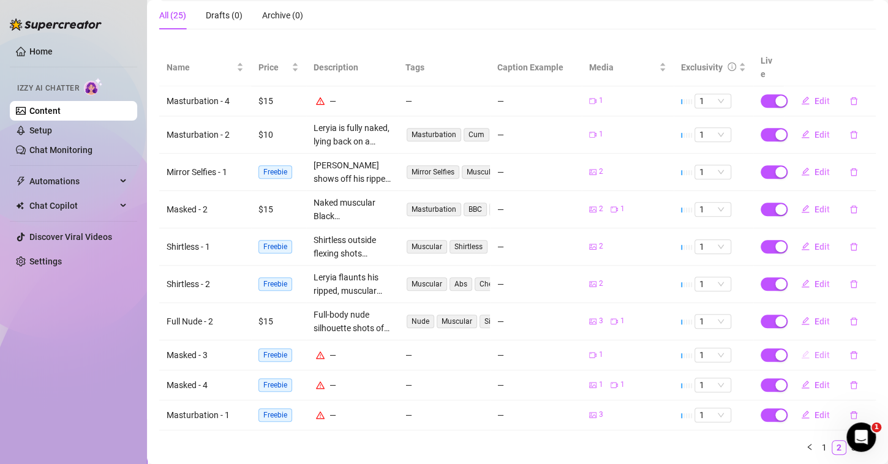
click at [815, 350] on span "Edit" at bounding box center [822, 355] width 15 height 10
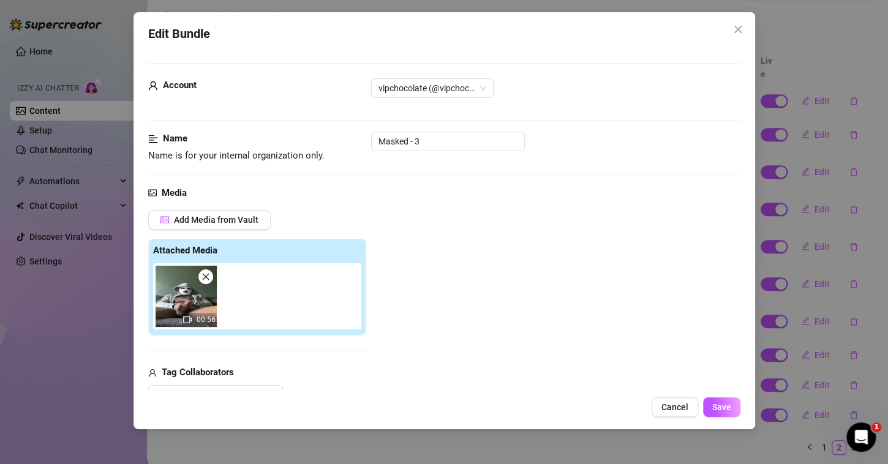
scroll to position [108, 0]
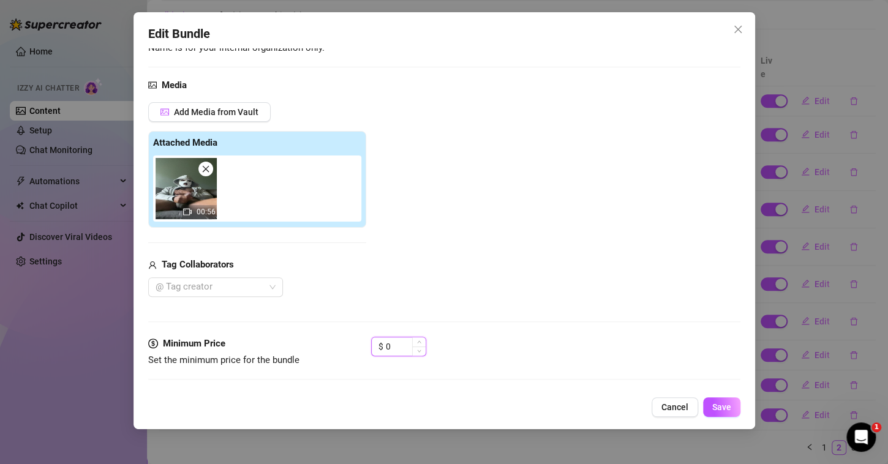
click at [400, 347] on input "0" at bounding box center [406, 346] width 40 height 18
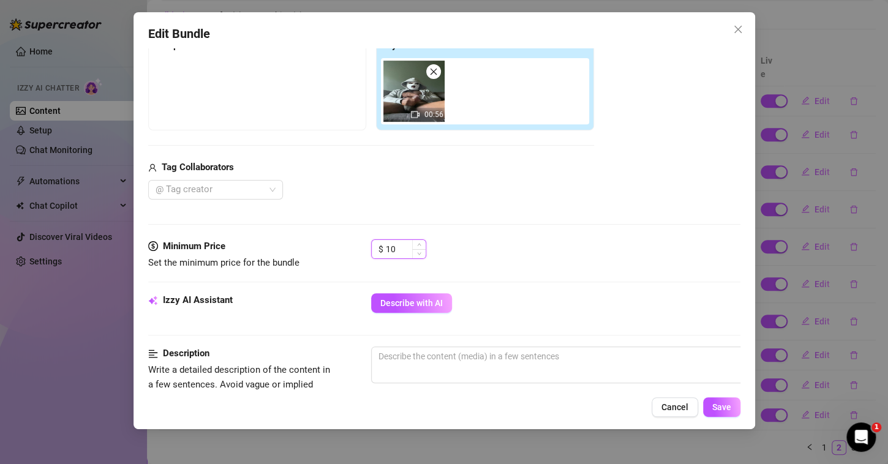
scroll to position [206, 0]
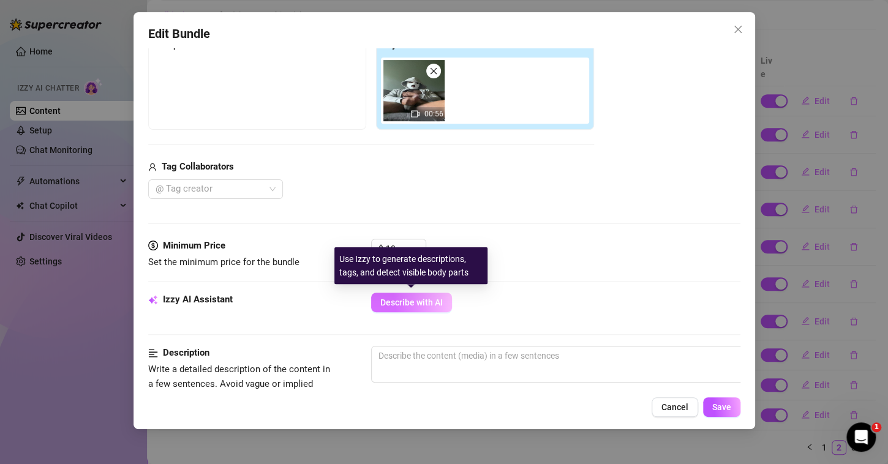
click at [416, 298] on span "Describe with AI" at bounding box center [411, 303] width 62 height 10
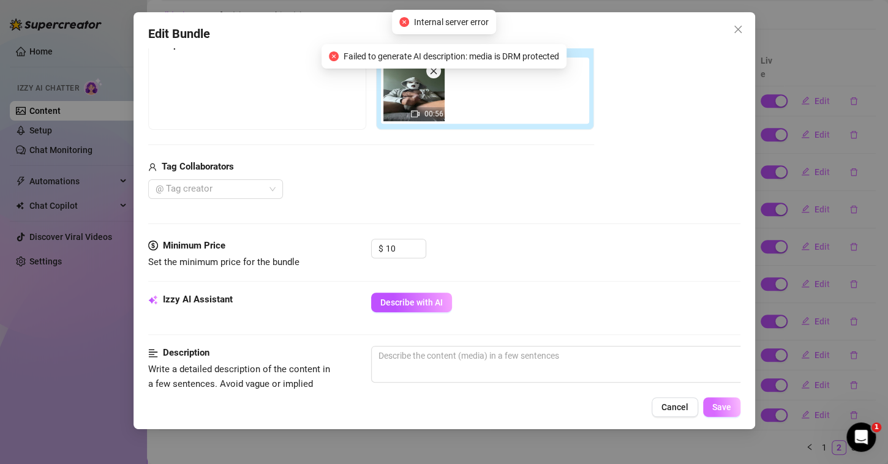
click at [721, 401] on button "Save" at bounding box center [721, 407] width 37 height 20
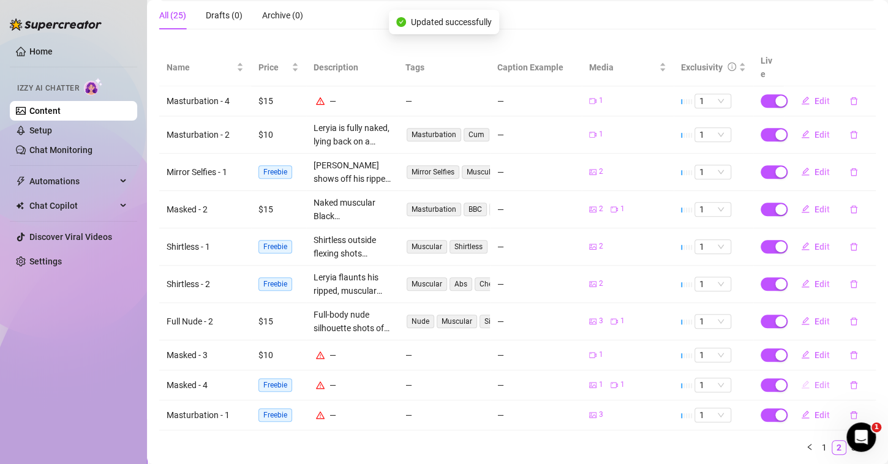
click at [815, 380] on span "Edit" at bounding box center [822, 385] width 15 height 10
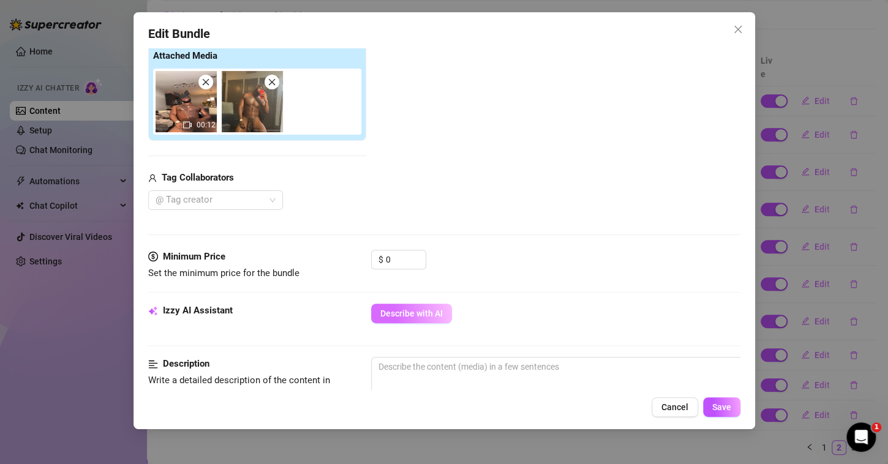
scroll to position [250, 0]
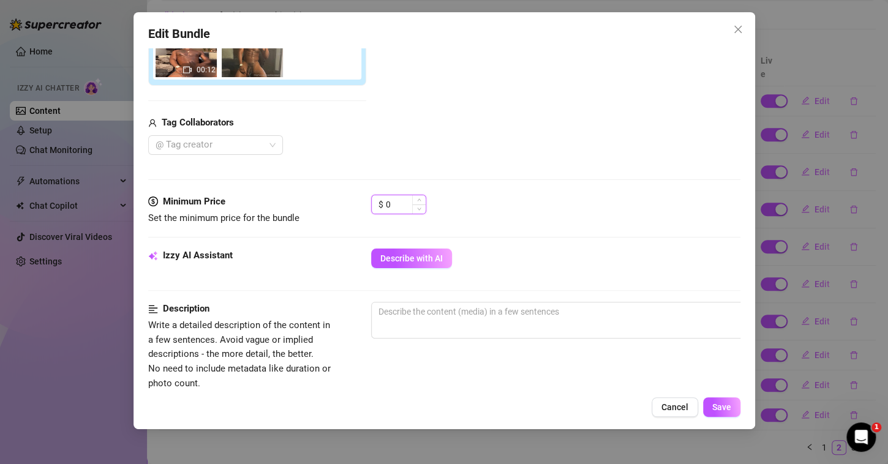
click at [396, 201] on input "0" at bounding box center [406, 204] width 40 height 18
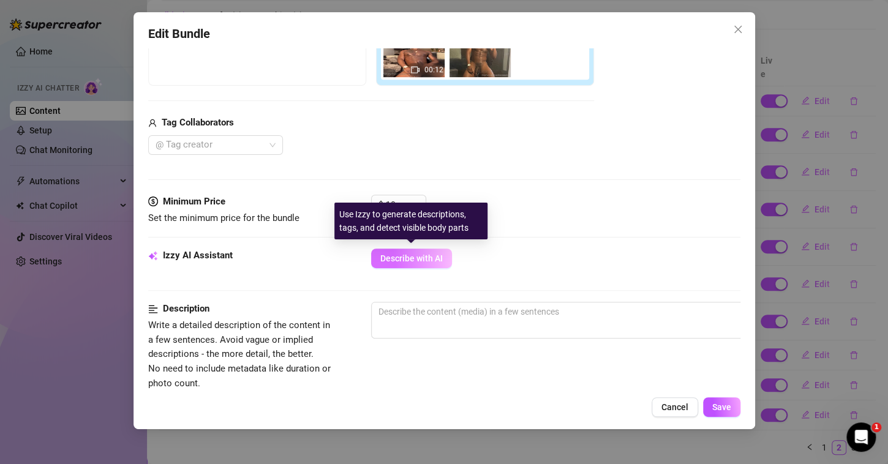
click at [415, 254] on span "Describe with AI" at bounding box center [411, 259] width 62 height 10
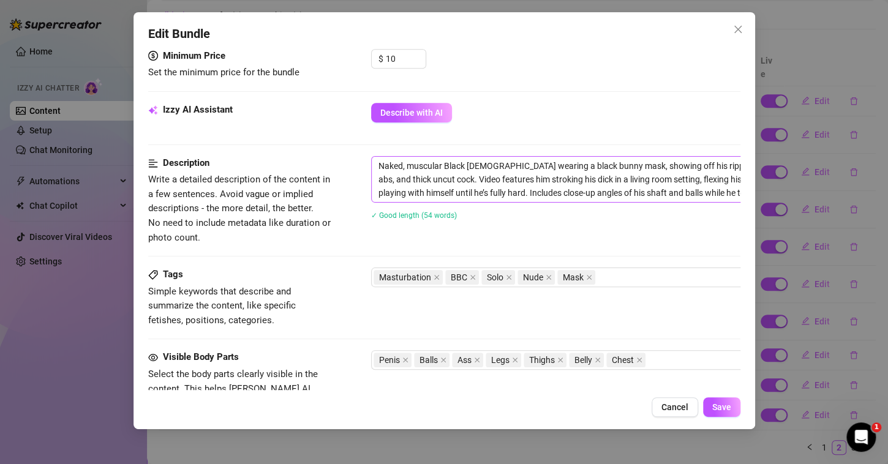
scroll to position [396, 0]
click at [715, 408] on span "Save" at bounding box center [721, 407] width 19 height 10
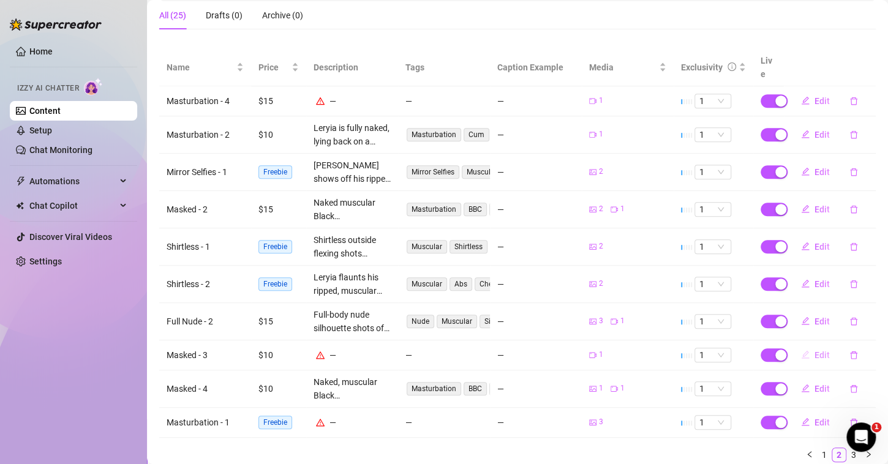
click at [804, 345] on button "Edit" at bounding box center [815, 355] width 48 height 20
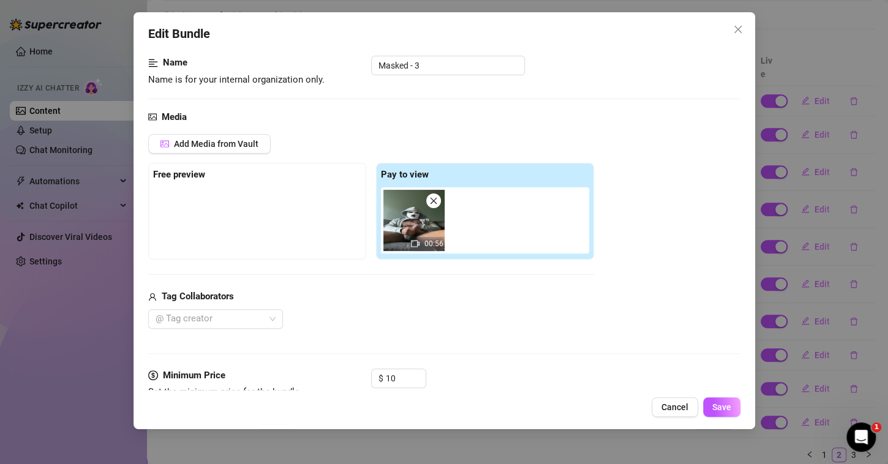
scroll to position [223, 0]
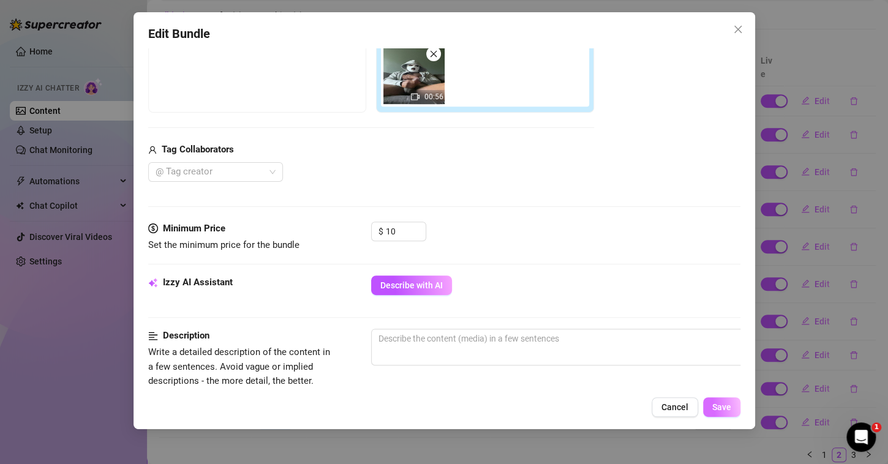
click at [712, 410] on span "Save" at bounding box center [721, 407] width 19 height 10
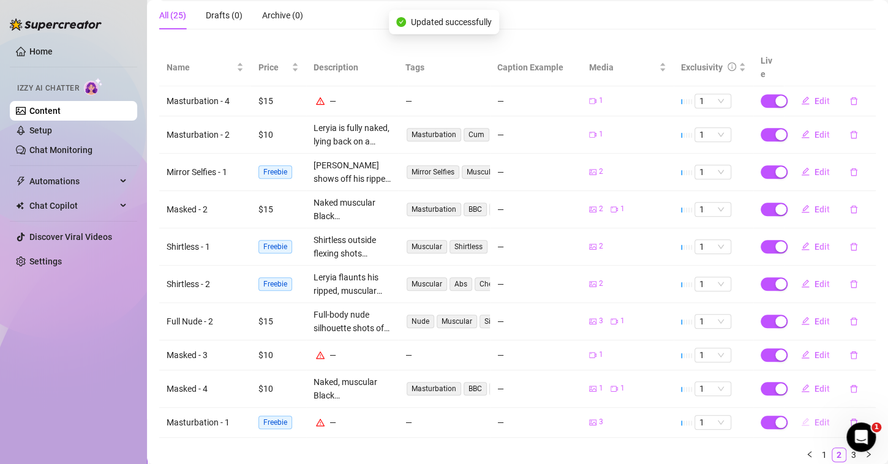
click at [815, 418] on span "Edit" at bounding box center [822, 423] width 15 height 10
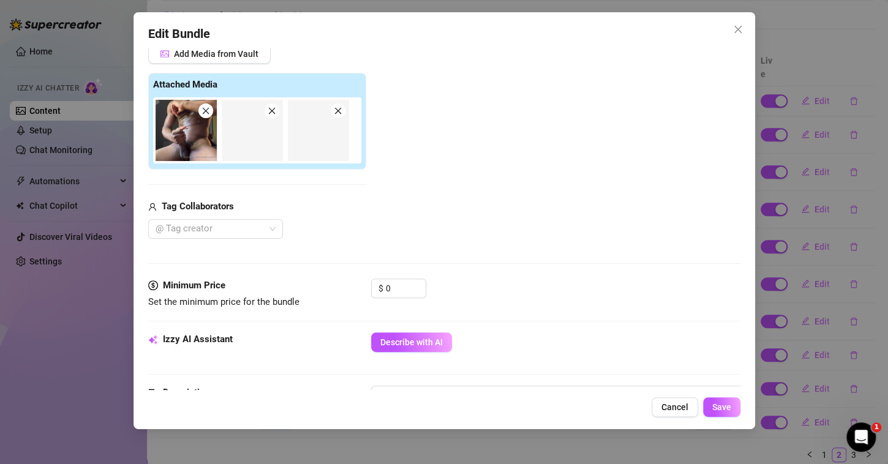
scroll to position [190, 0]
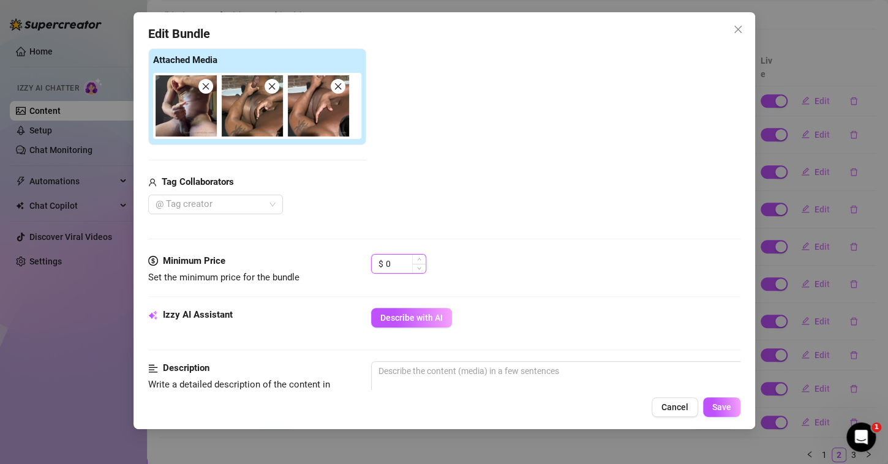
click at [401, 262] on input "0" at bounding box center [406, 264] width 40 height 18
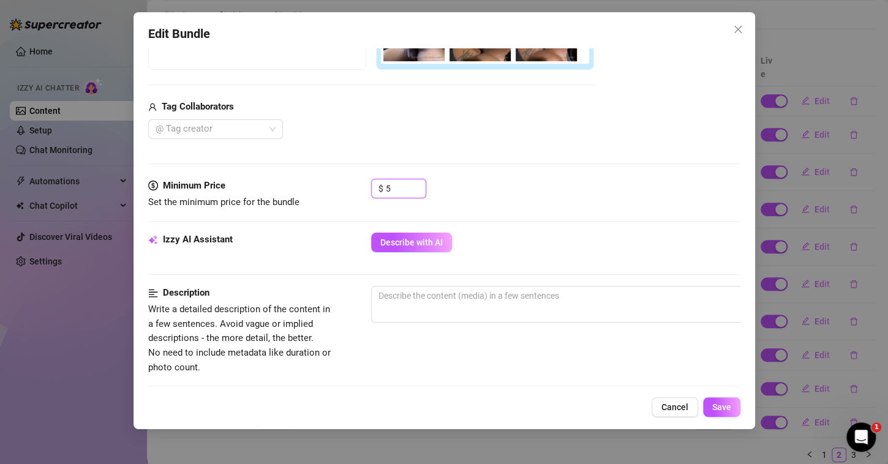
scroll to position [276, 0]
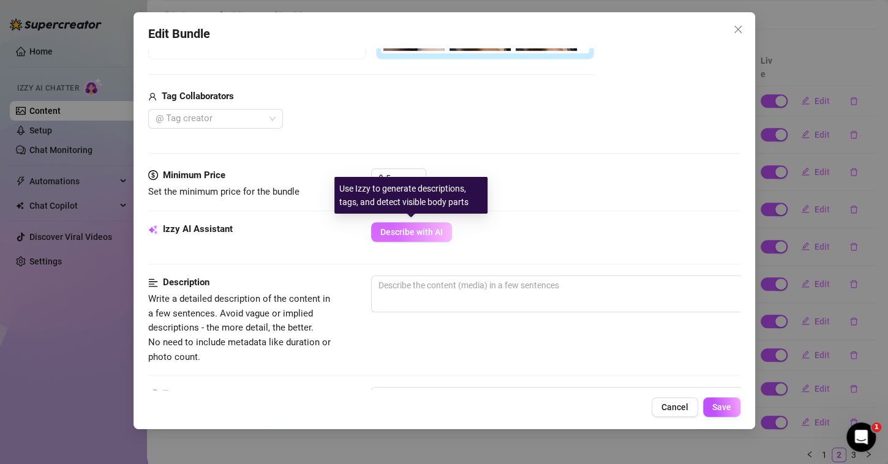
click at [417, 222] on button "Describe with AI" at bounding box center [411, 232] width 81 height 20
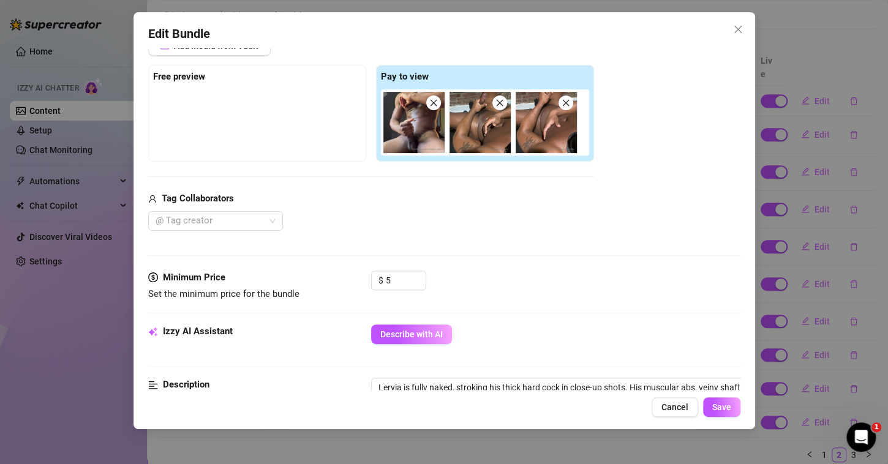
scroll to position [336, 0]
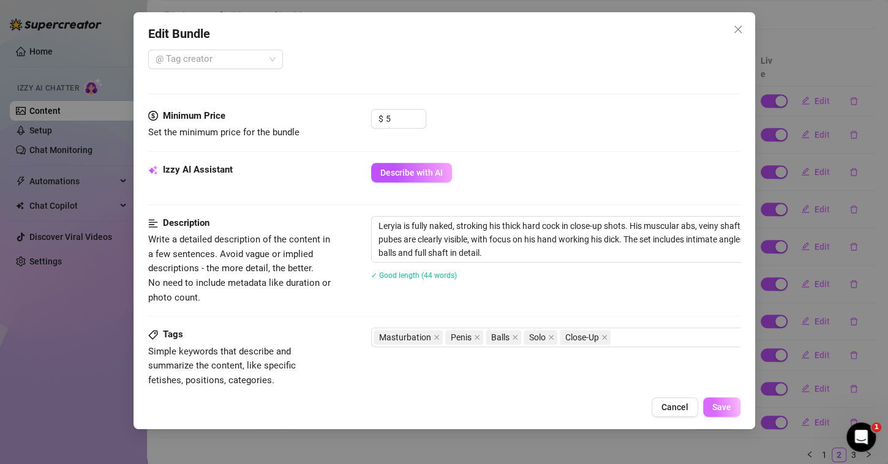
click at [714, 407] on span "Save" at bounding box center [721, 407] width 19 height 10
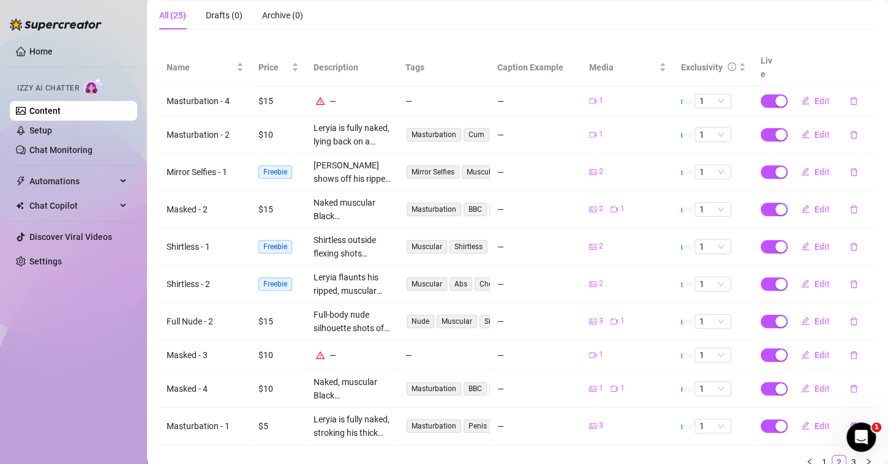
scroll to position [240, 0]
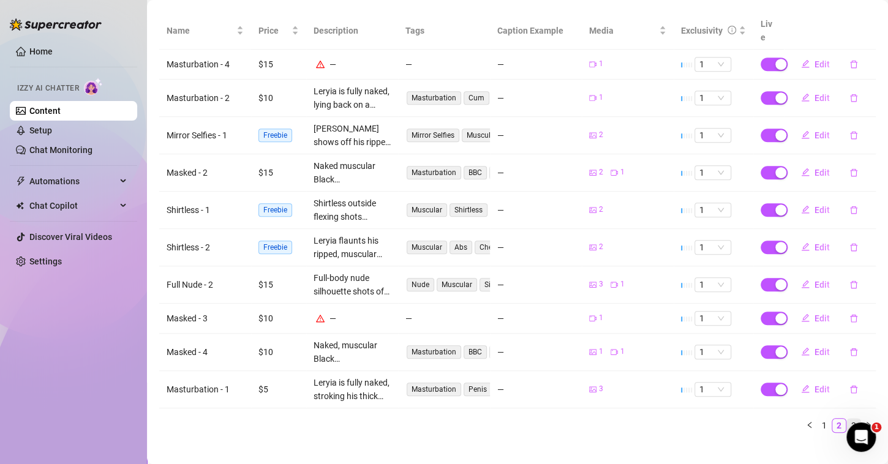
click at [847, 419] on link "3" at bounding box center [853, 425] width 13 height 13
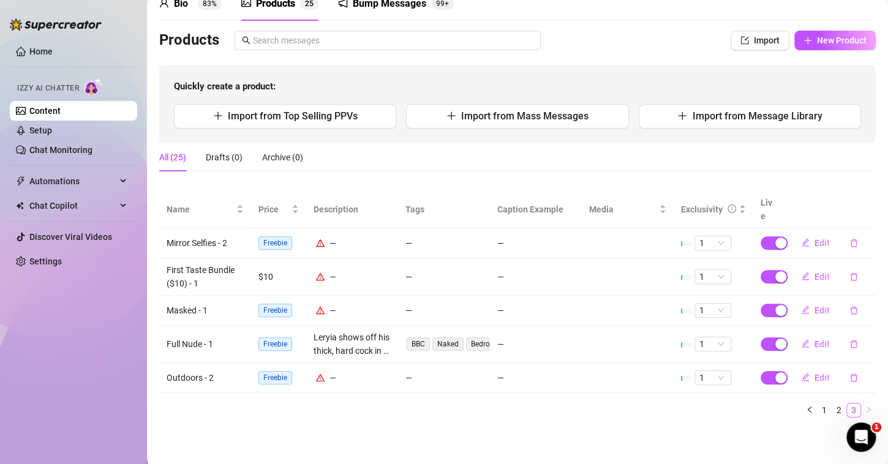
scroll to position [47, 0]
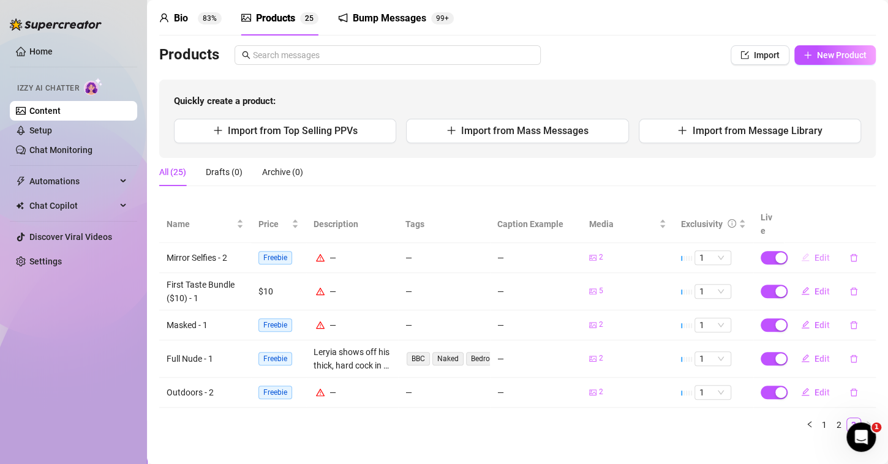
click at [815, 253] on span "Edit" at bounding box center [822, 258] width 15 height 10
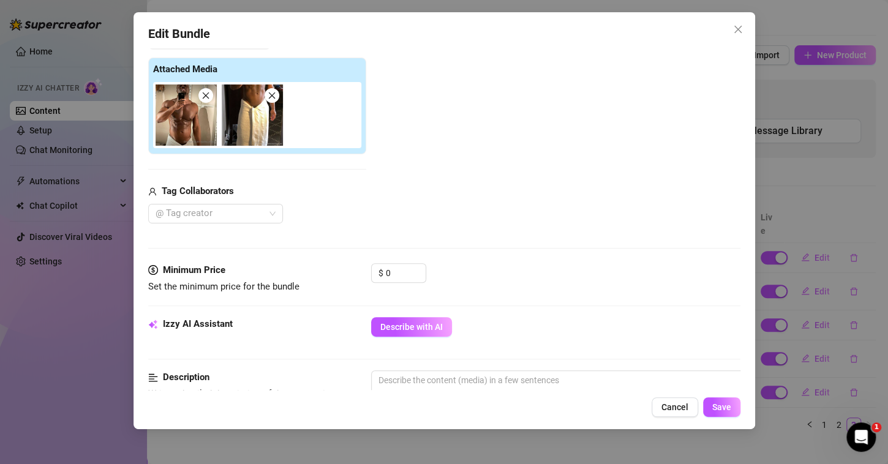
scroll to position [194, 0]
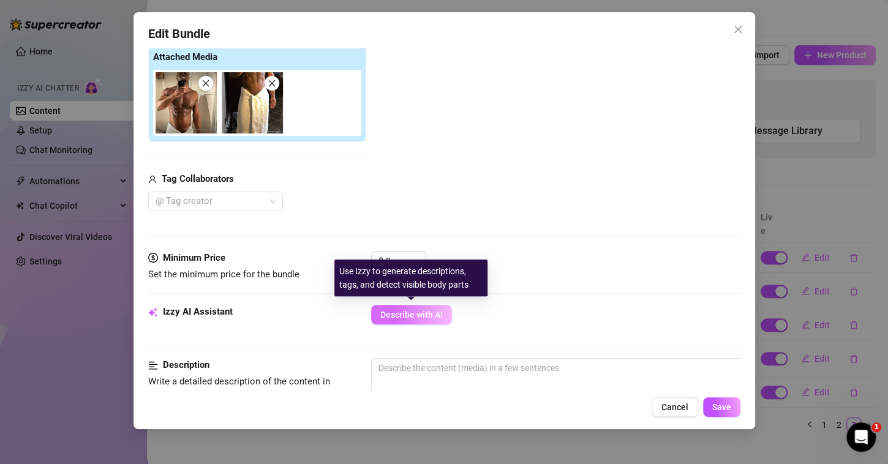
click at [442, 318] on span "Describe with AI" at bounding box center [411, 315] width 62 height 10
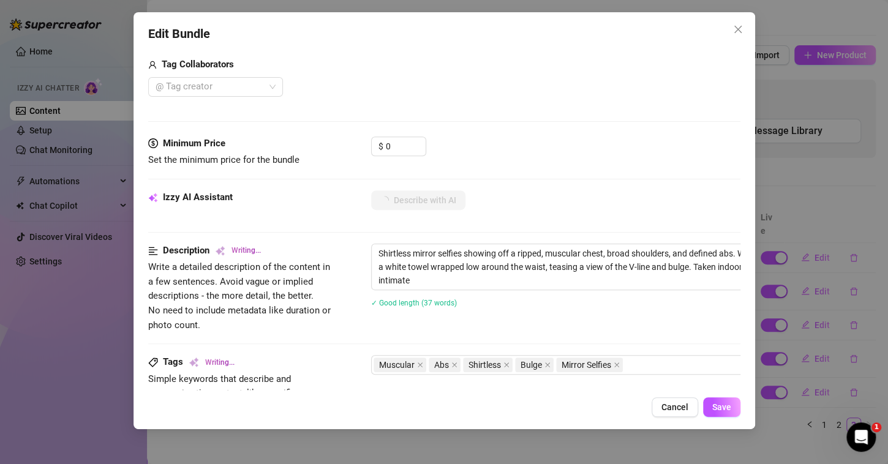
scroll to position [314, 0]
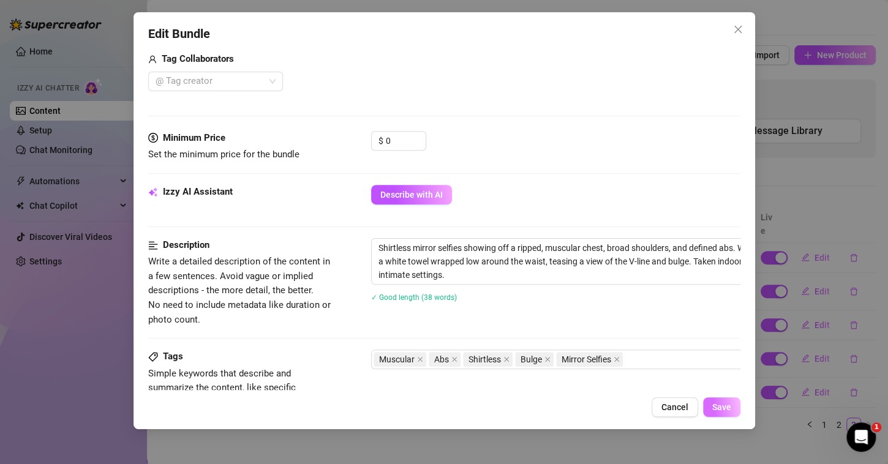
click at [718, 407] on span "Save" at bounding box center [721, 407] width 19 height 10
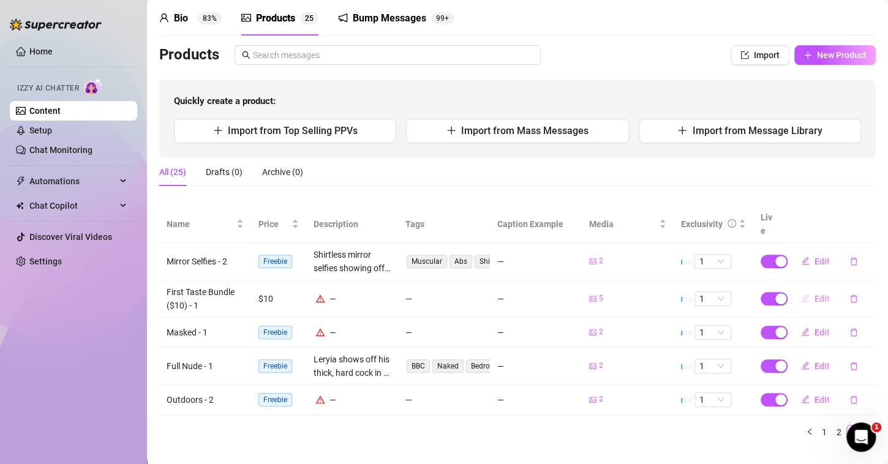
click at [815, 294] on span "Edit" at bounding box center [822, 299] width 15 height 10
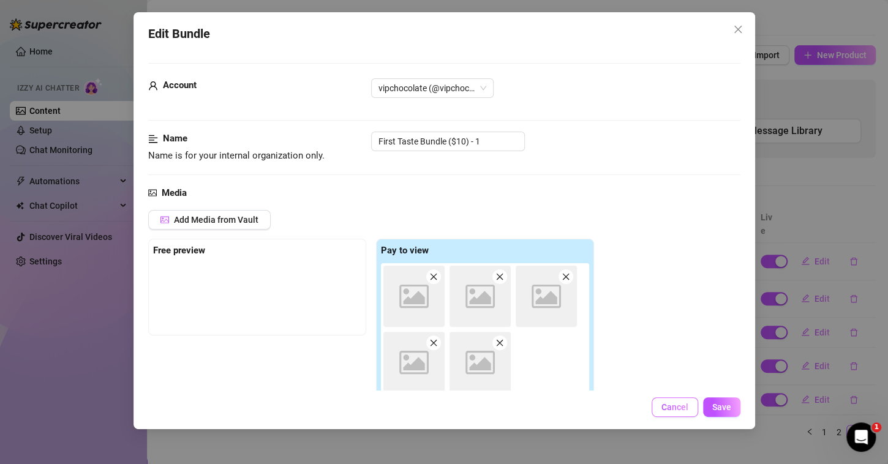
click at [662, 412] on span "Cancel" at bounding box center [674, 407] width 27 height 10
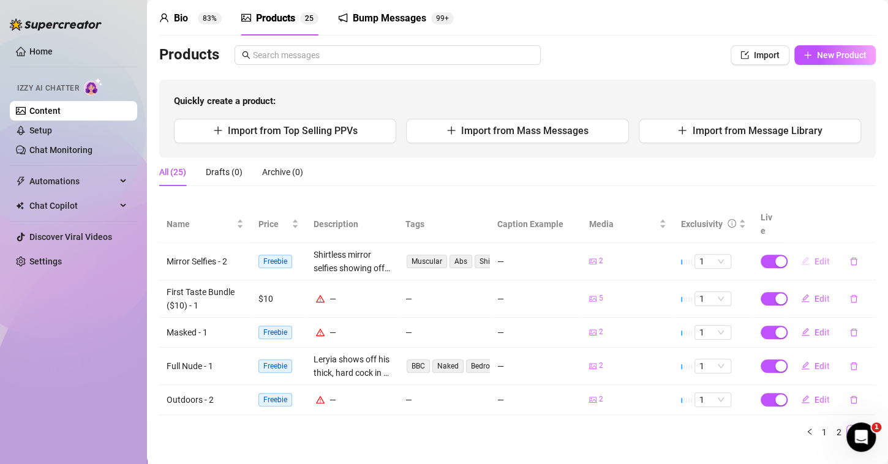
click at [800, 252] on button "Edit" at bounding box center [815, 262] width 48 height 20
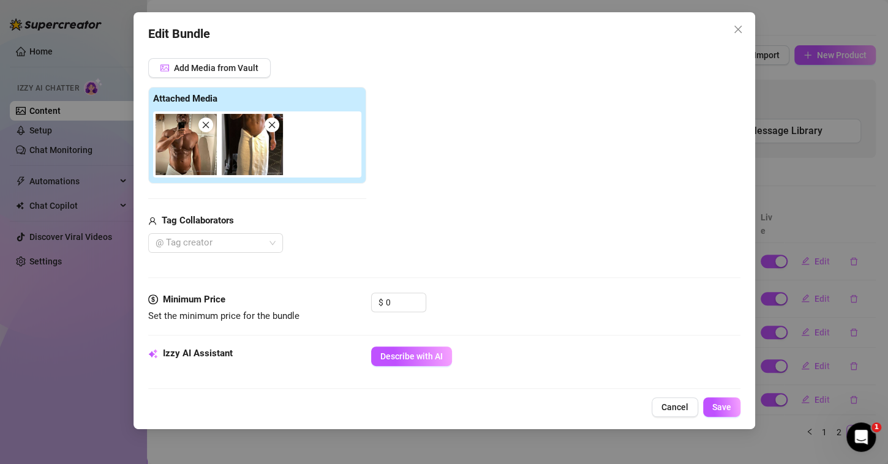
scroll to position [202, 0]
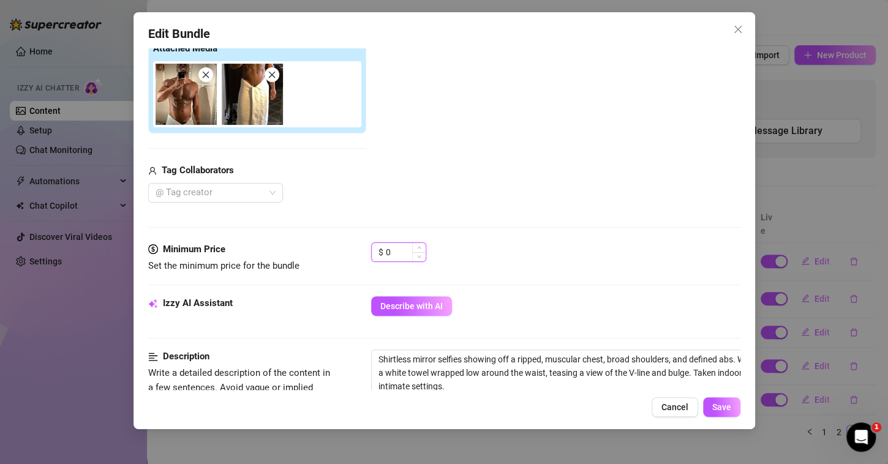
click at [397, 252] on input "0" at bounding box center [406, 252] width 40 height 18
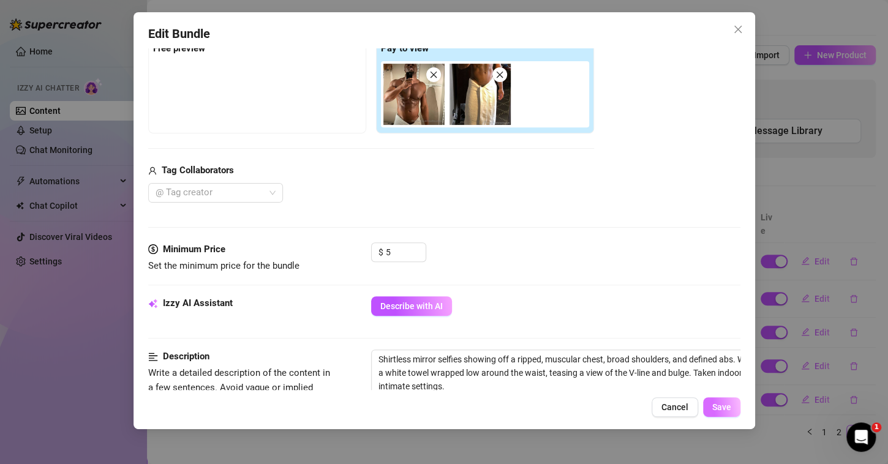
click at [727, 410] on span "Save" at bounding box center [721, 407] width 19 height 10
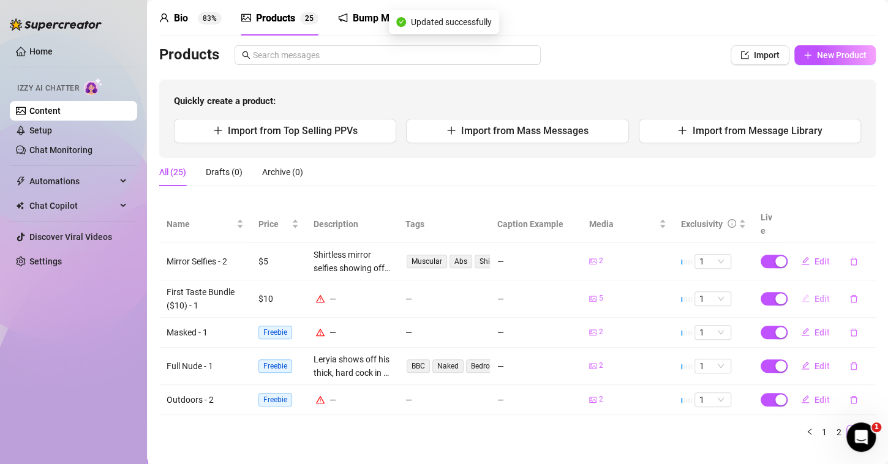
click at [801, 289] on button "Edit" at bounding box center [815, 299] width 48 height 20
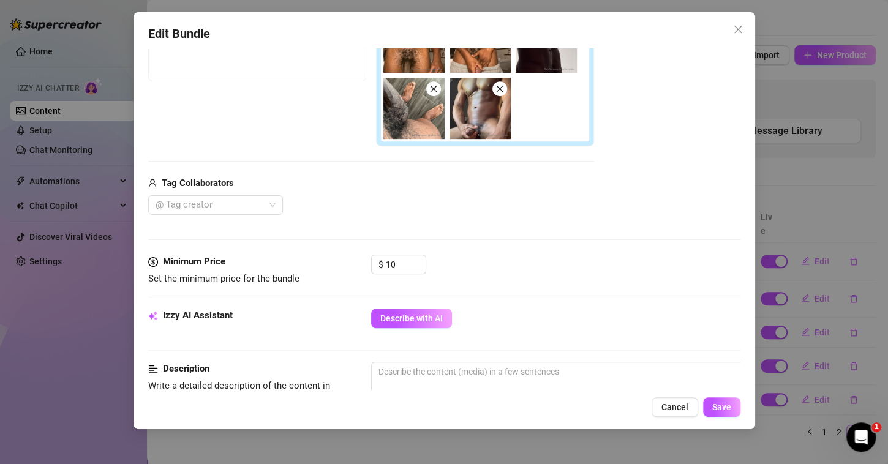
scroll to position [345, 0]
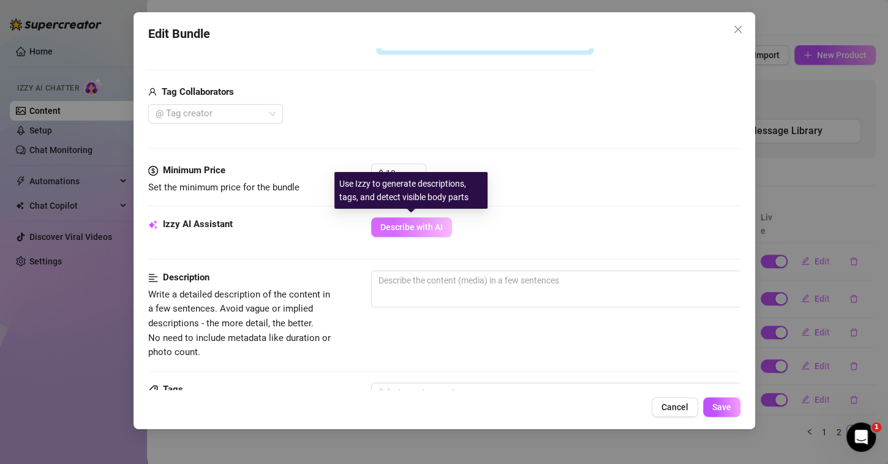
click at [411, 222] on span "Describe with AI" at bounding box center [411, 227] width 62 height 10
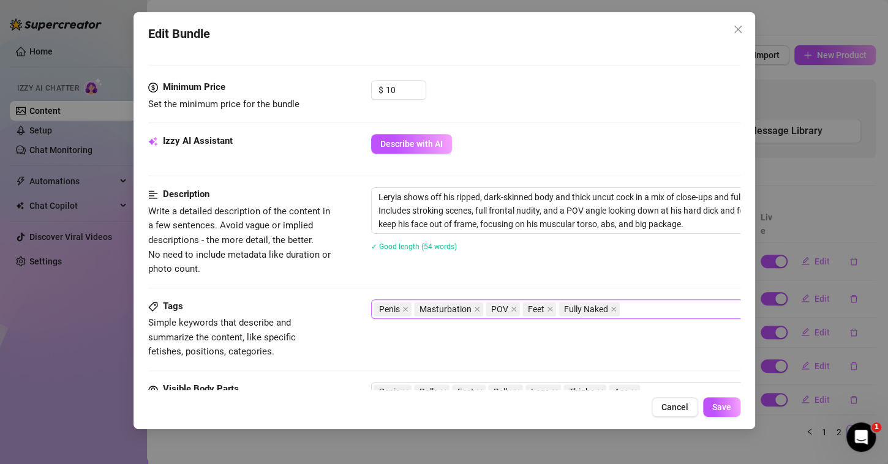
scroll to position [539, 0]
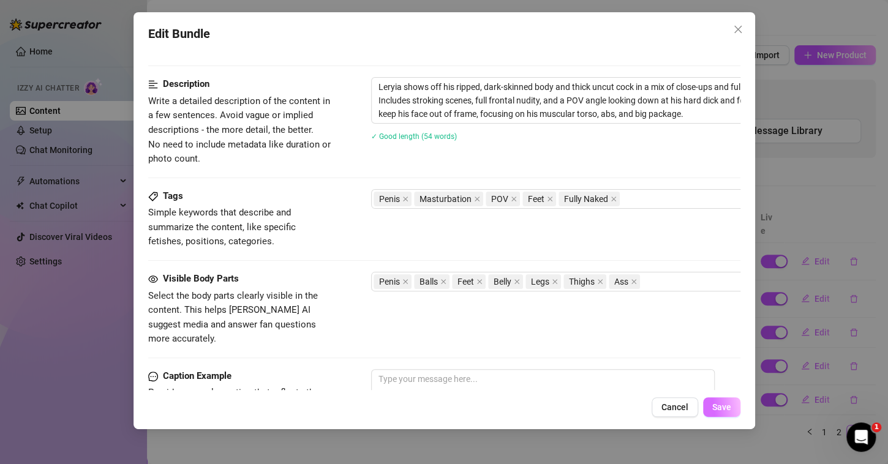
click at [713, 410] on span "Save" at bounding box center [721, 407] width 19 height 10
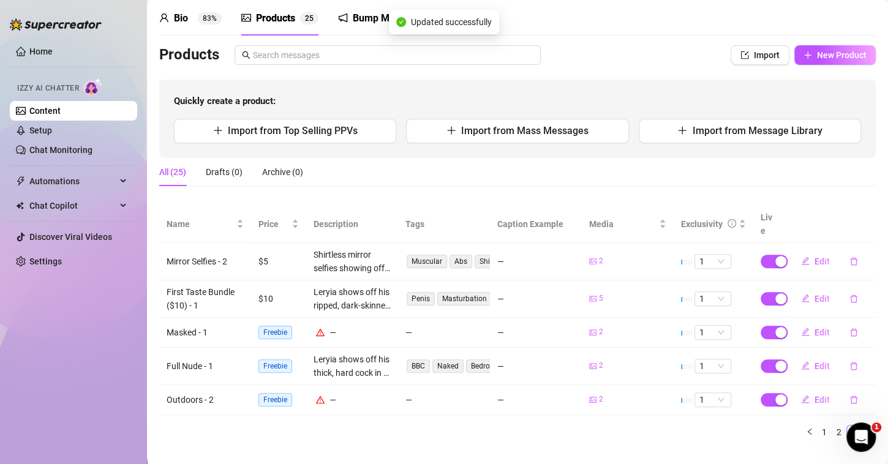
scroll to position [54, 0]
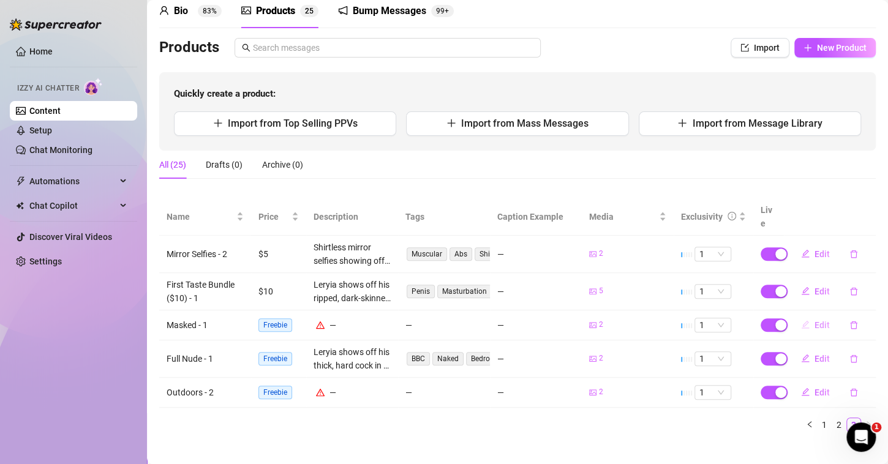
click at [801, 320] on span "button" at bounding box center [805, 325] width 9 height 10
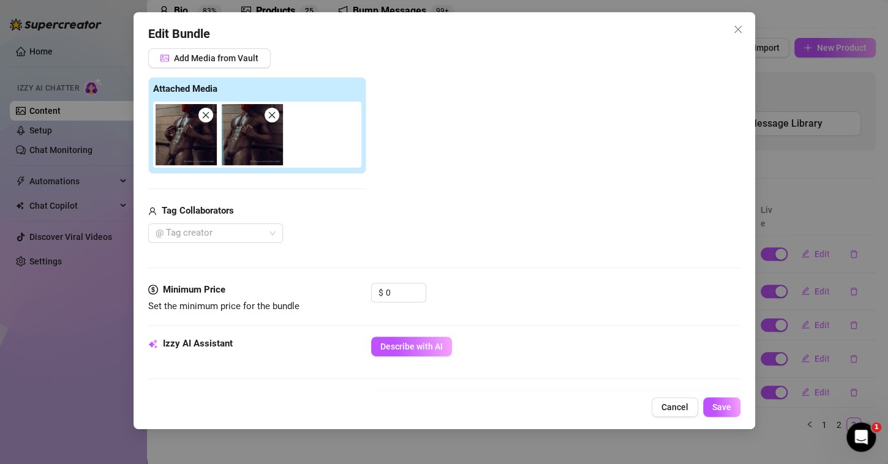
scroll to position [163, 0]
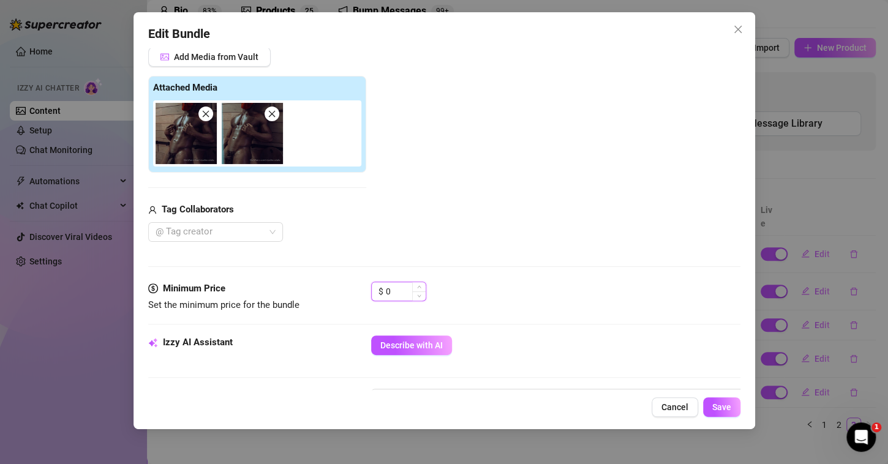
click at [410, 290] on input "0" at bounding box center [406, 291] width 40 height 18
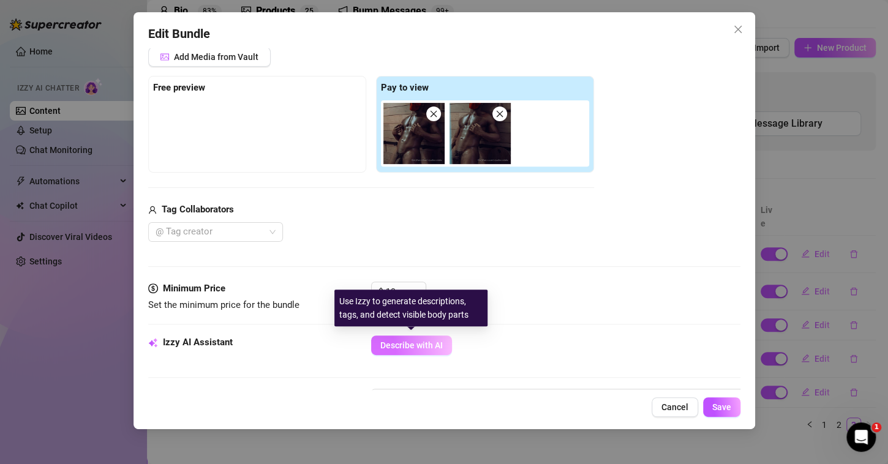
click at [422, 345] on span "Describe with AI" at bounding box center [411, 346] width 62 height 10
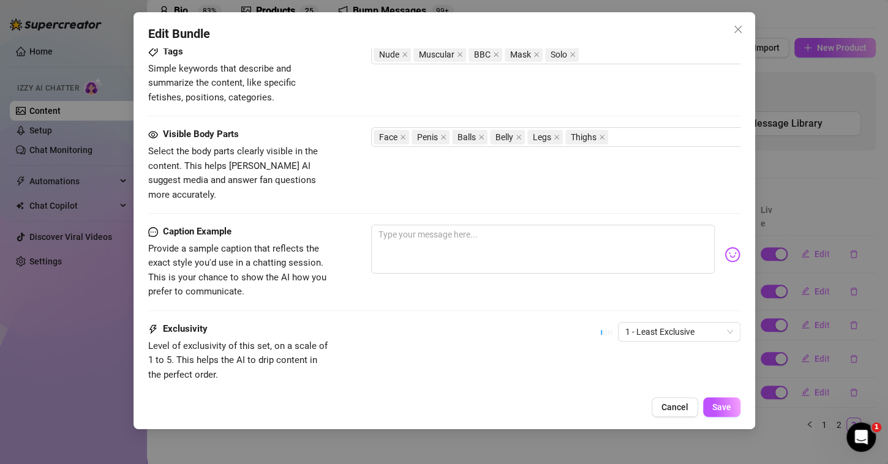
scroll to position [626, 0]
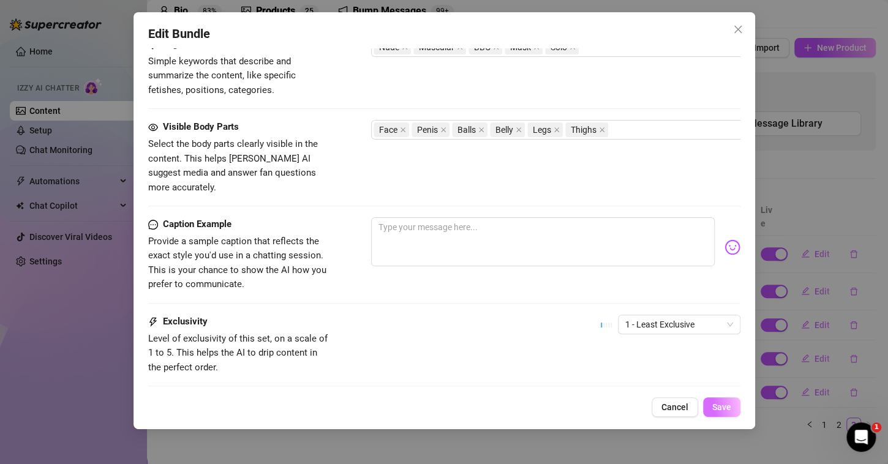
click at [709, 405] on button "Save" at bounding box center [721, 407] width 37 height 20
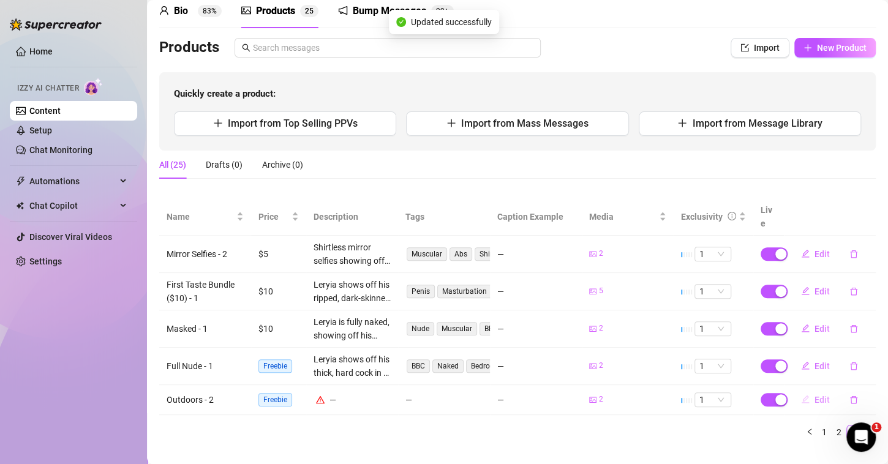
click at [800, 390] on button "Edit" at bounding box center [815, 400] width 48 height 20
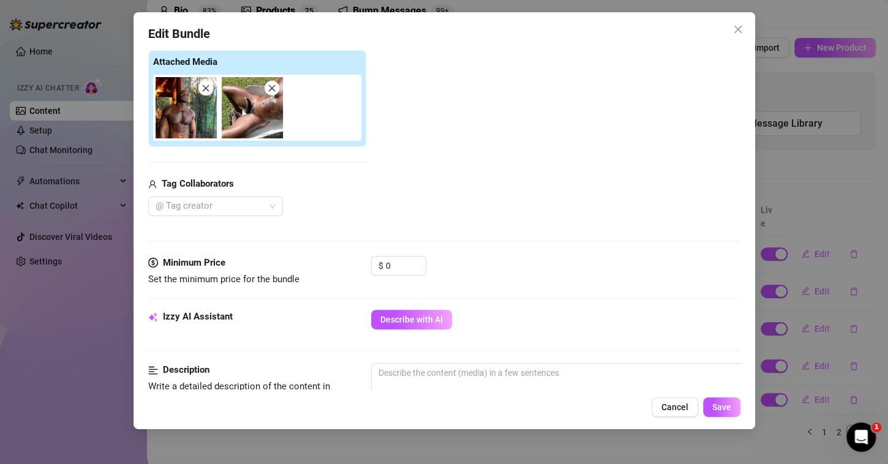
scroll to position [191, 0]
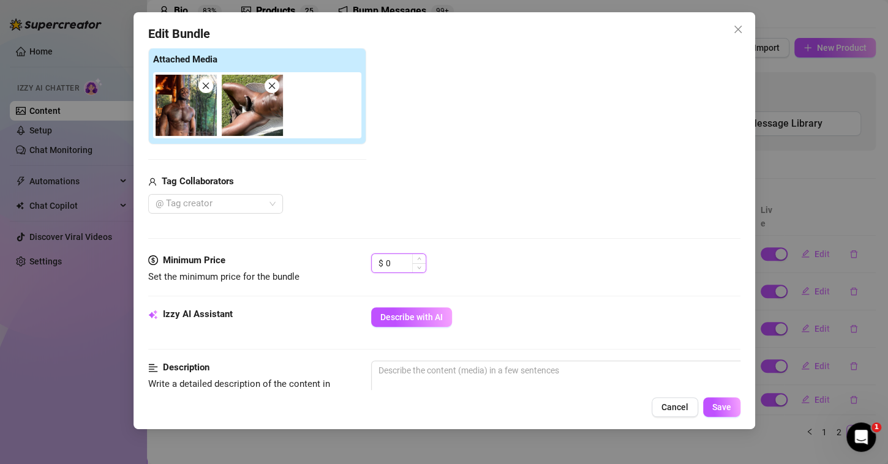
click at [402, 271] on input "0" at bounding box center [406, 263] width 40 height 18
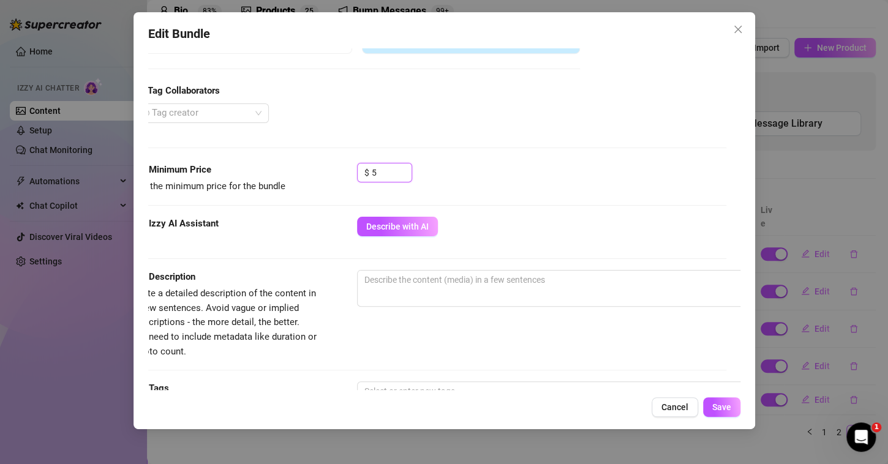
scroll to position [282, 13]
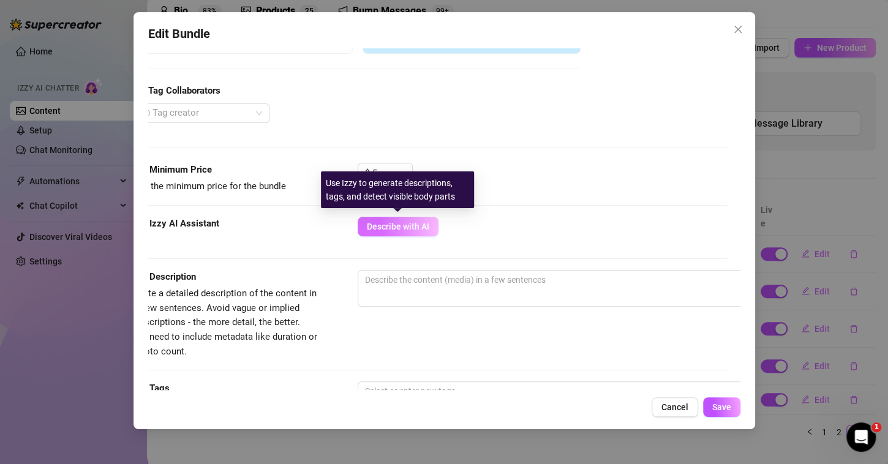
click at [404, 222] on span "Describe with AI" at bounding box center [398, 227] width 62 height 10
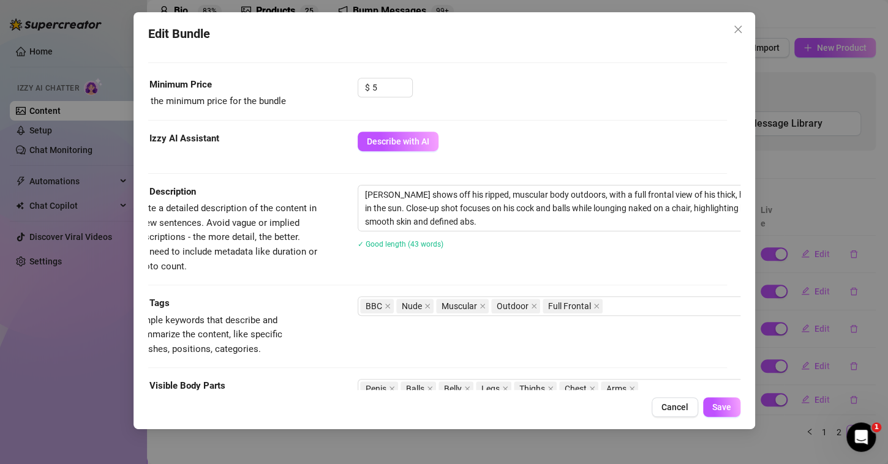
scroll to position [367, 13]
click at [711, 405] on button "Save" at bounding box center [721, 407] width 37 height 20
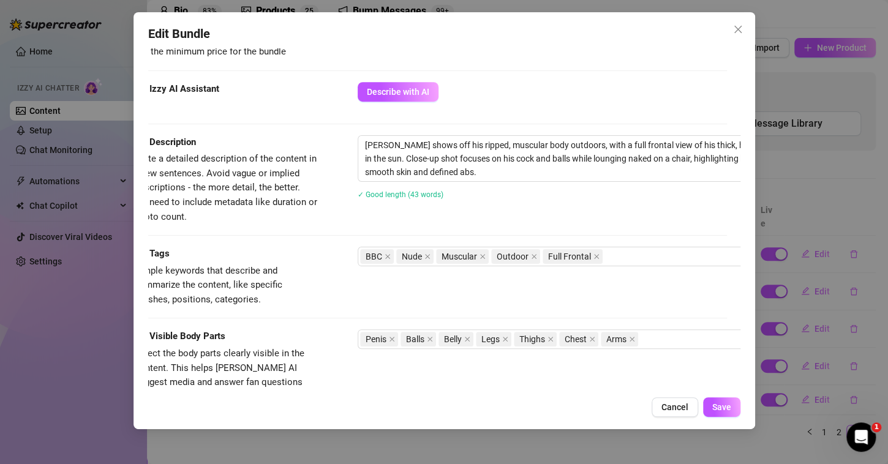
scroll to position [679, 13]
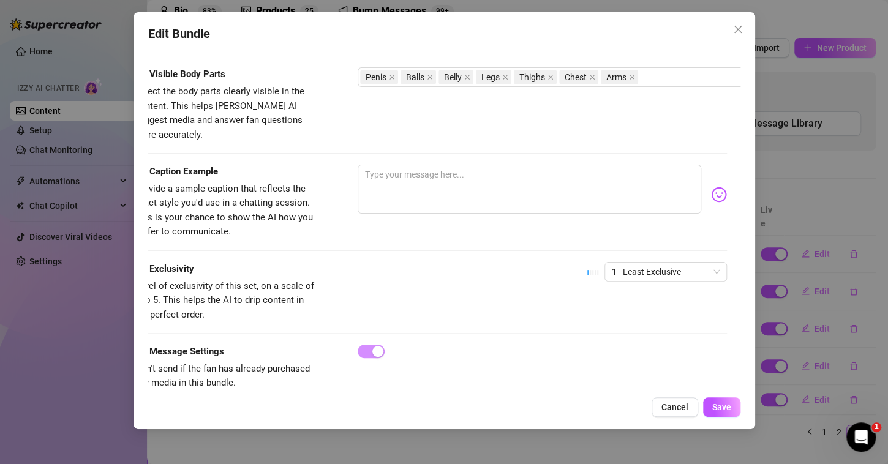
click at [421, 147] on div "Visible Body Parts Select the body parts clearly visible in the content. This h…" at bounding box center [431, 115] width 592 height 97
click at [423, 165] on textarea at bounding box center [530, 189] width 344 height 49
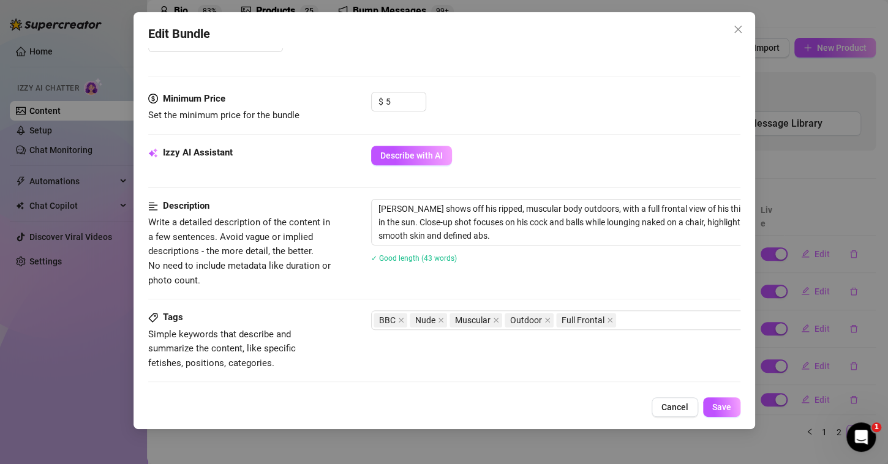
scroll to position [695, 0]
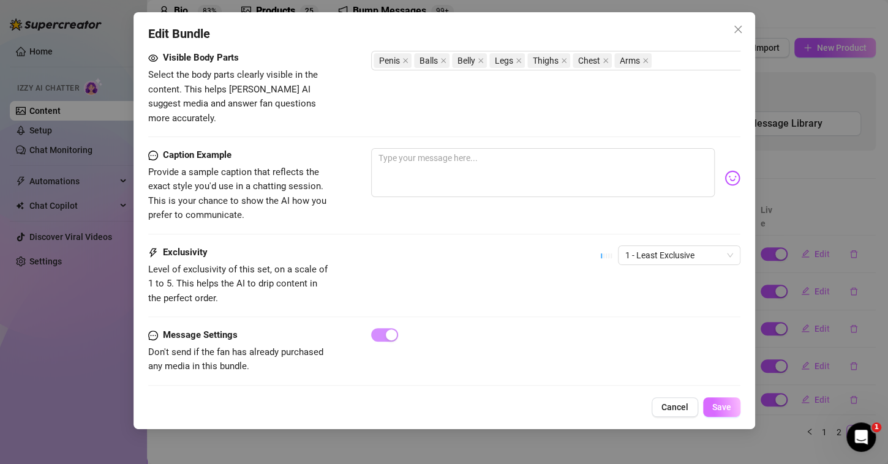
click at [716, 411] on span "Save" at bounding box center [721, 407] width 19 height 10
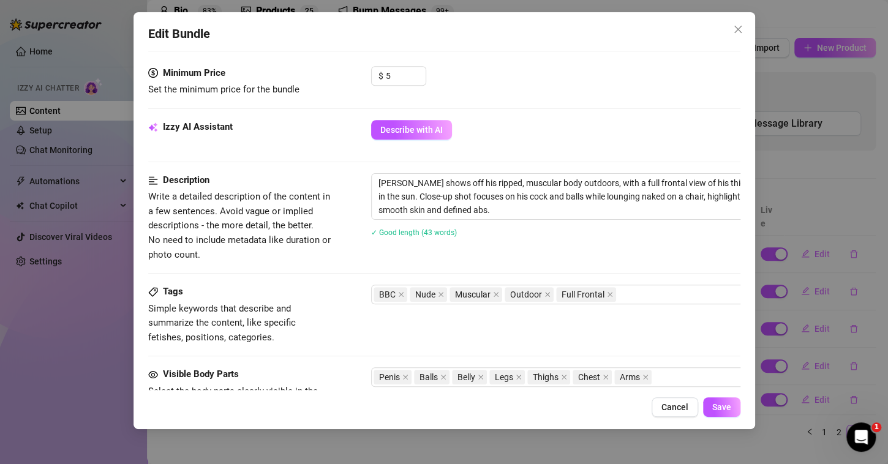
scroll to position [378, 0]
click at [722, 407] on span "Save" at bounding box center [721, 407] width 19 height 10
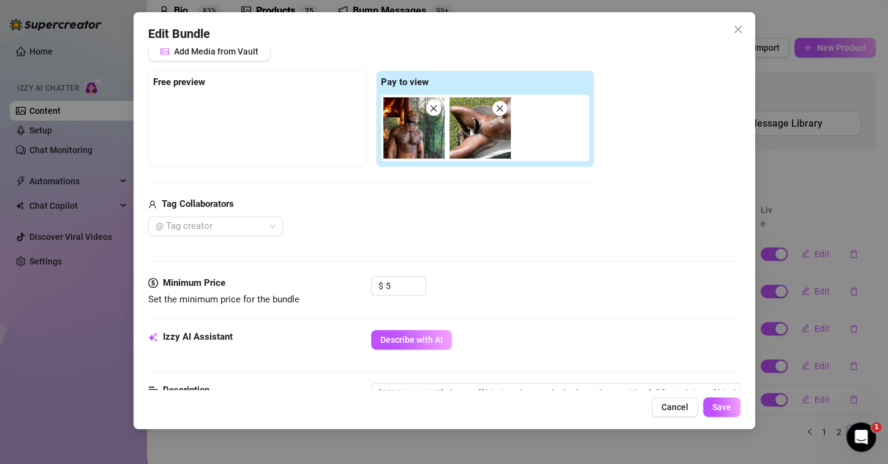
scroll to position [0, 0]
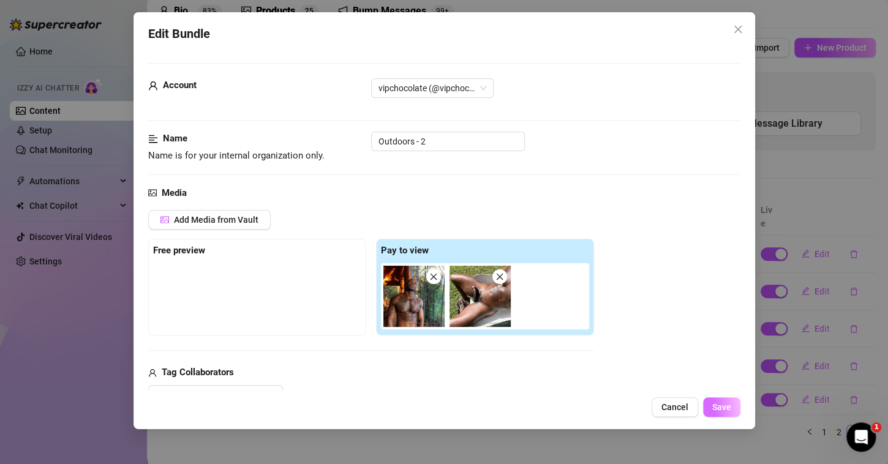
click at [714, 407] on span "Save" at bounding box center [721, 407] width 19 height 10
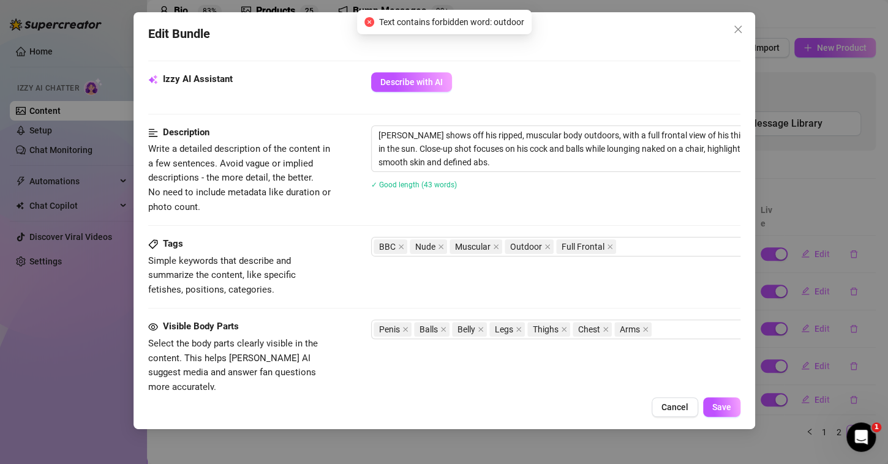
scroll to position [459, 0]
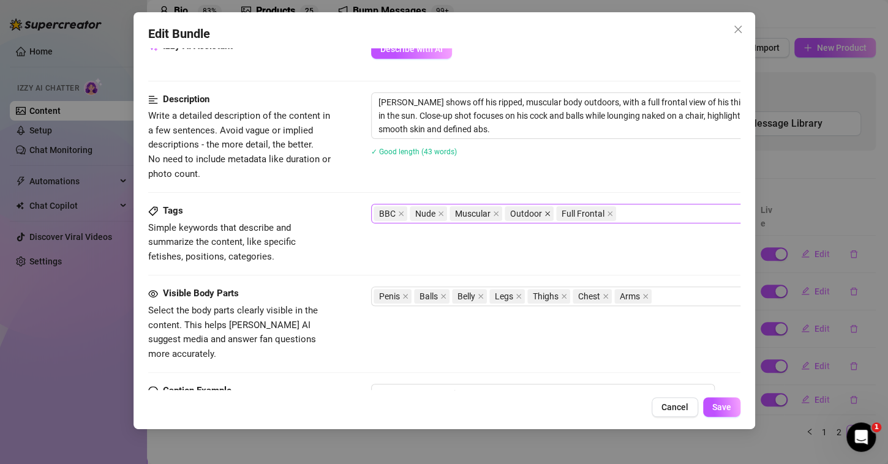
click at [547, 213] on icon "close" at bounding box center [547, 214] width 6 height 6
click at [574, 98] on textarea "[PERSON_NAME] shows off his ripped, muscular body outdoors, with a full frontal…" at bounding box center [585, 115] width 427 height 45
click at [717, 406] on span "Save" at bounding box center [721, 407] width 19 height 10
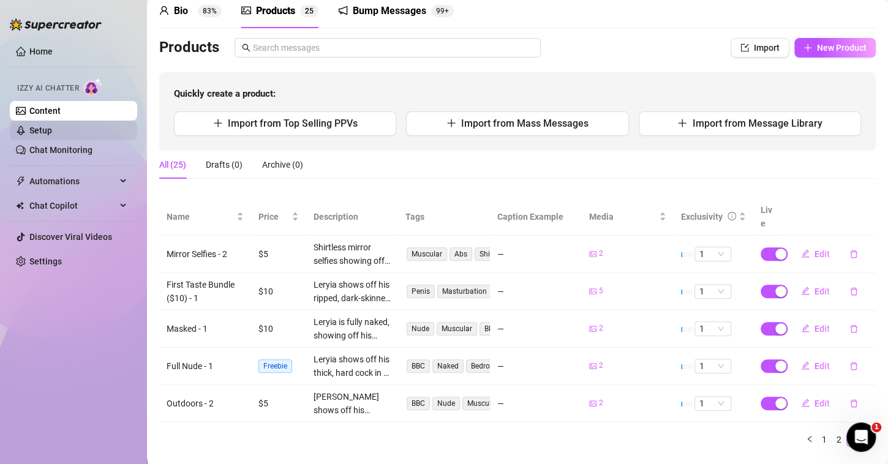
click at [50, 132] on link "Setup" at bounding box center [40, 131] width 23 height 10
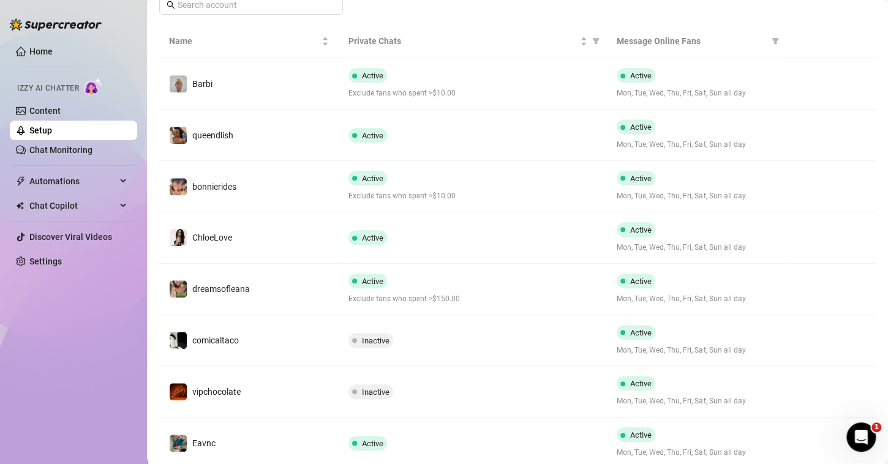
scroll to position [211, 0]
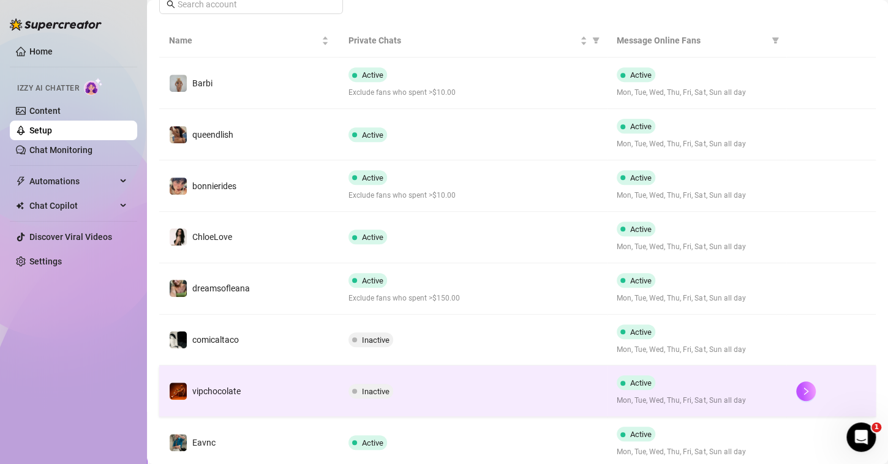
click at [428, 377] on td "Inactive" at bounding box center [473, 391] width 269 height 51
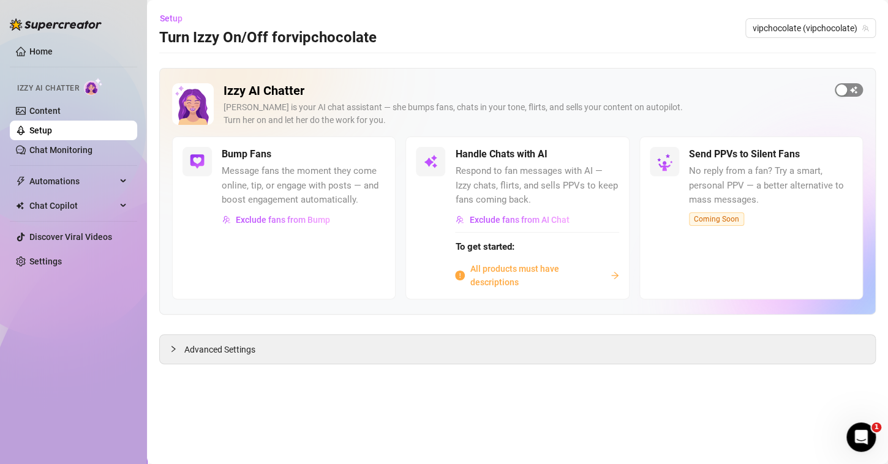
click at [840, 91] on div "button" at bounding box center [841, 90] width 11 height 11
click at [852, 86] on div "button" at bounding box center [856, 90] width 11 height 11
click at [500, 266] on span "All products must have descriptions" at bounding box center [537, 275] width 135 height 27
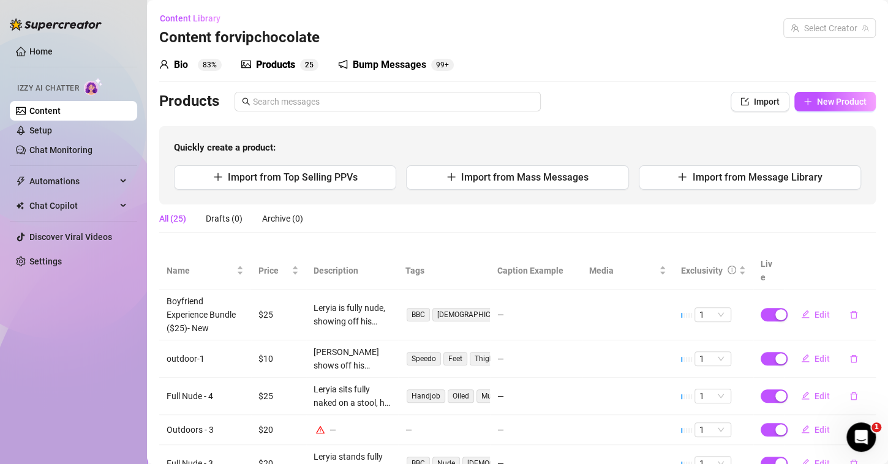
click at [274, 68] on div "Products" at bounding box center [275, 65] width 39 height 15
click at [52, 128] on link "Setup" at bounding box center [40, 131] width 23 height 10
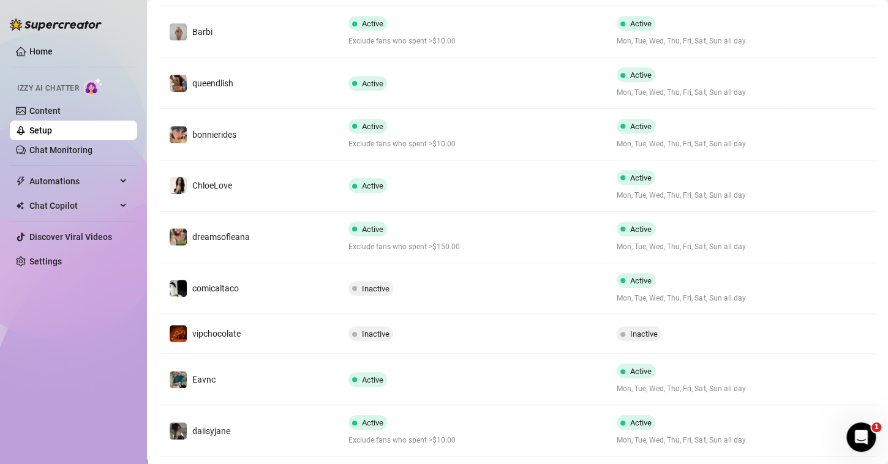
scroll to position [265, 0]
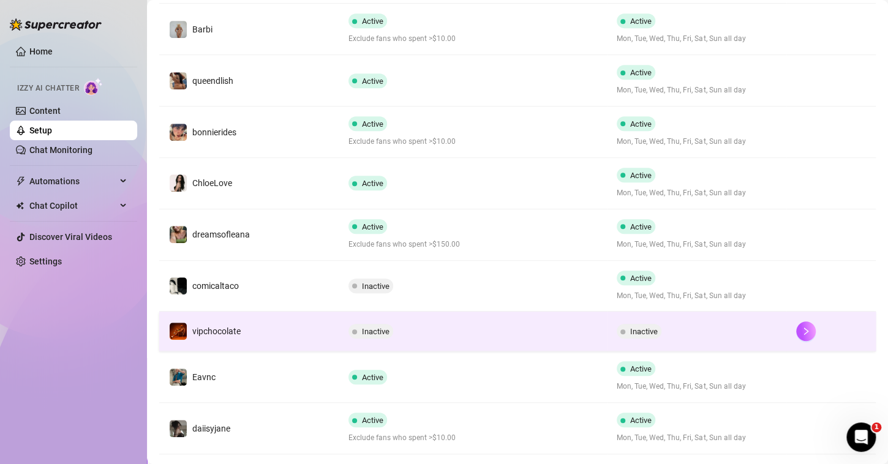
click at [296, 326] on td "vipchocolate" at bounding box center [248, 332] width 179 height 40
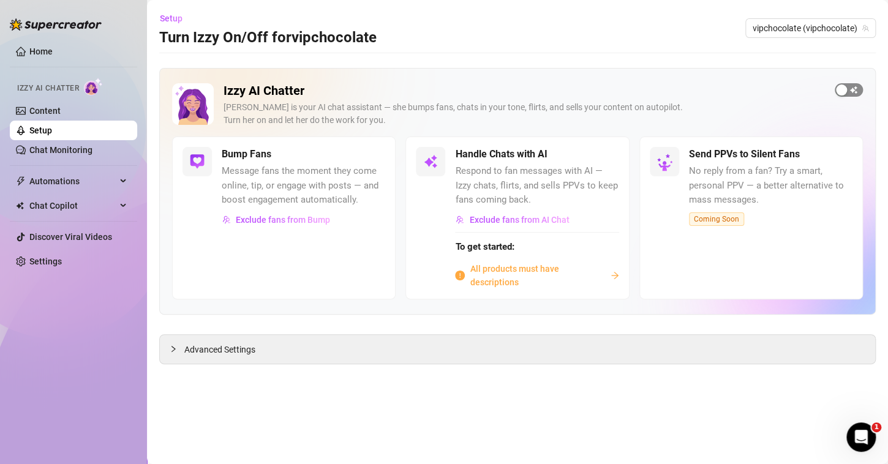
click at [837, 91] on div "button" at bounding box center [841, 90] width 11 height 11
click at [597, 156] on div "button" at bounding box center [598, 154] width 11 height 11
click at [580, 273] on span "All products must have descriptions" at bounding box center [537, 275] width 135 height 27
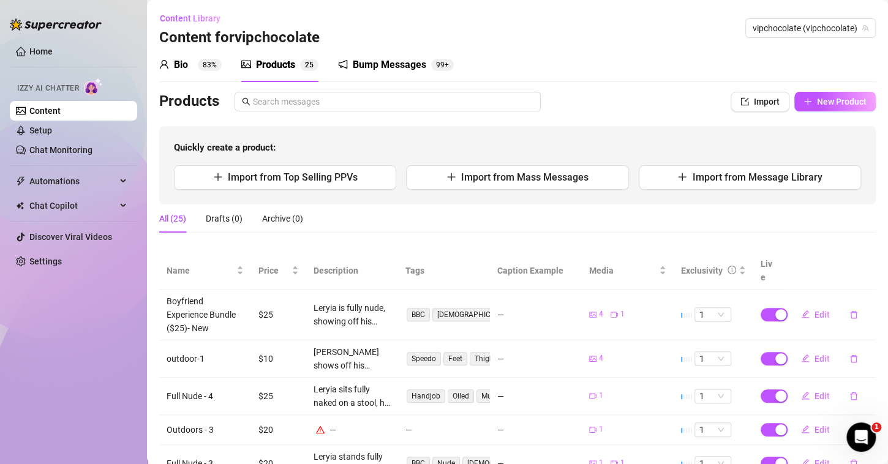
scroll to position [82, 0]
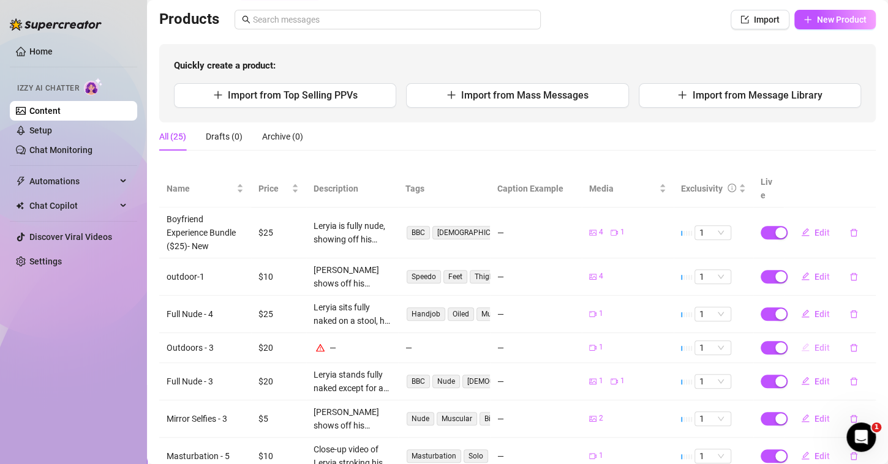
click at [804, 338] on button "Edit" at bounding box center [815, 348] width 48 height 20
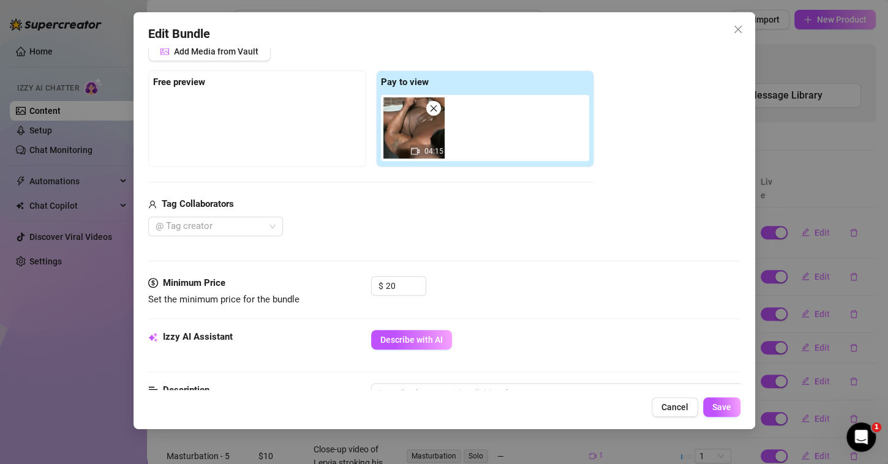
scroll to position [269, 0]
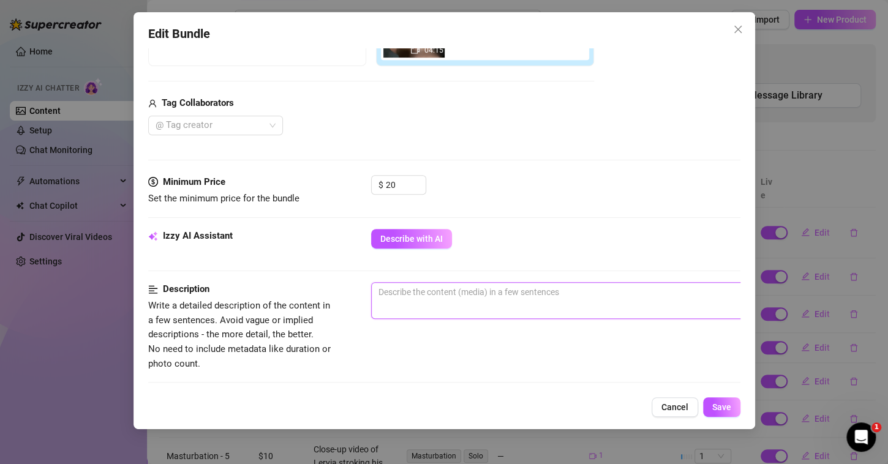
click at [487, 299] on textarea at bounding box center [585, 292] width 427 height 18
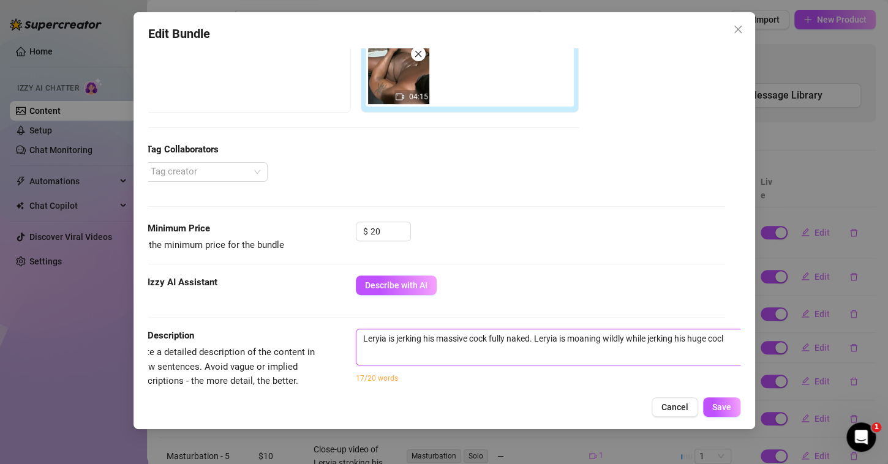
scroll to position [232, 15]
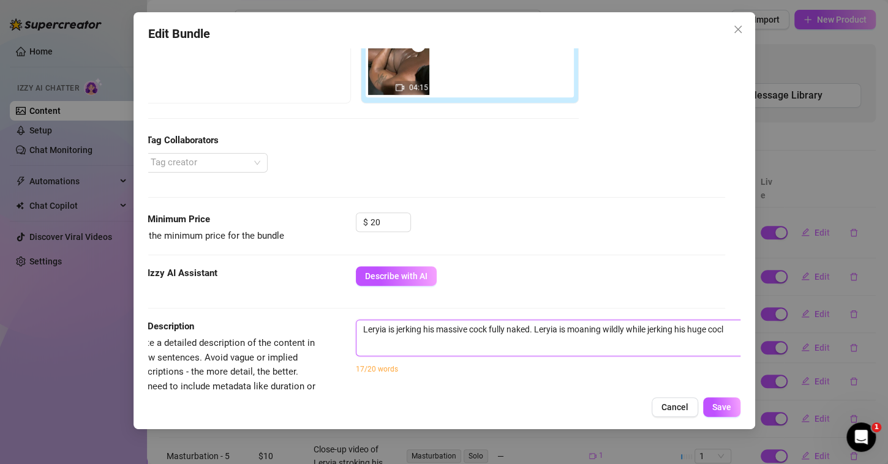
click at [394, 330] on textarea "Leryia is jerking his massive cock fully naked. Leryia is moaning wildly while …" at bounding box center [569, 329] width 427 height 18
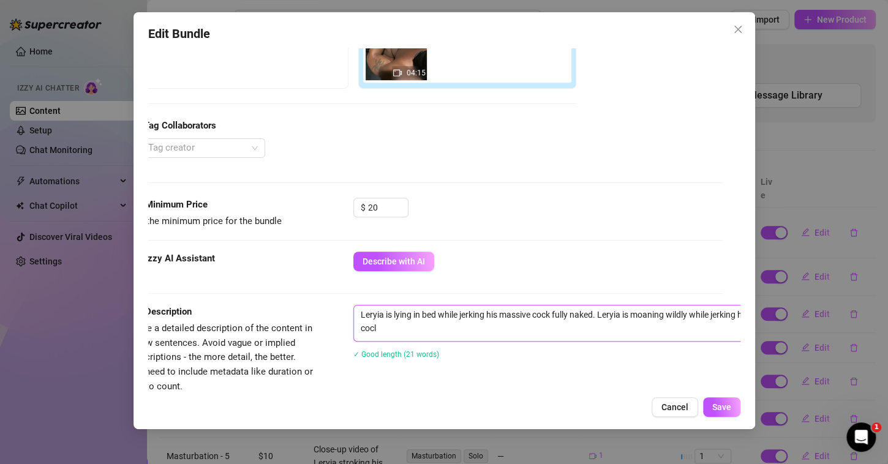
scroll to position [247, 20]
click at [453, 325] on textarea "Leryia is lying in bed while jerking his massive cock fully naked. Leryia is mo…" at bounding box center [565, 322] width 427 height 32
click at [714, 407] on span "Save" at bounding box center [721, 407] width 19 height 10
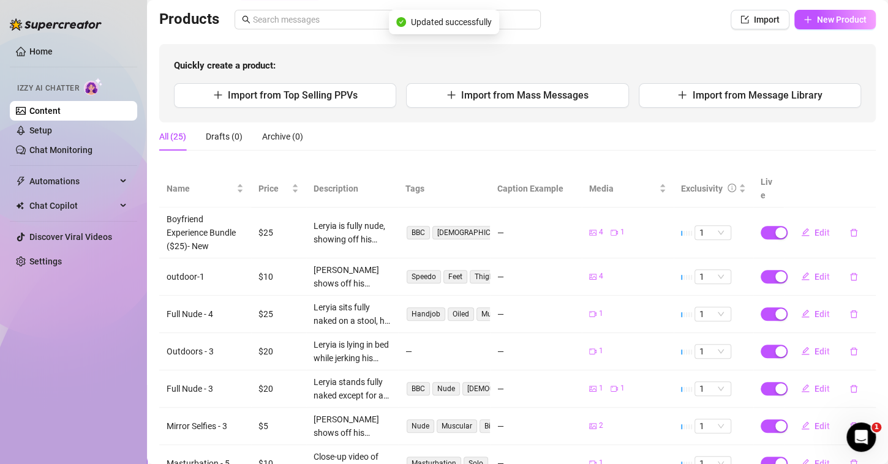
scroll to position [268, 0]
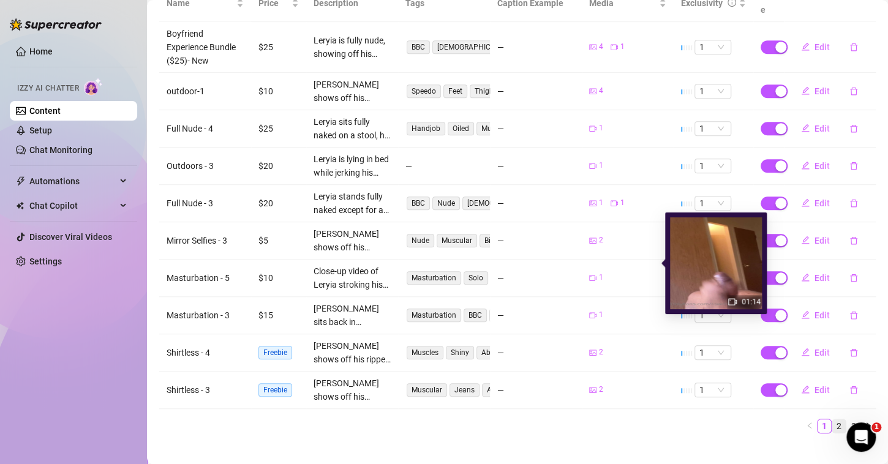
click at [832, 420] on link "2" at bounding box center [838, 426] width 13 height 13
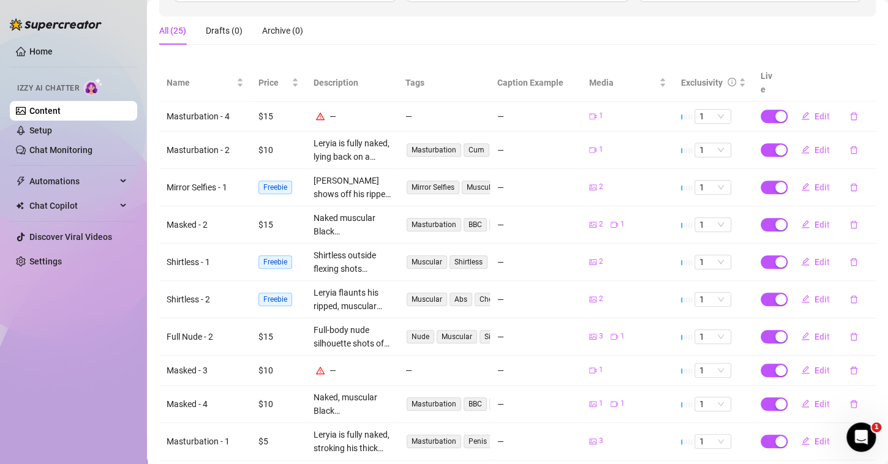
scroll to position [187, 0]
click at [803, 107] on button "Edit" at bounding box center [815, 117] width 48 height 20
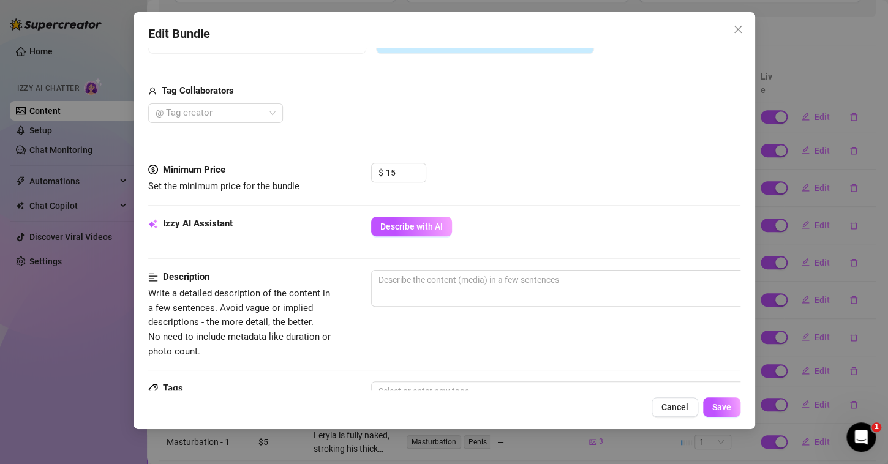
scroll to position [284, 0]
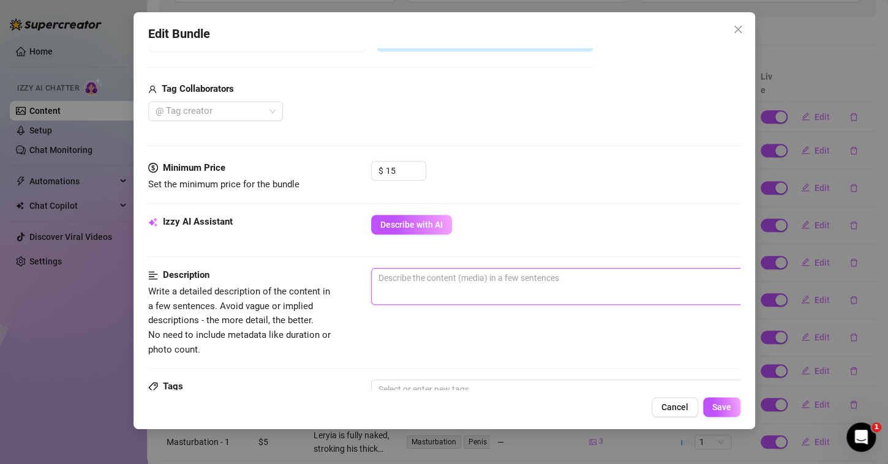
click at [454, 285] on textarea at bounding box center [585, 278] width 427 height 18
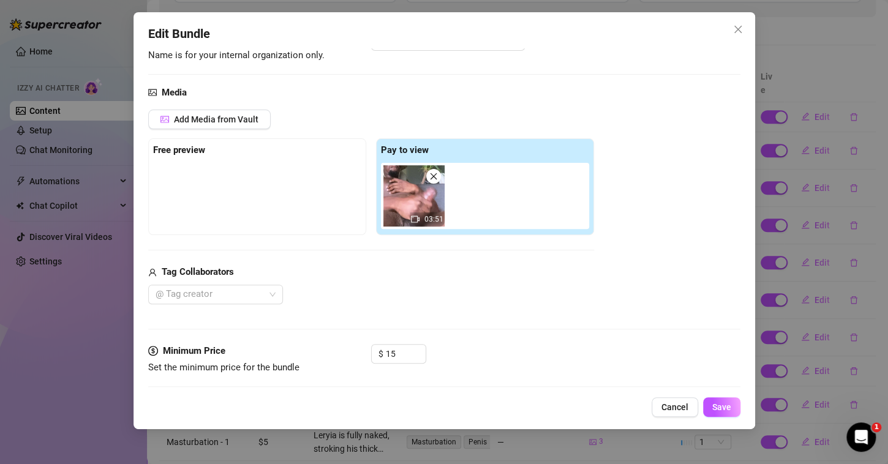
scroll to position [86, 0]
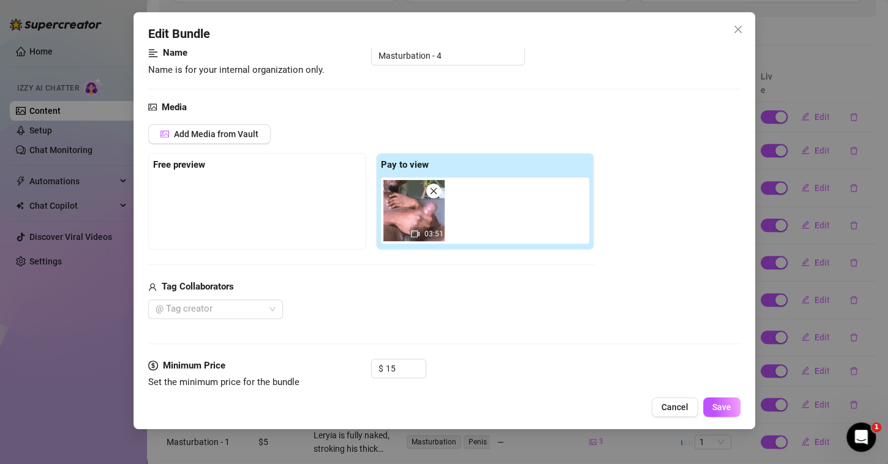
click at [425, 232] on span "03:51" at bounding box center [433, 234] width 19 height 9
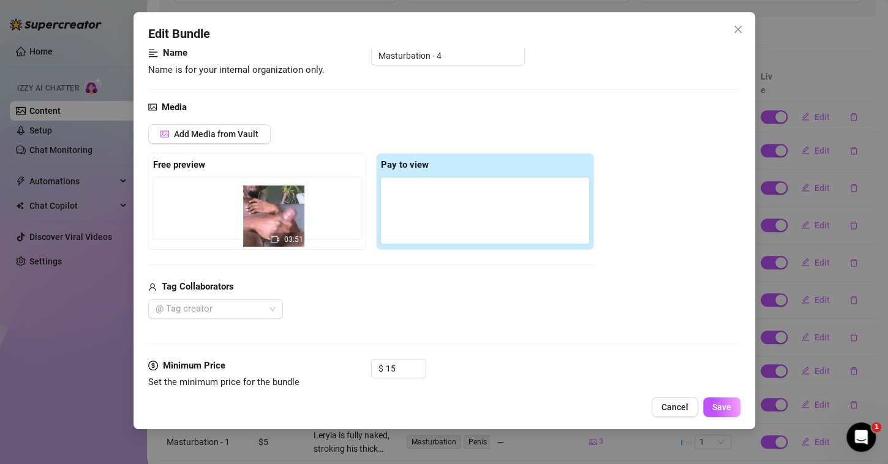
drag, startPoint x: 419, startPoint y: 219, endPoint x: 269, endPoint y: 227, distance: 149.7
click at [269, 227] on div "Free preview Pay to view 03:51" at bounding box center [371, 201] width 446 height 97
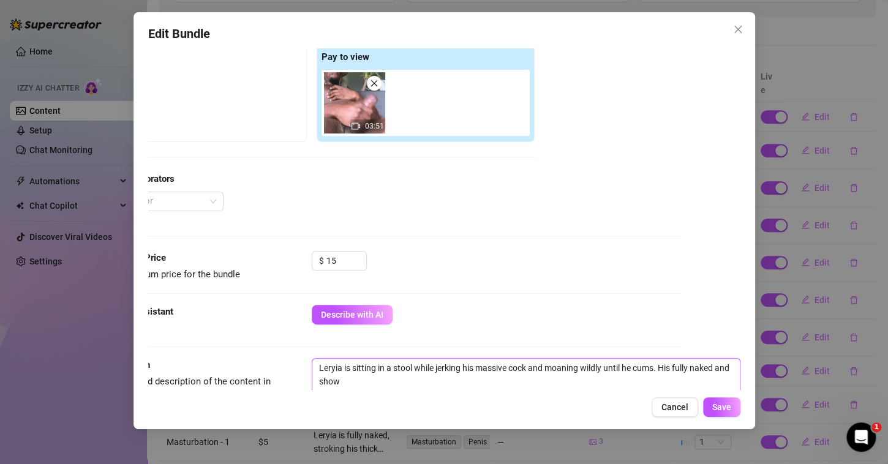
scroll to position [198, 61]
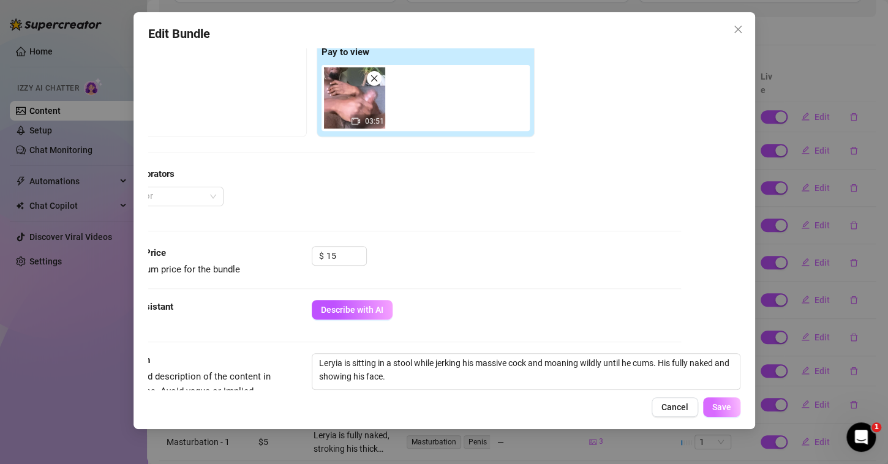
click at [718, 409] on span "Save" at bounding box center [721, 407] width 19 height 10
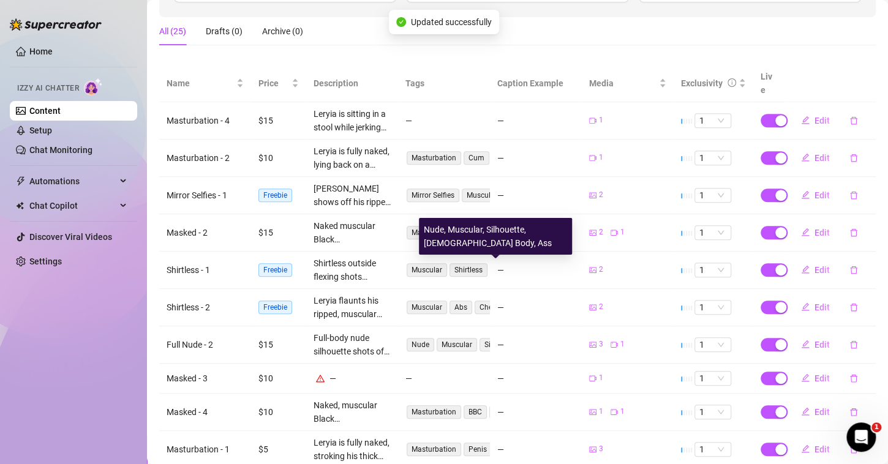
scroll to position [247, 0]
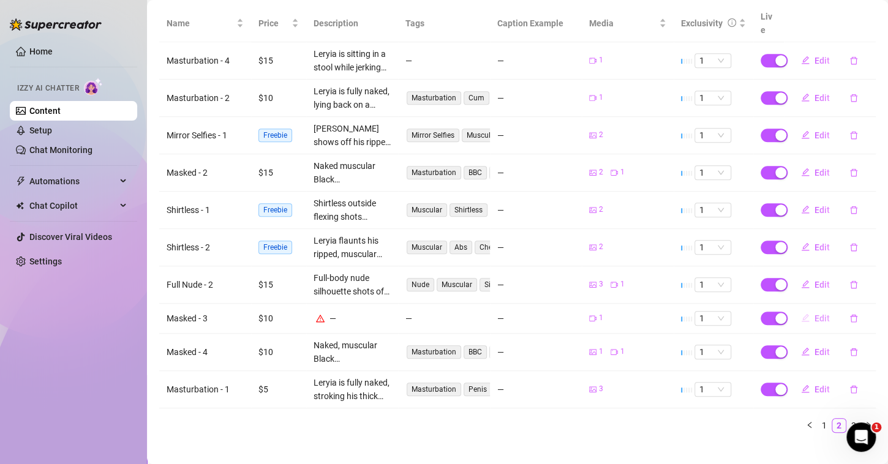
click at [801, 309] on button "Edit" at bounding box center [815, 319] width 48 height 20
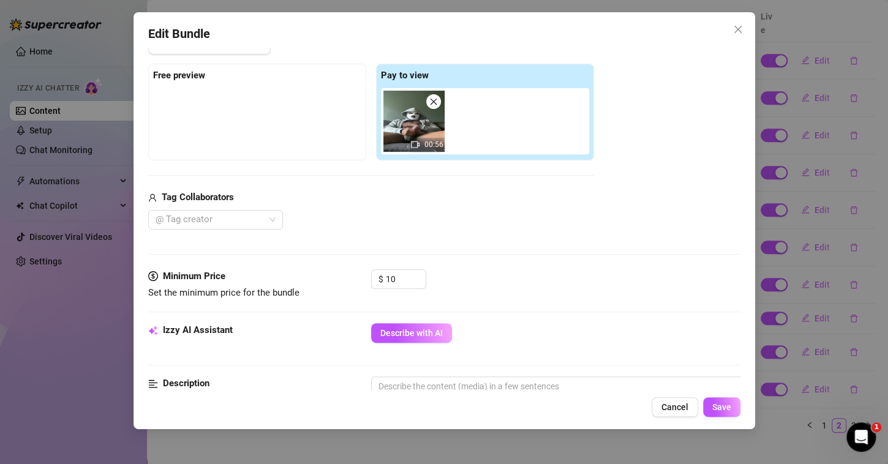
scroll to position [287, 0]
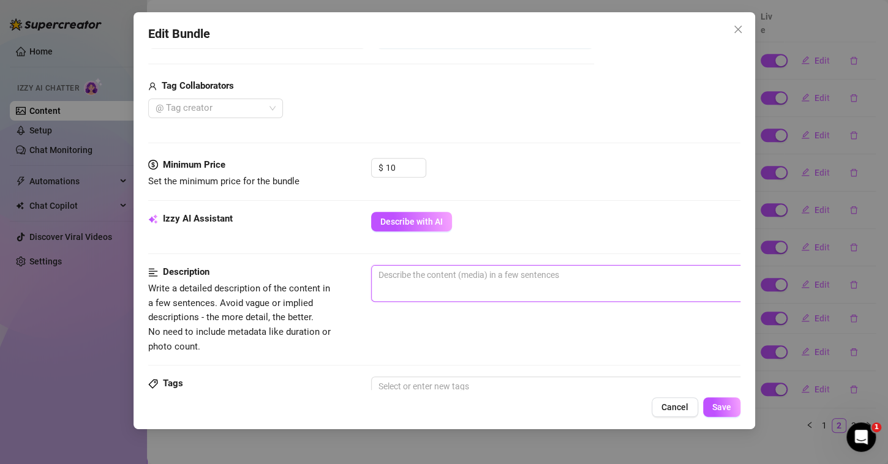
click at [421, 279] on textarea at bounding box center [585, 275] width 427 height 18
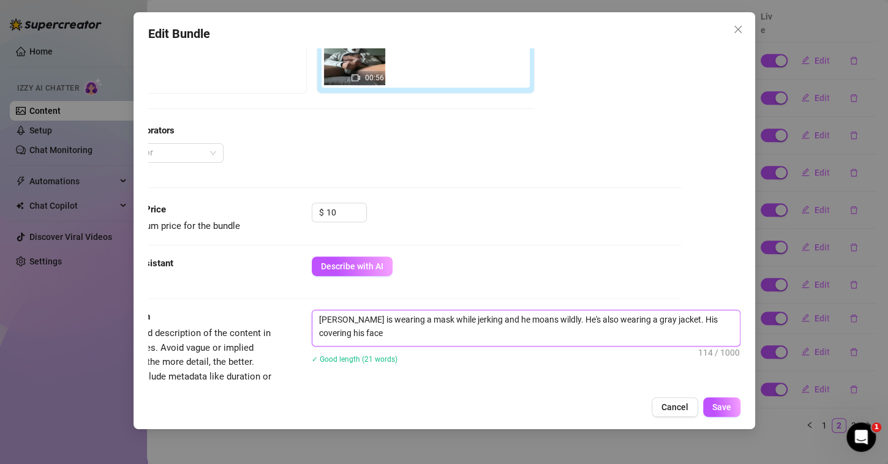
scroll to position [0, 0]
click at [726, 403] on span "Save" at bounding box center [721, 407] width 19 height 10
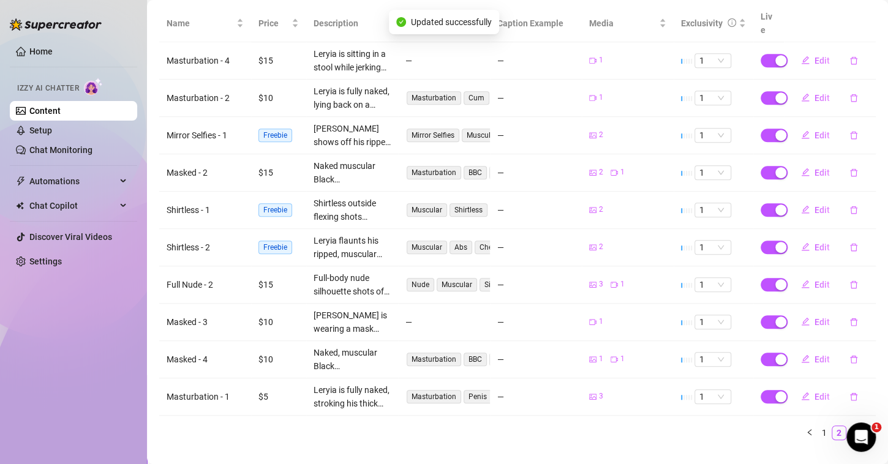
scroll to position [255, 0]
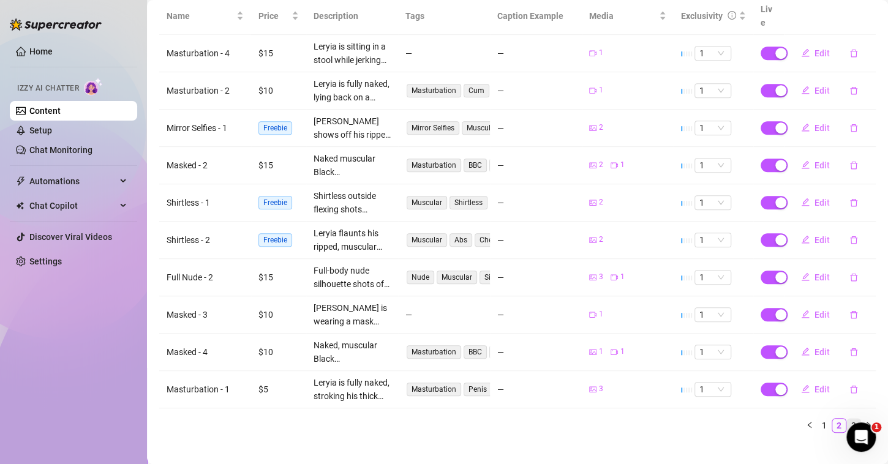
click at [847, 419] on link "3" at bounding box center [853, 425] width 13 height 13
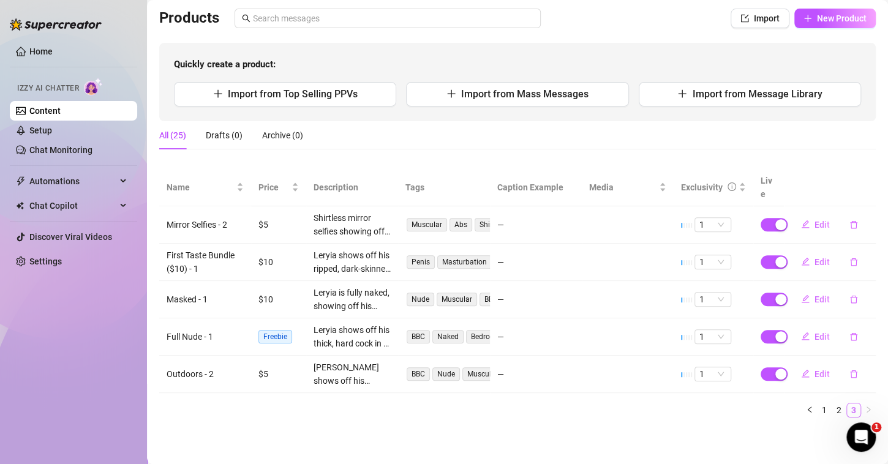
scroll to position [69, 0]
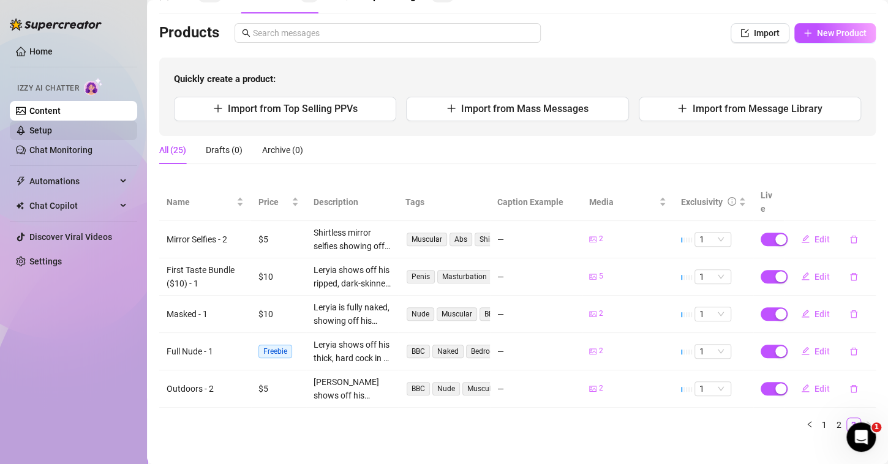
click at [52, 130] on link "Setup" at bounding box center [40, 131] width 23 height 10
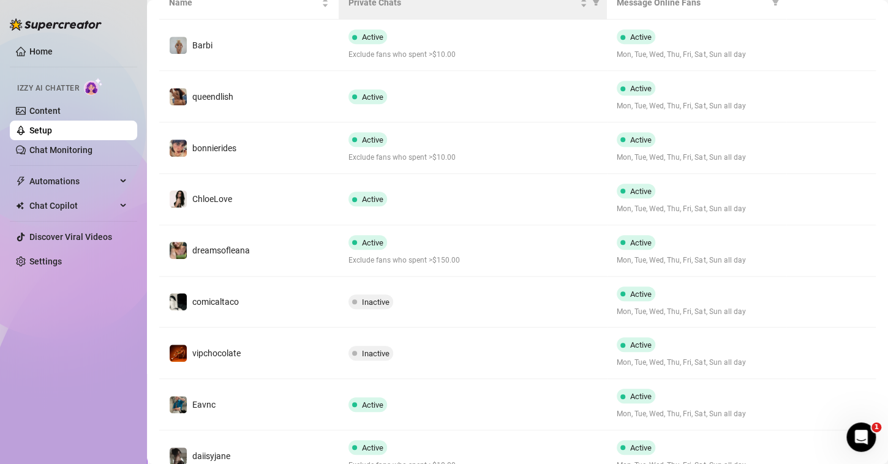
scroll to position [249, 0]
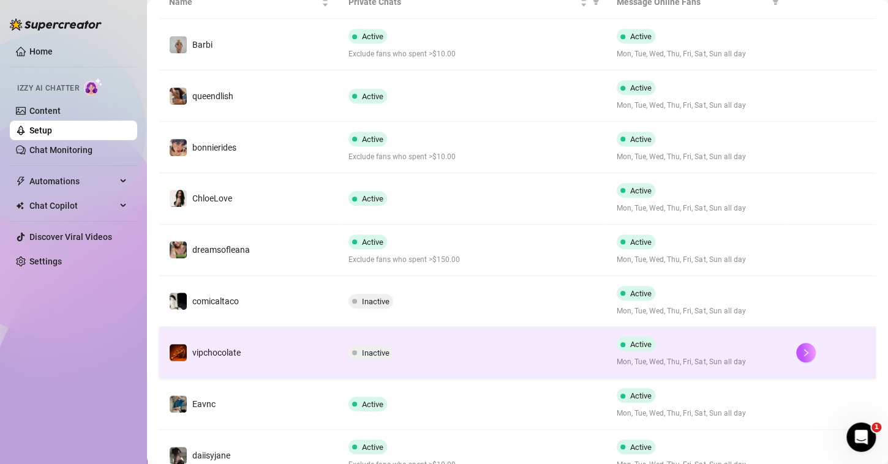
click at [439, 350] on div "Inactive" at bounding box center [472, 352] width 249 height 15
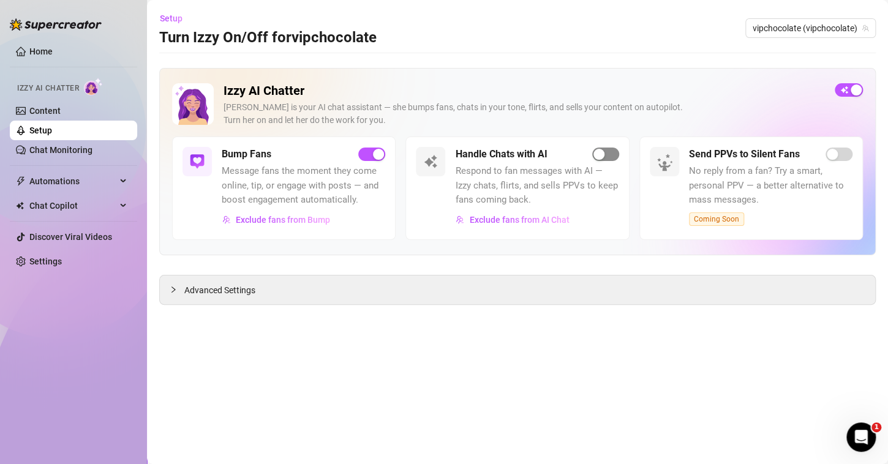
click at [604, 157] on div "button" at bounding box center [598, 154] width 11 height 11
